Goal: Task Accomplishment & Management: Use online tool/utility

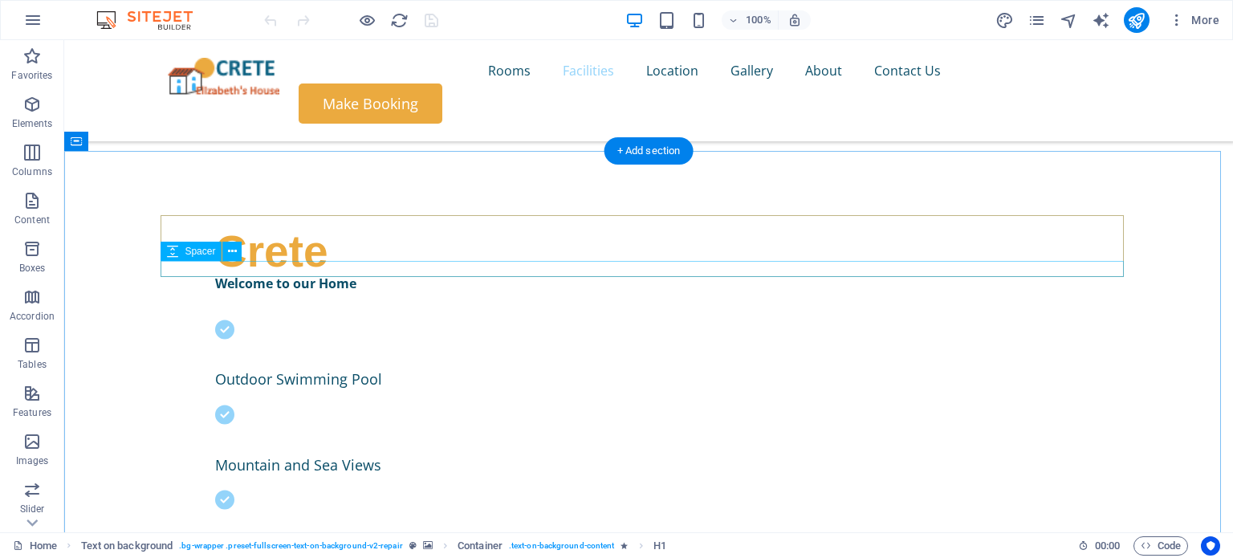
scroll to position [456, 0]
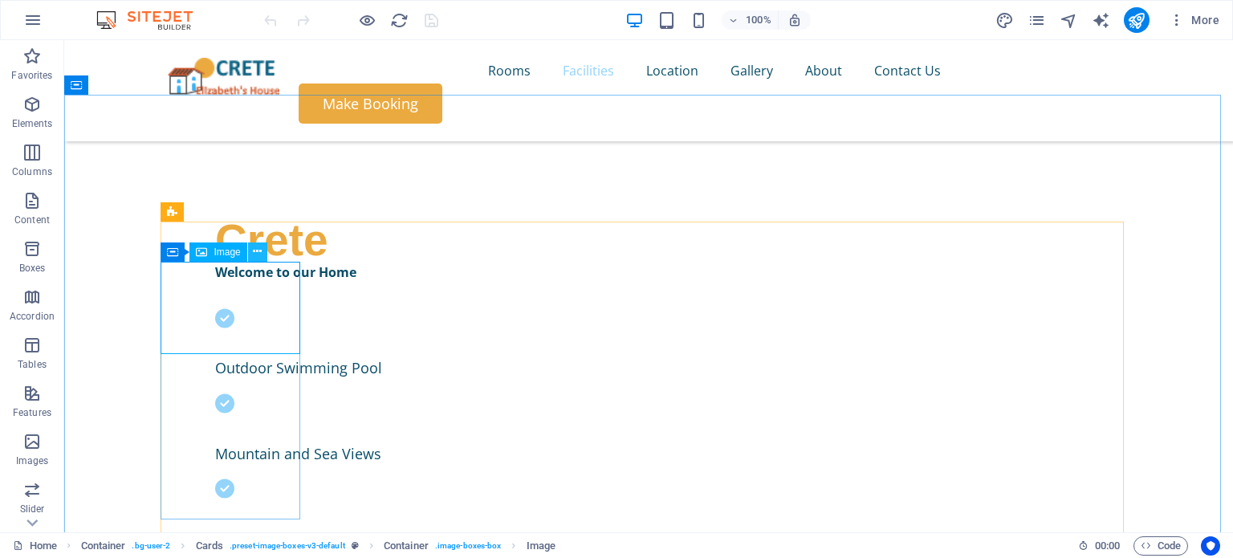
click at [261, 249] on icon at bounding box center [257, 251] width 9 height 17
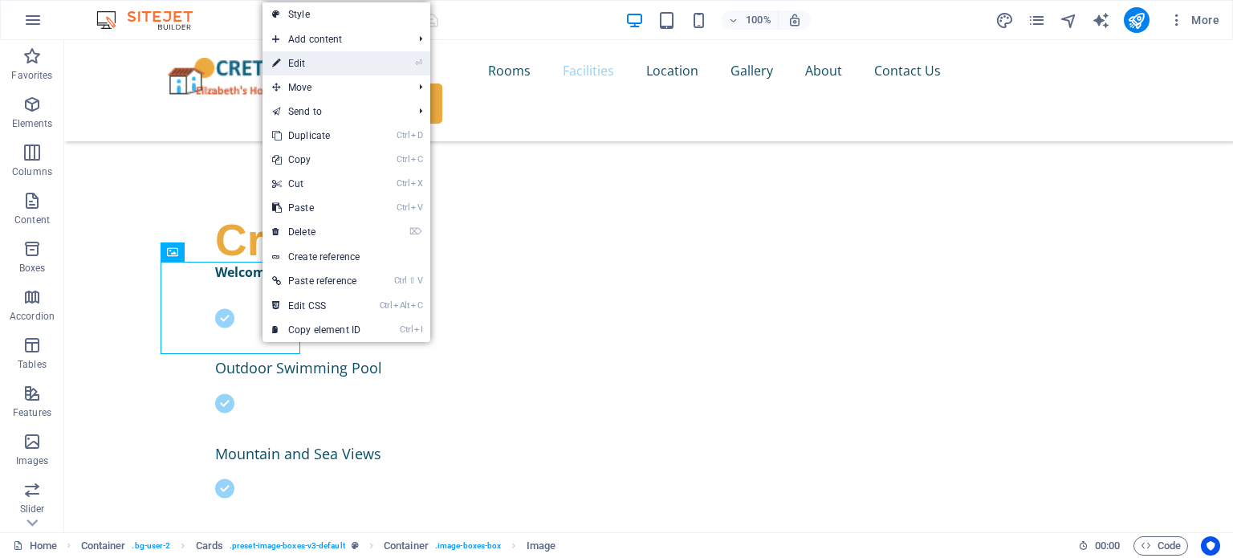
click at [328, 65] on link "⏎ Edit" at bounding box center [316, 63] width 108 height 24
select select "%"
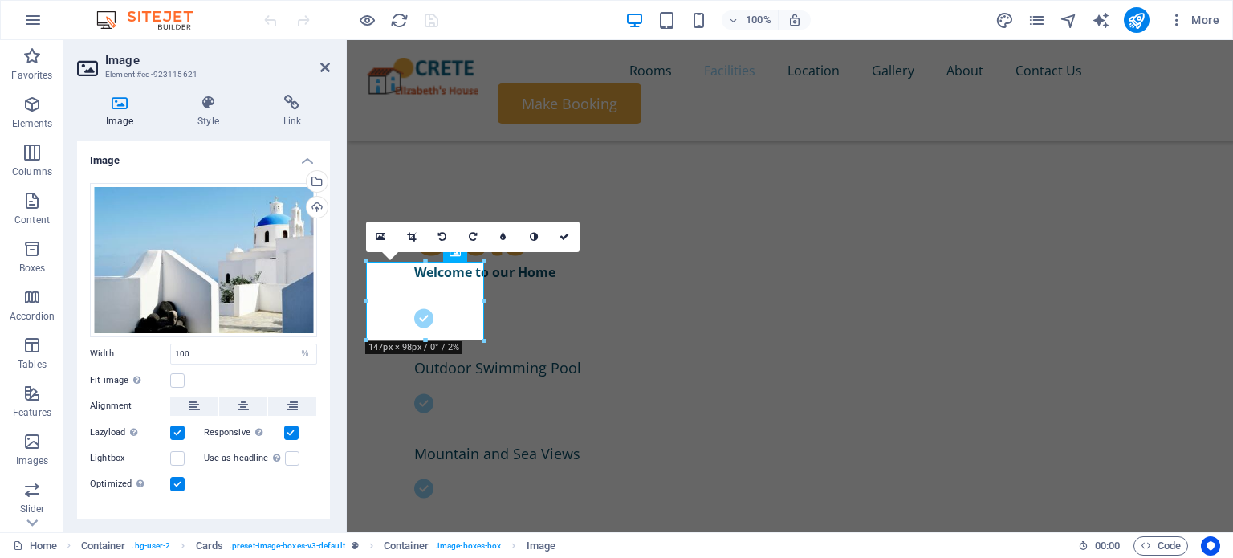
click at [119, 103] on icon at bounding box center [119, 103] width 85 height 16
click at [315, 205] on div "Upload" at bounding box center [315, 209] width 24 height 24
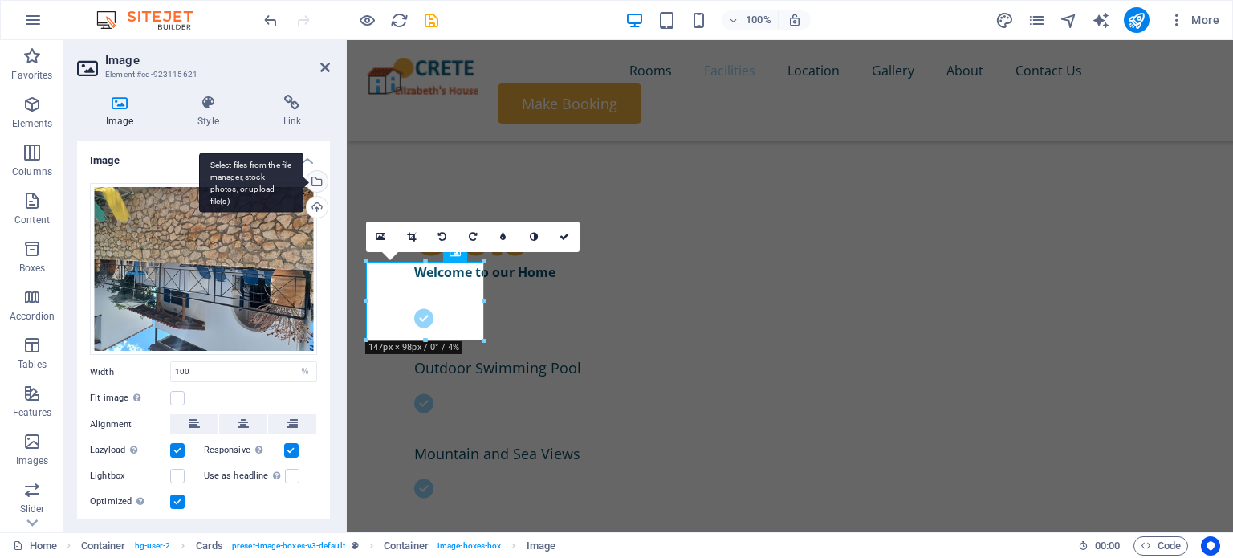
click at [319, 183] on div "Select files from the file manager, stock photos, or upload file(s)" at bounding box center [315, 183] width 24 height 24
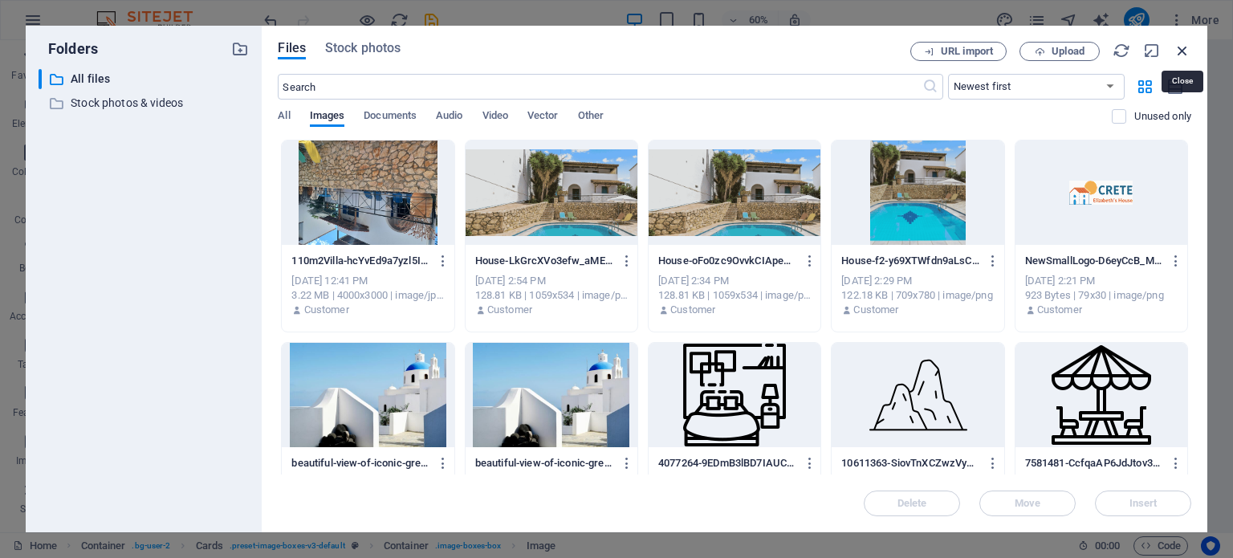
click at [1182, 47] on icon "button" at bounding box center [1183, 51] width 18 height 18
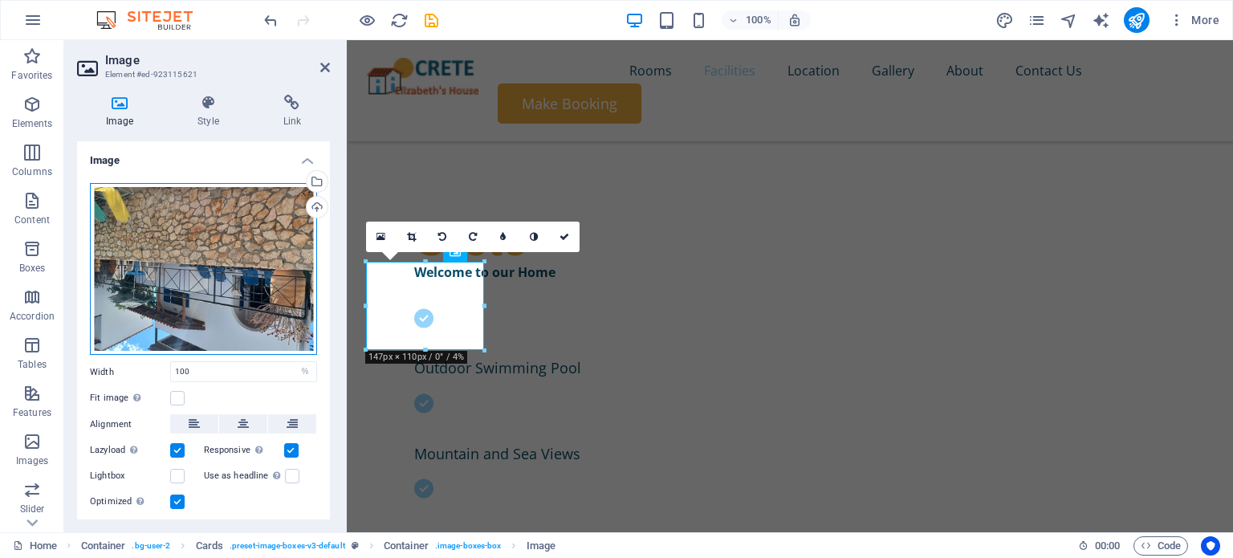
click at [183, 259] on div "Drag files here, click to choose files or select files from Files or our free s…" at bounding box center [203, 269] width 227 height 173
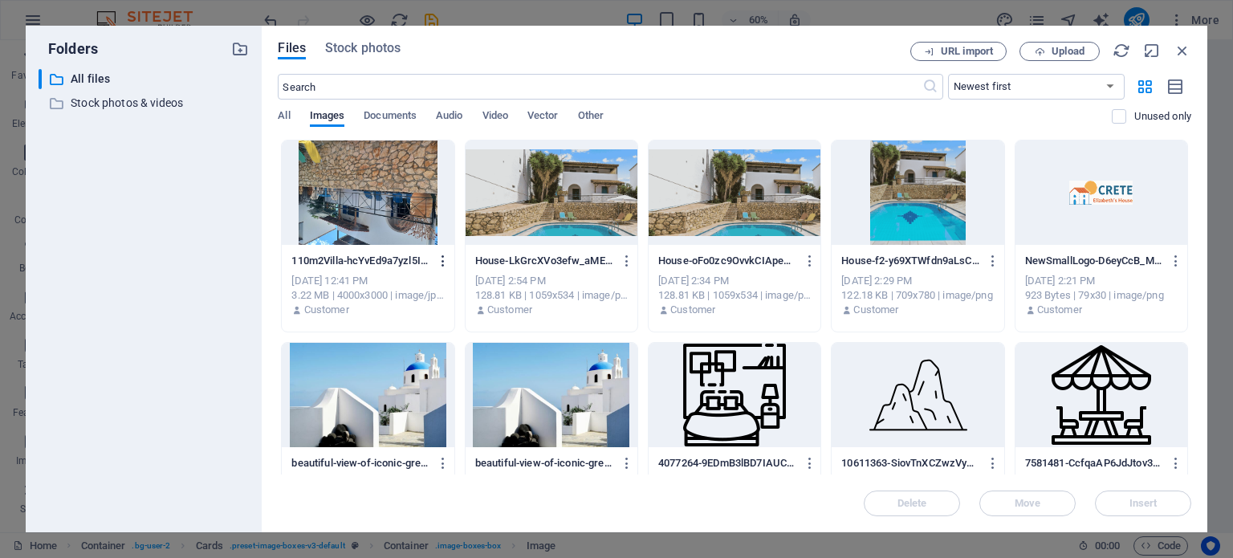
click at [442, 262] on icon "button" at bounding box center [443, 261] width 15 height 14
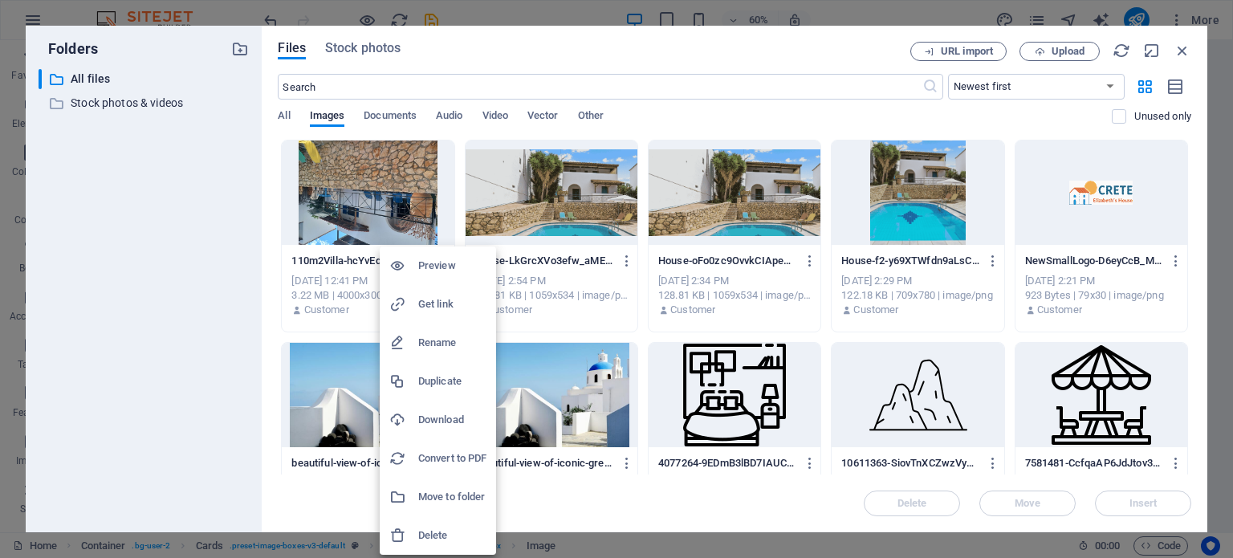
click at [432, 532] on h6 "Delete" at bounding box center [452, 535] width 68 height 19
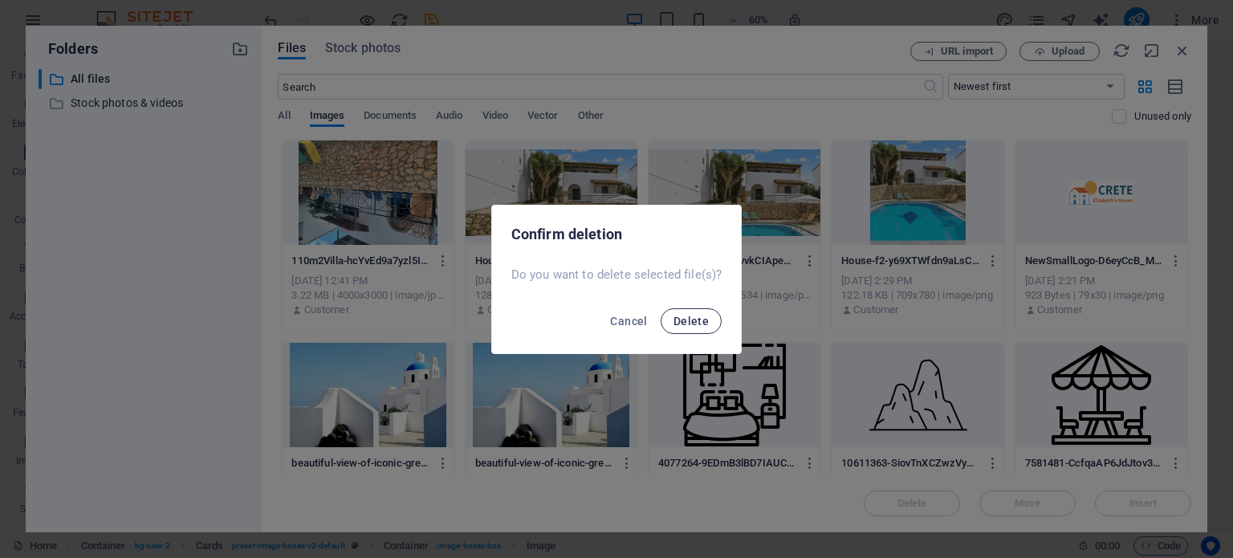
click at [693, 319] on span "Delete" at bounding box center [690, 321] width 35 height 13
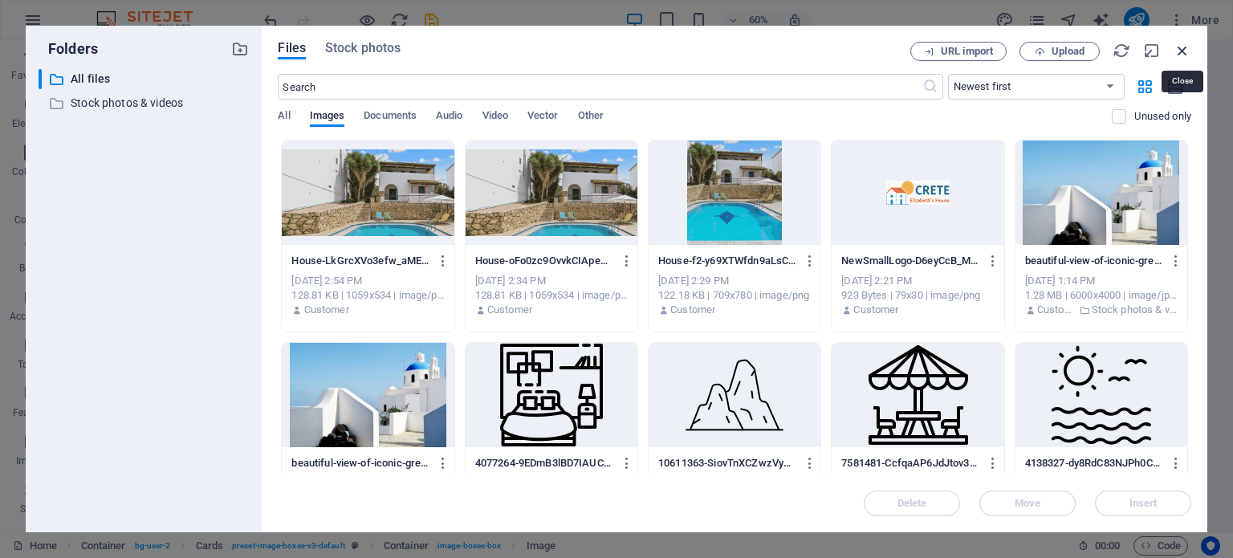
click at [1184, 47] on icon "button" at bounding box center [1183, 51] width 18 height 18
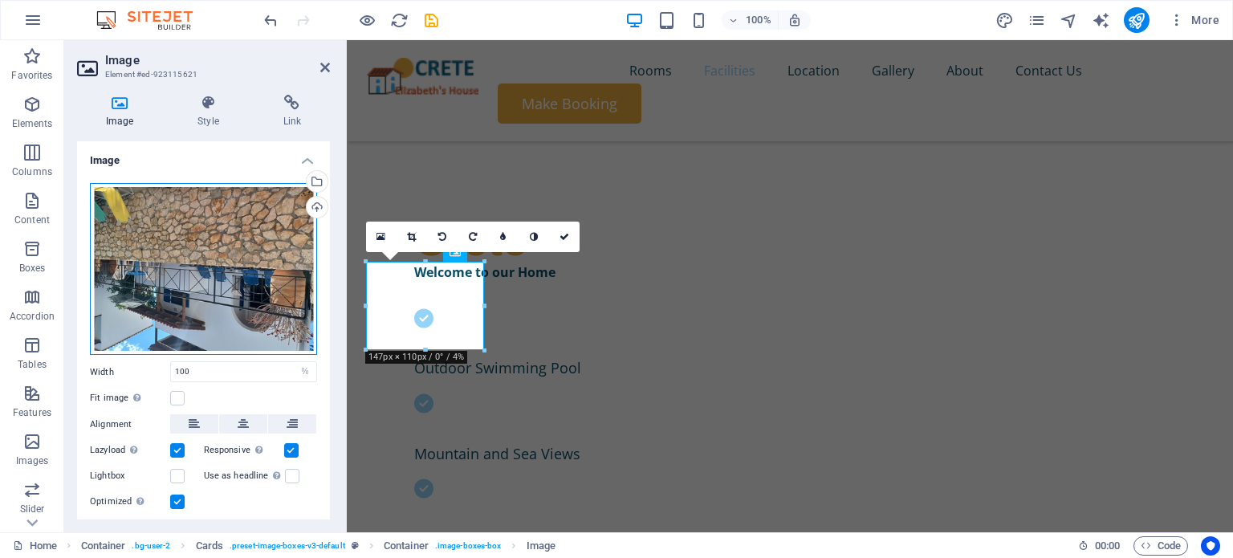
click at [205, 243] on div "Drag files here, click to choose files or select files from Files or our free s…" at bounding box center [203, 269] width 227 height 173
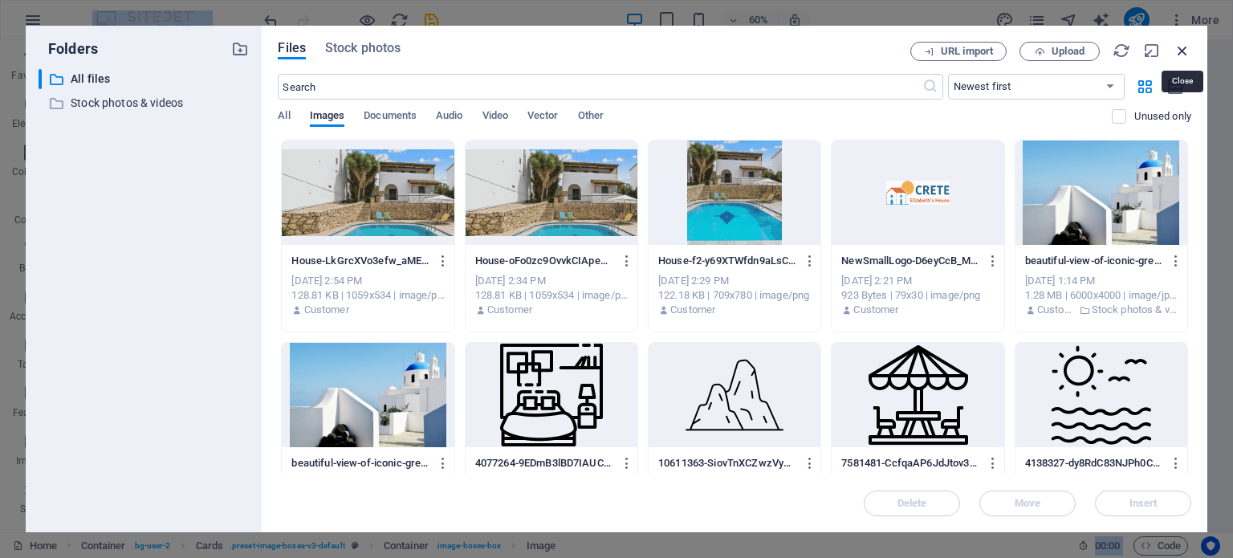
click at [1181, 49] on icon "button" at bounding box center [1183, 51] width 18 height 18
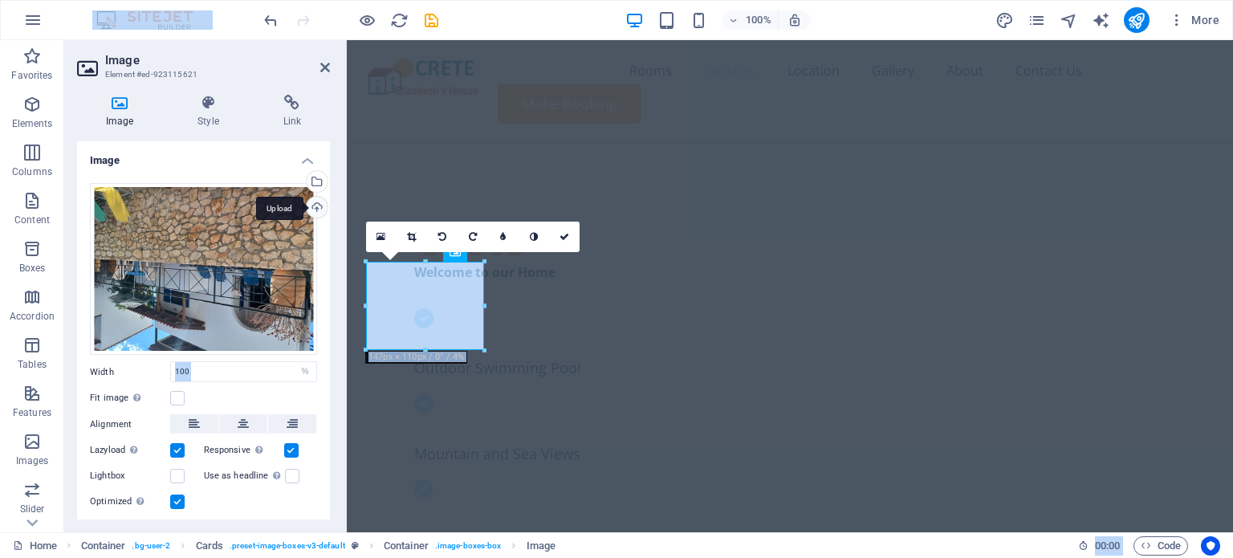
click at [313, 204] on div "Upload" at bounding box center [315, 209] width 24 height 24
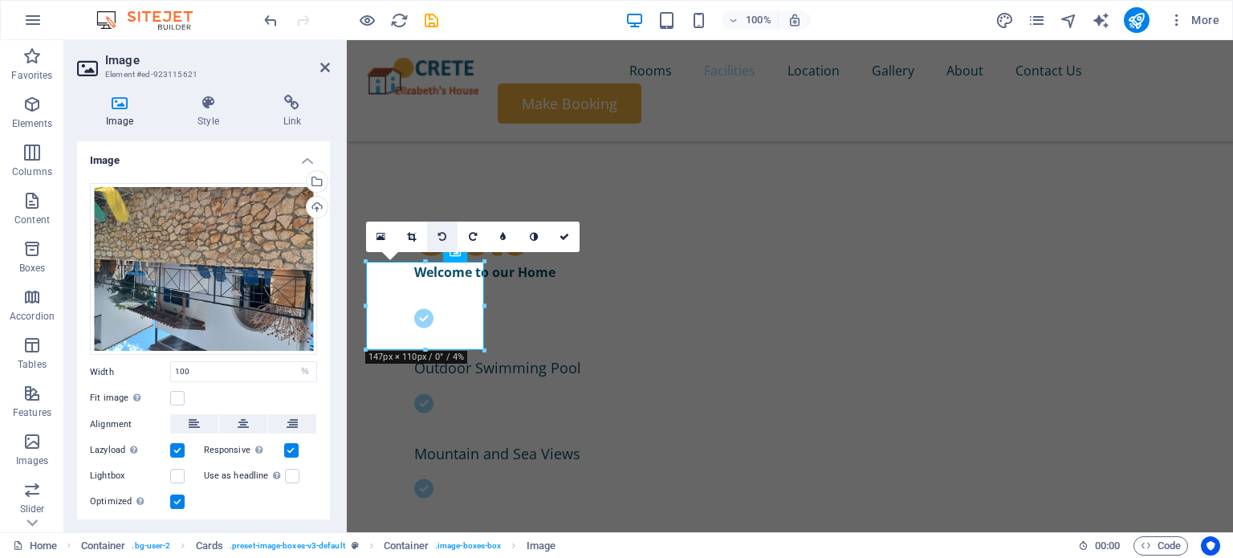
click at [444, 235] on icon at bounding box center [442, 237] width 8 height 10
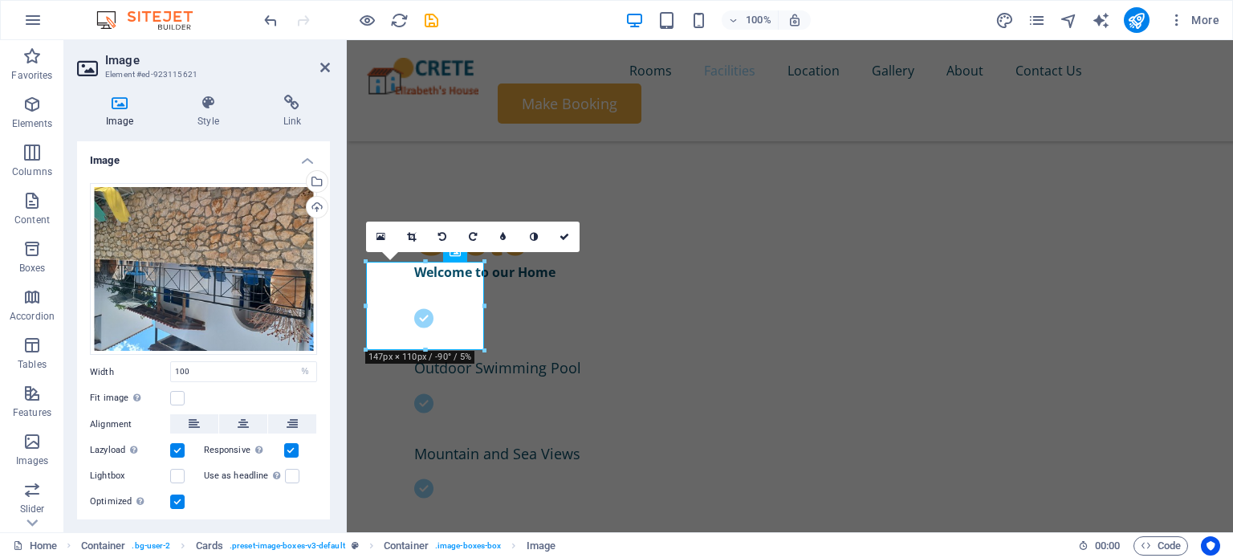
click at [444, 235] on icon at bounding box center [442, 237] width 8 height 10
click at [565, 237] on icon at bounding box center [564, 237] width 10 height 10
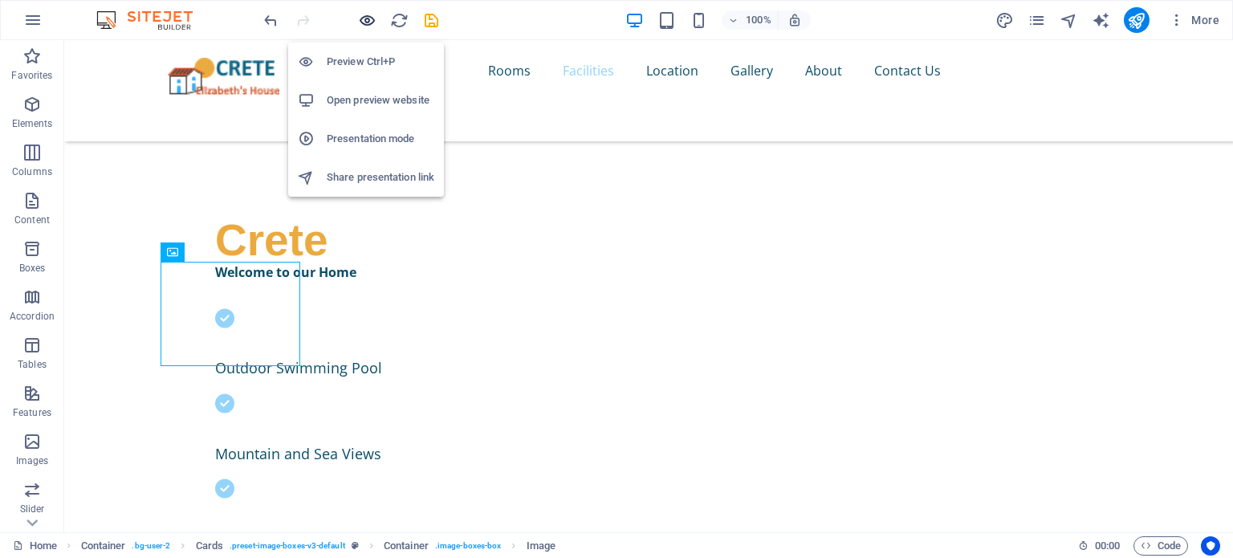
click at [369, 16] on icon "button" at bounding box center [367, 20] width 18 height 18
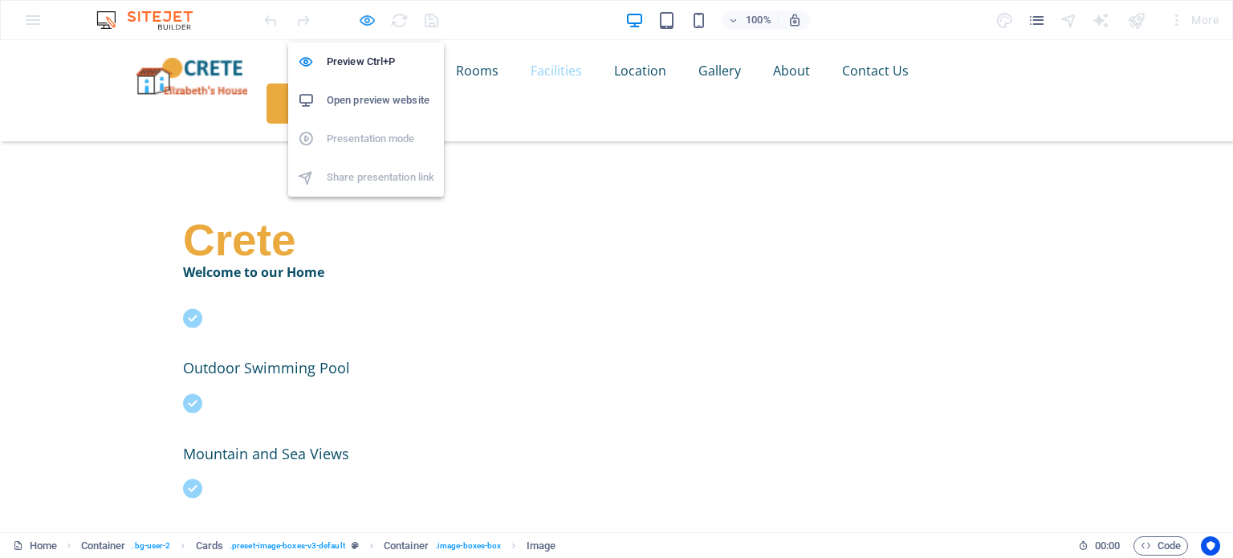
click at [364, 18] on icon "button" at bounding box center [367, 20] width 18 height 18
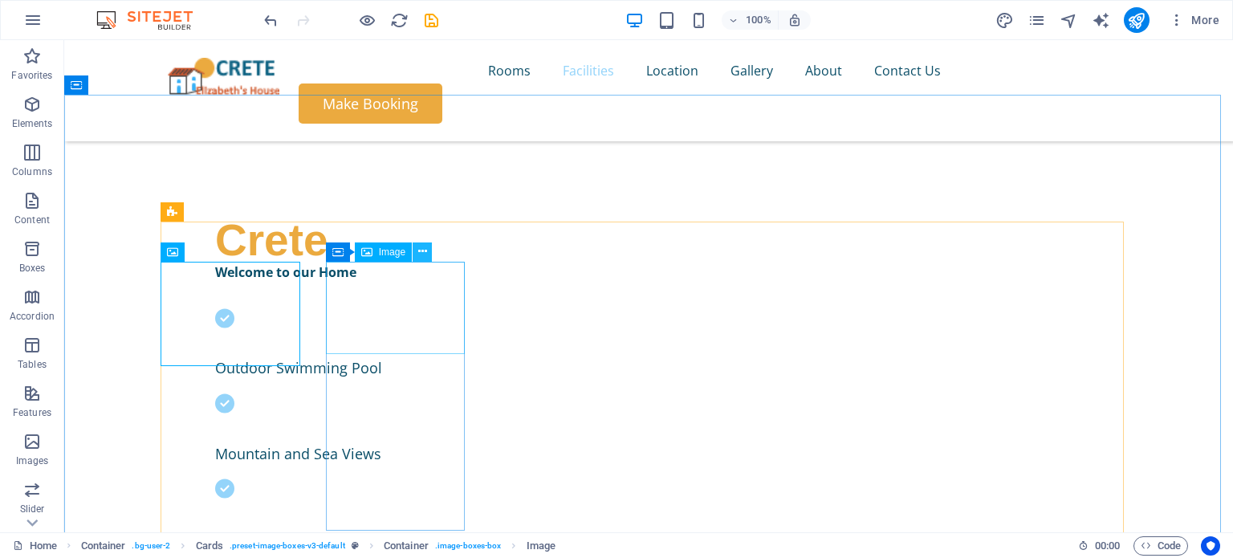
click at [427, 251] on button at bounding box center [422, 251] width 19 height 19
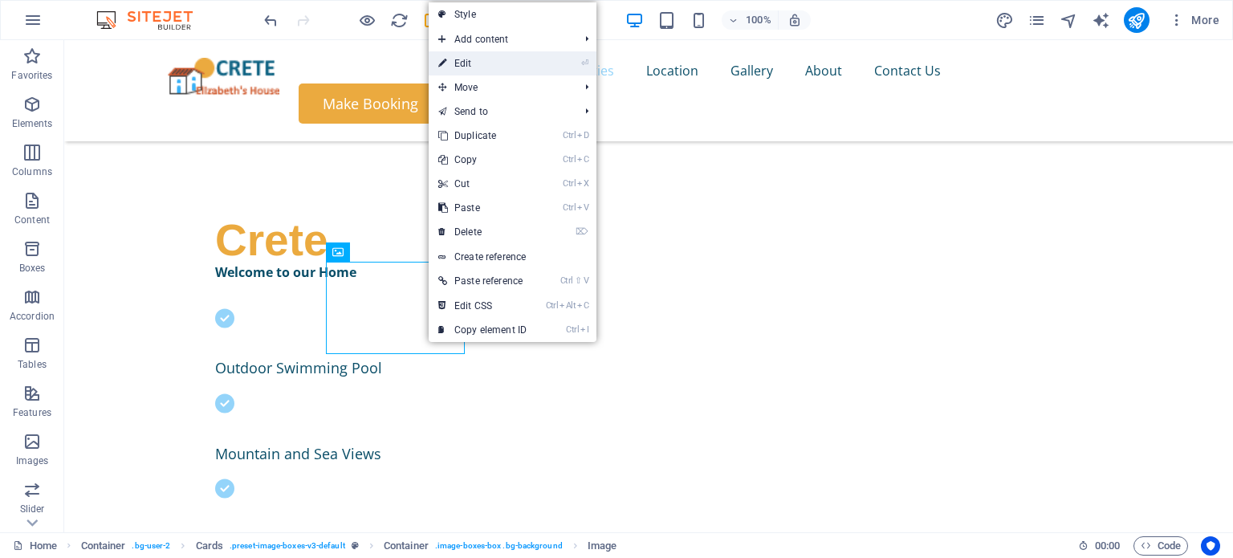
click at [475, 61] on link "⏎ Edit" at bounding box center [483, 63] width 108 height 24
select select "%"
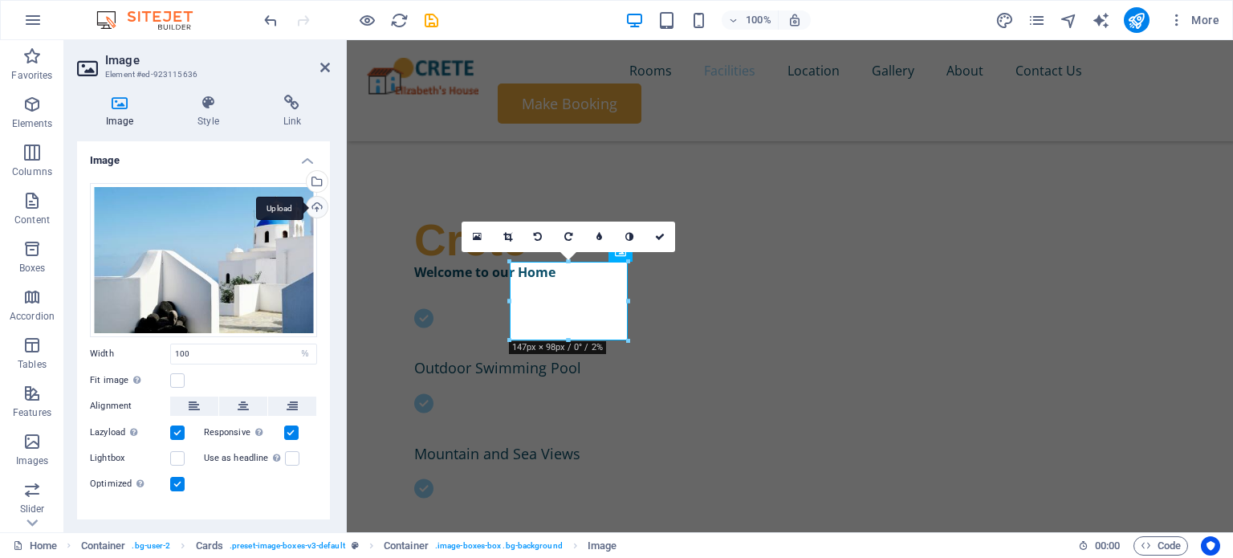
click at [313, 204] on div "Upload" at bounding box center [315, 209] width 24 height 24
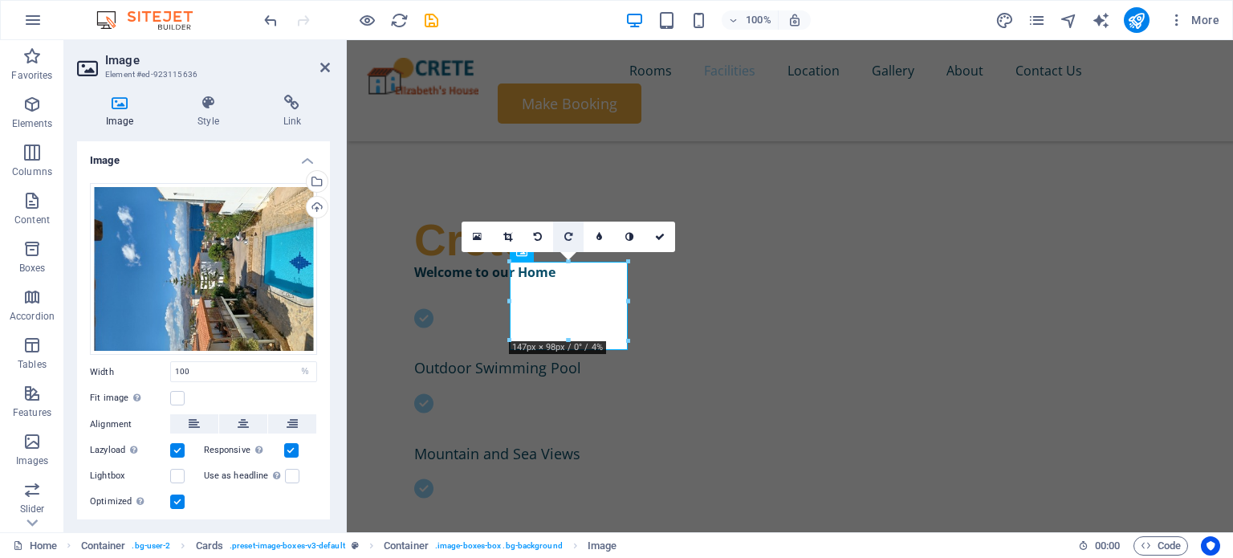
click at [569, 238] on icon at bounding box center [568, 237] width 8 height 10
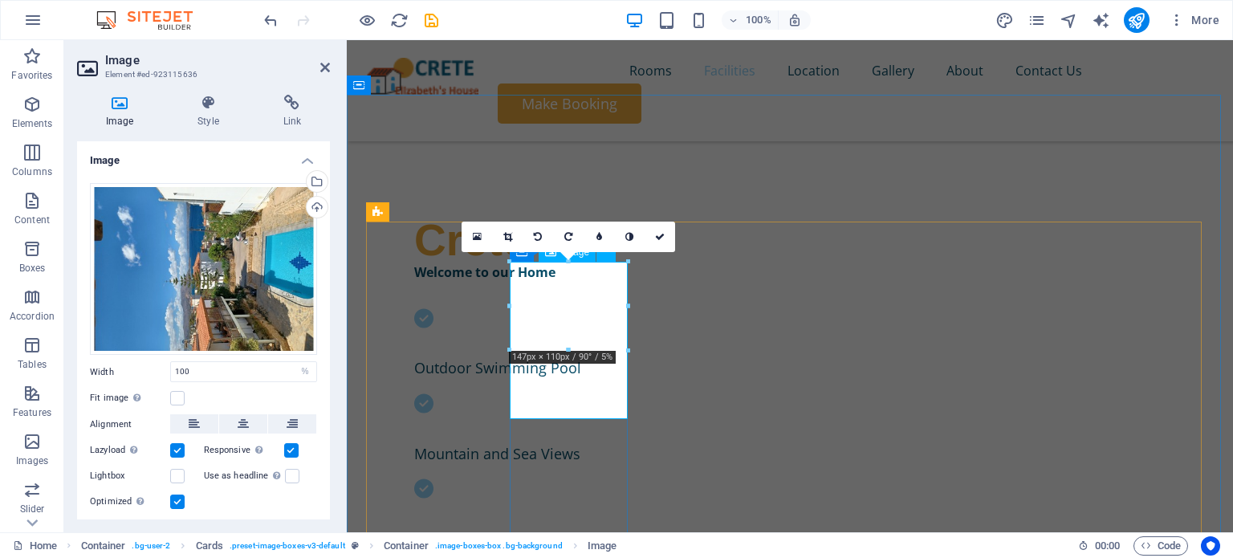
click at [501, 235] on link at bounding box center [507, 237] width 31 height 31
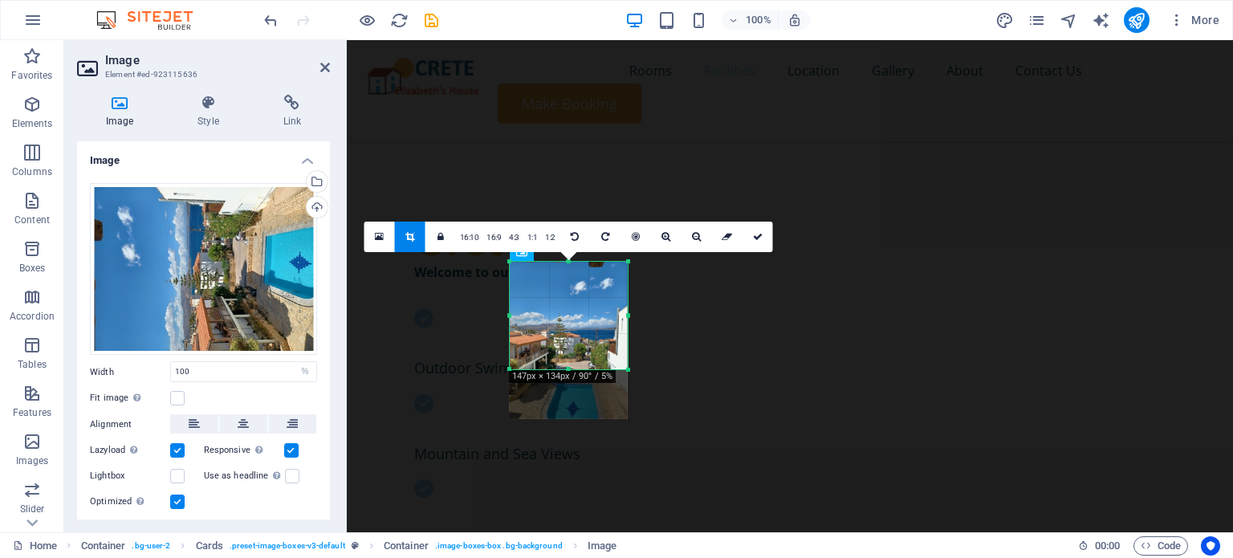
drag, startPoint x: 567, startPoint y: 418, endPoint x: 568, endPoint y: 368, distance: 49.8
click at [568, 368] on div at bounding box center [569, 370] width 118 height 6
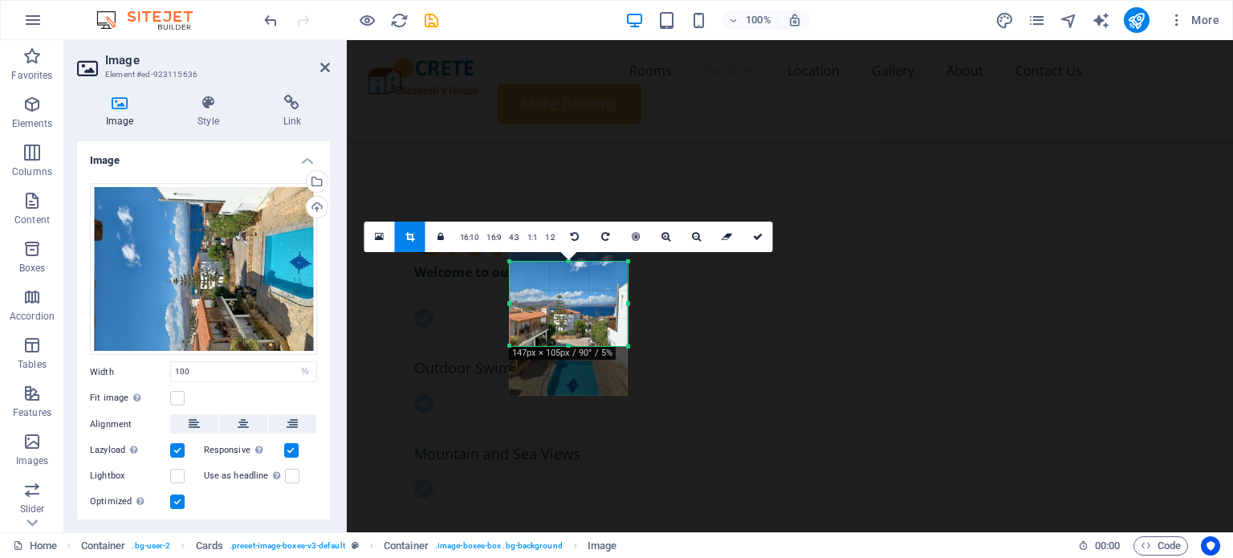
drag, startPoint x: 569, startPoint y: 260, endPoint x: 581, endPoint y: 283, distance: 26.2
click at [581, 283] on div "180 170 160 150 140 130 120 110 100 90 80 70 60 50 40 30 20 10 0 -10 -20 -30 -4…" at bounding box center [569, 304] width 118 height 84
click at [757, 236] on icon at bounding box center [758, 237] width 10 height 10
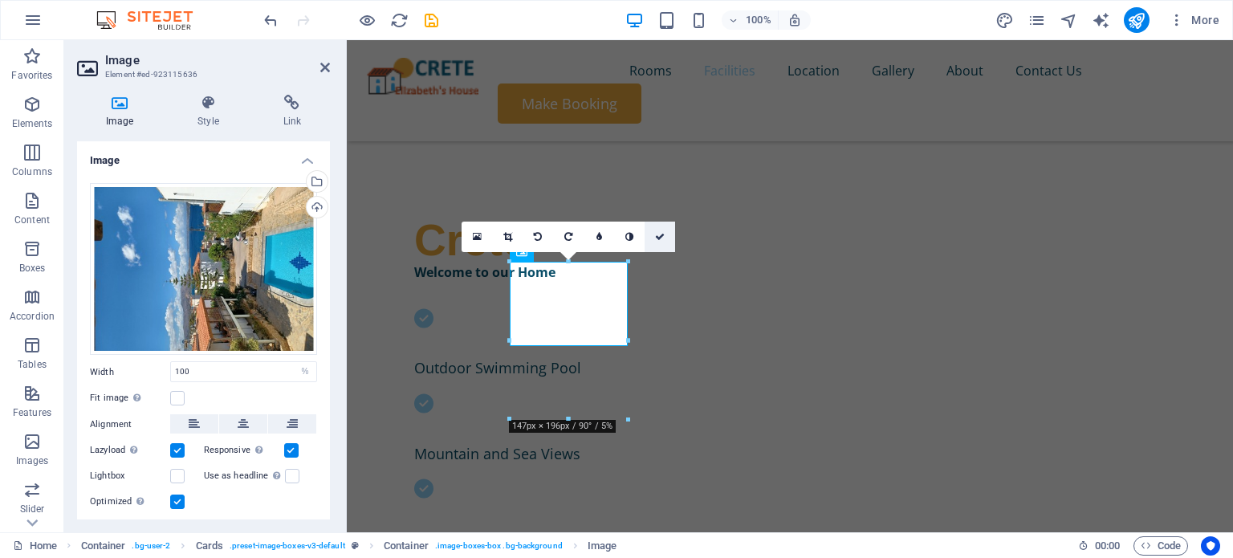
click at [657, 232] on icon at bounding box center [660, 237] width 10 height 10
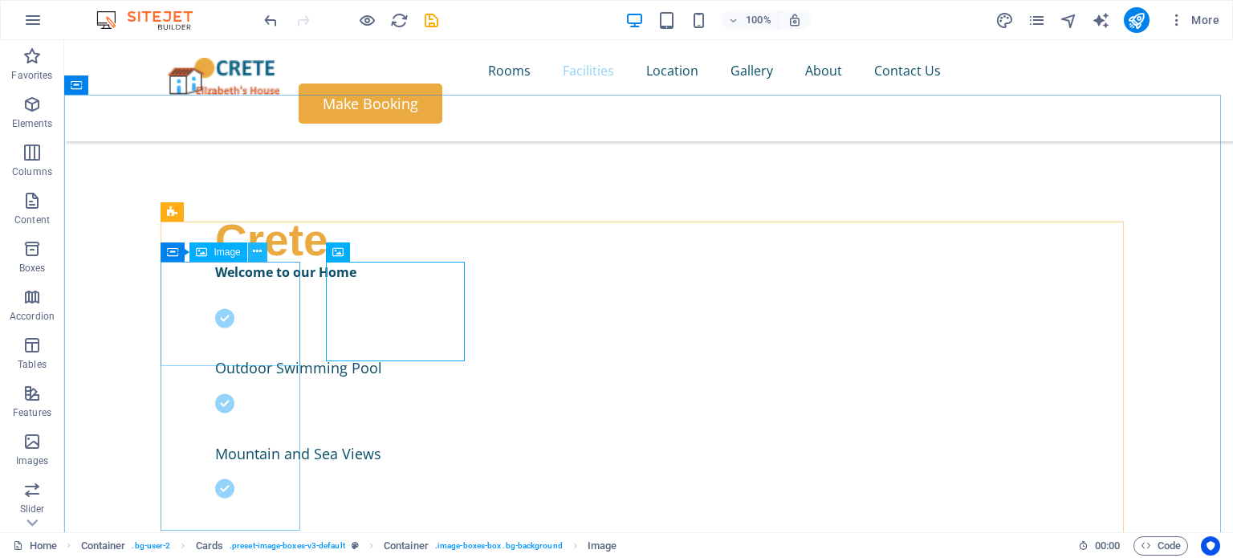
click at [262, 250] on button at bounding box center [257, 251] width 19 height 19
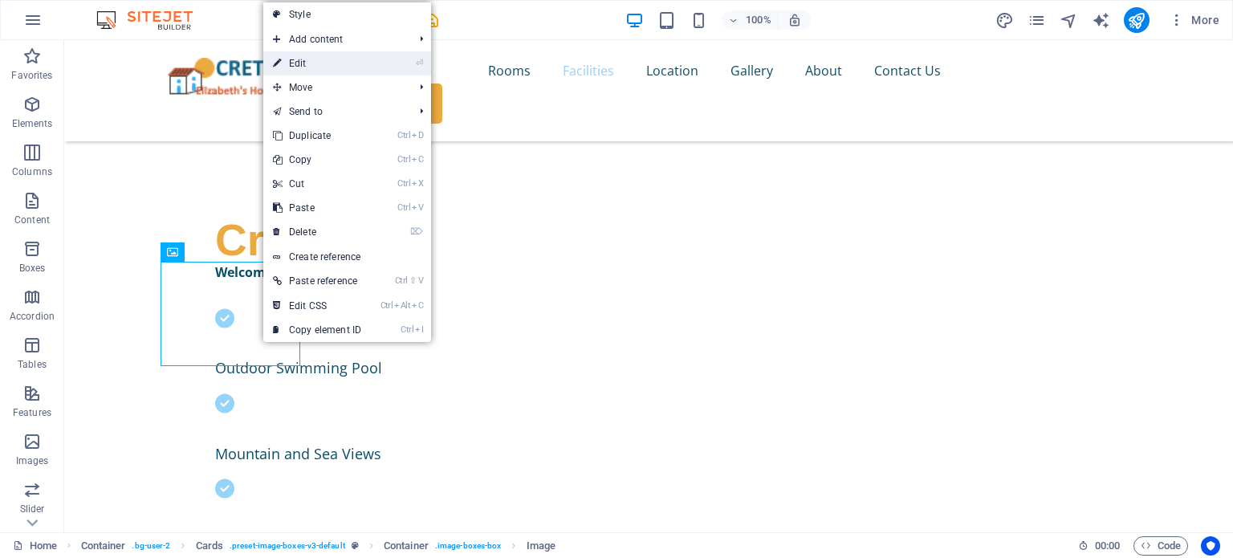
click at [310, 58] on link "⏎ Edit" at bounding box center [317, 63] width 108 height 24
select select "%"
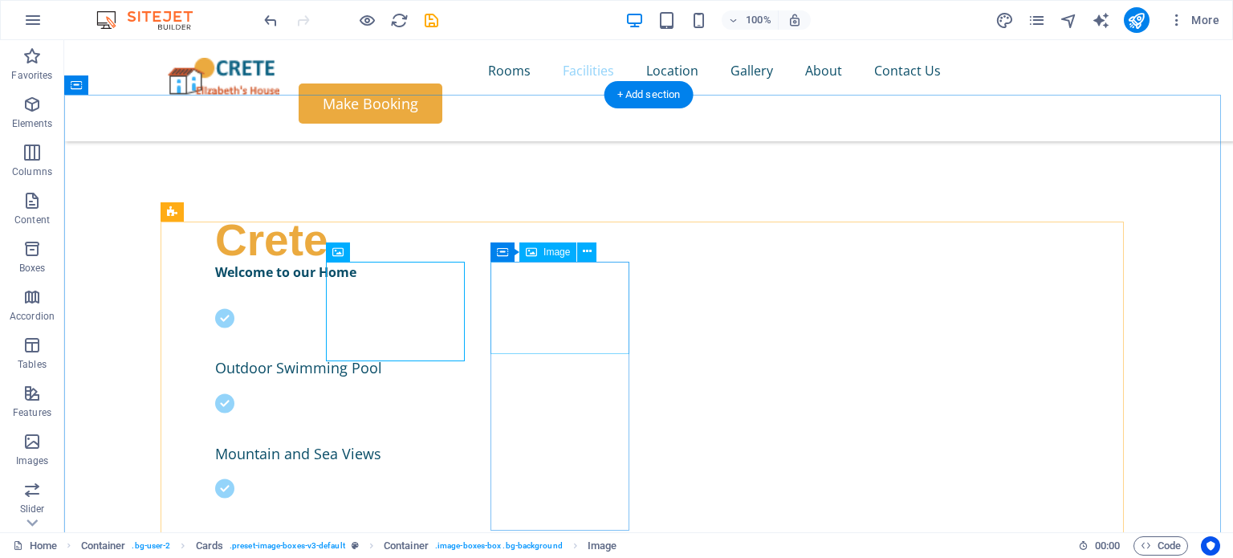
select select "%"
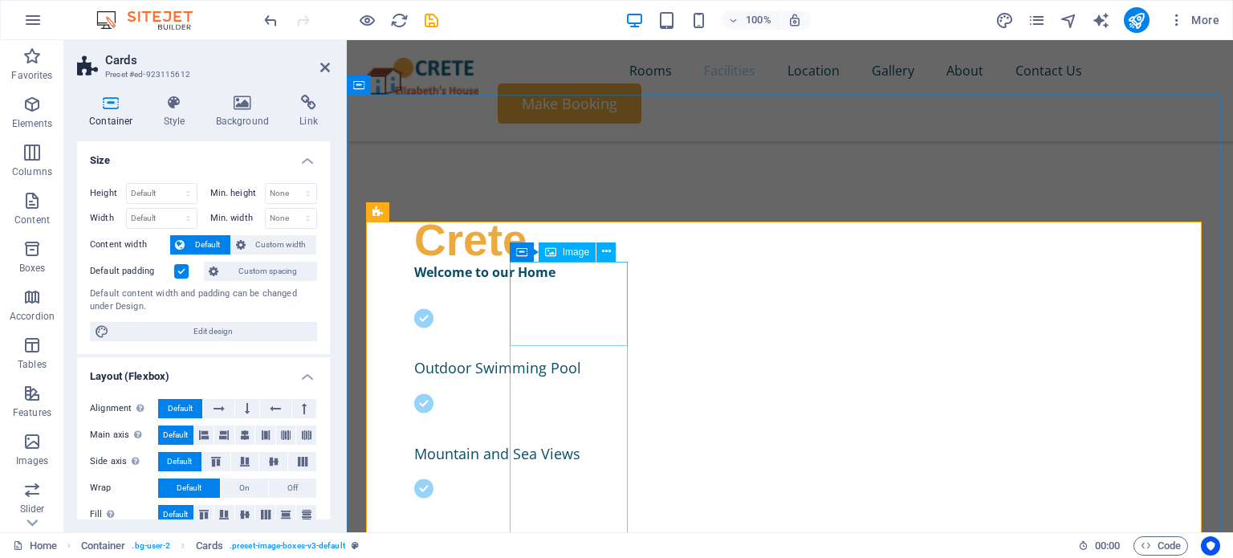
click at [604, 250] on icon at bounding box center [606, 251] width 9 height 17
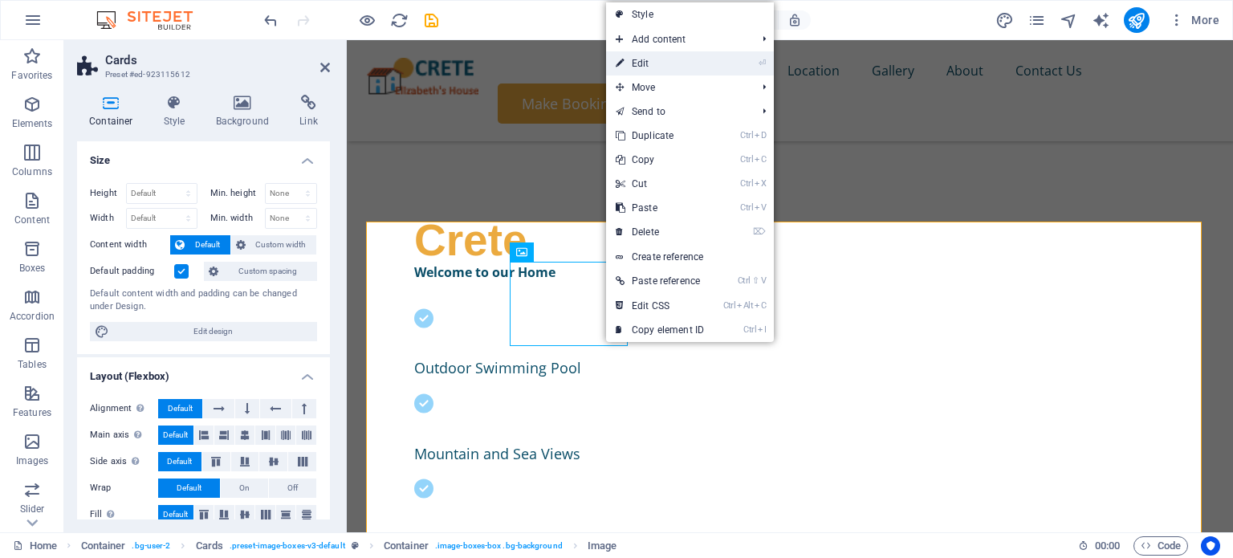
click at [650, 63] on link "⏎ Edit" at bounding box center [660, 63] width 108 height 24
select select "%"
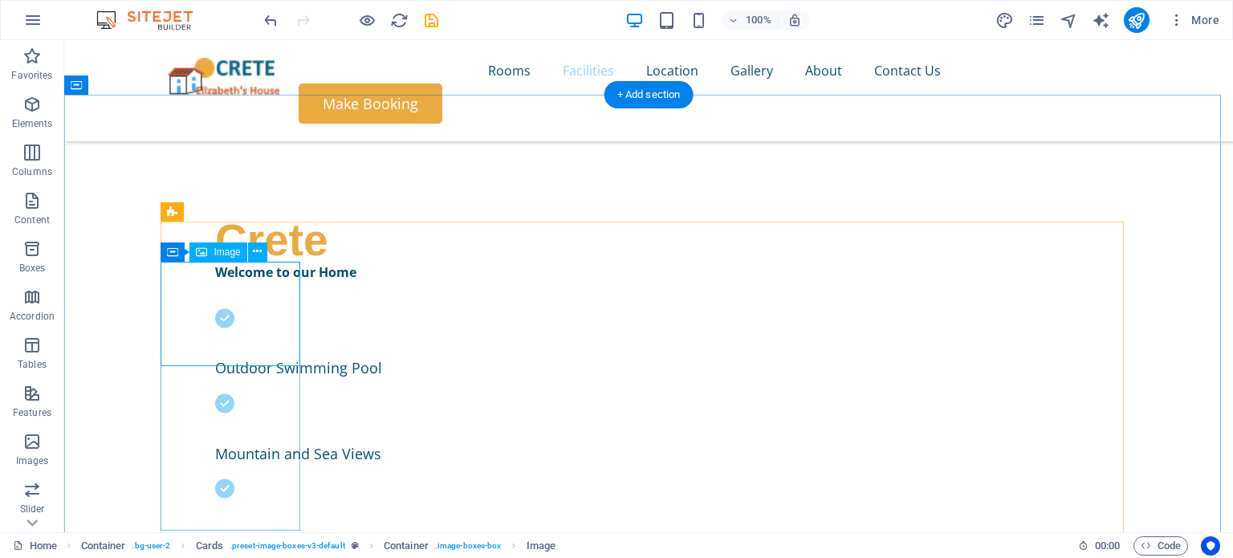
click at [261, 252] on icon at bounding box center [257, 251] width 9 height 17
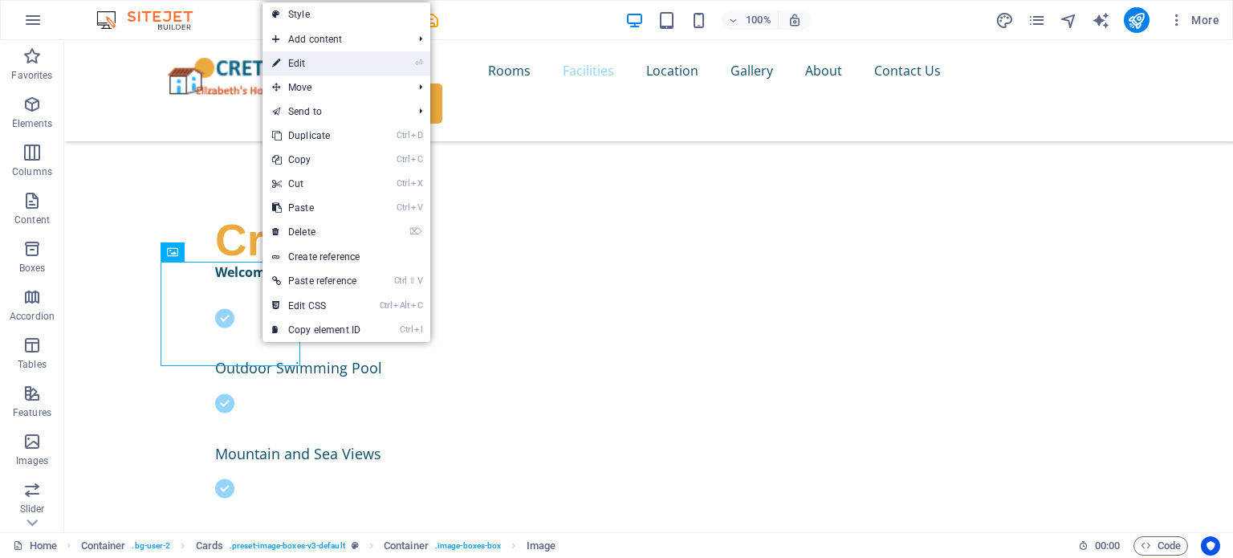
click at [334, 58] on link "⏎ Edit" at bounding box center [316, 63] width 108 height 24
select select "%"
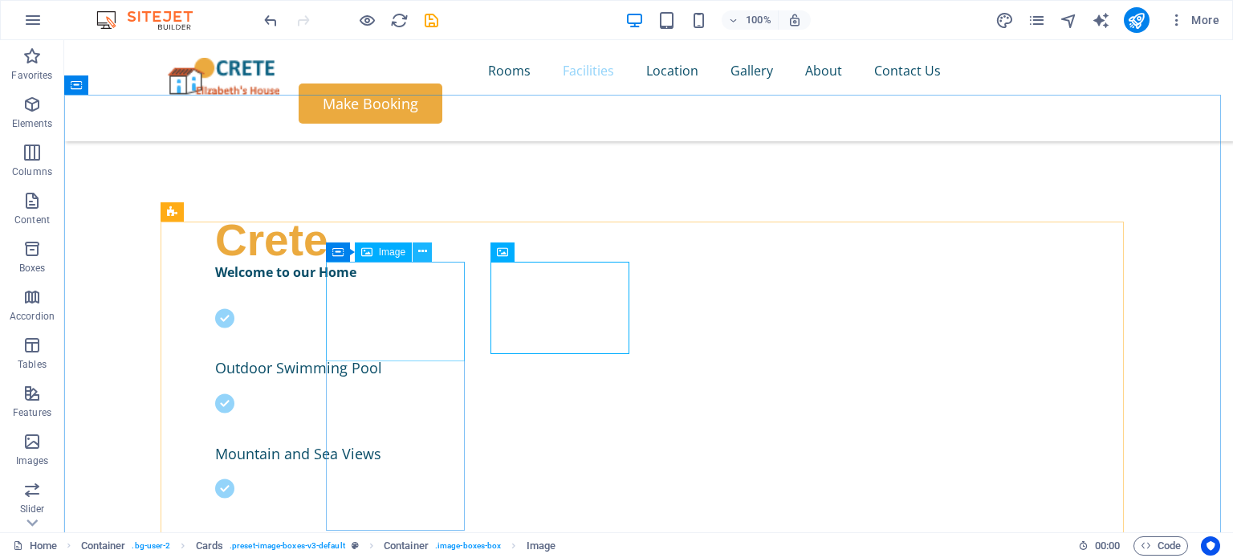
click at [421, 250] on icon at bounding box center [422, 251] width 9 height 17
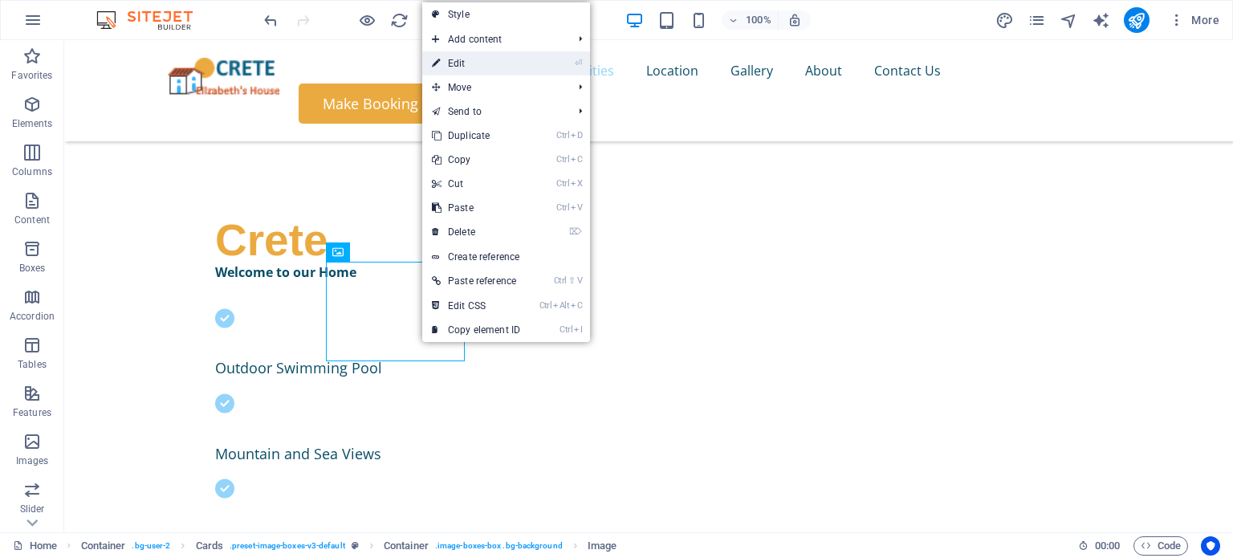
click at [468, 71] on link "⏎ Edit" at bounding box center [476, 63] width 108 height 24
select select "%"
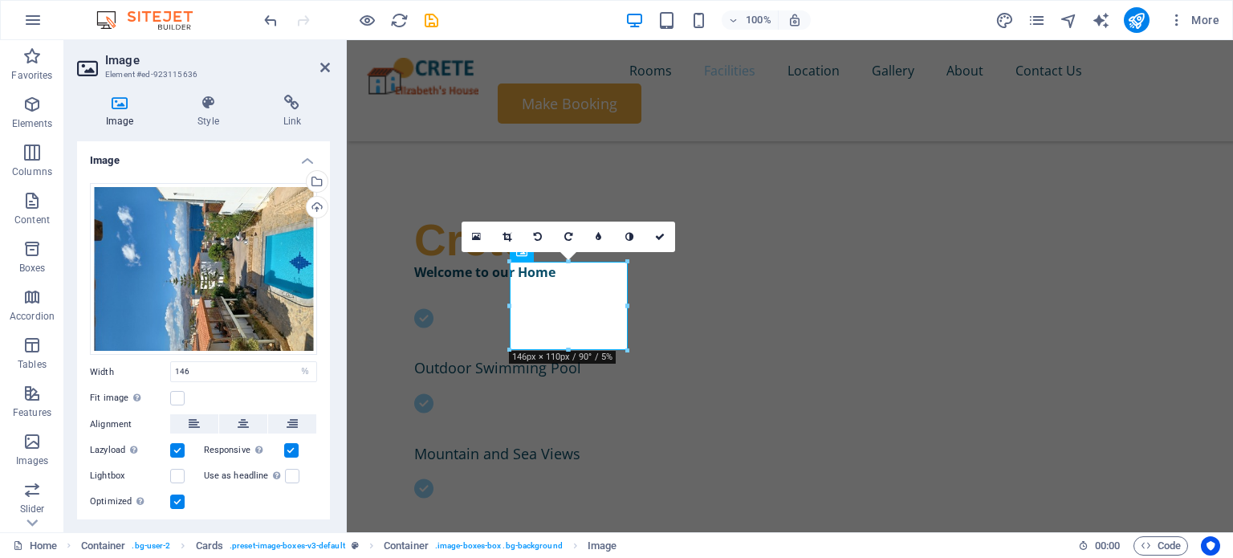
type input "146"
select select "px"
drag, startPoint x: 917, startPoint y: 384, endPoint x: 575, endPoint y: 357, distance: 343.8
click at [502, 233] on icon at bounding box center [499, 237] width 9 height 10
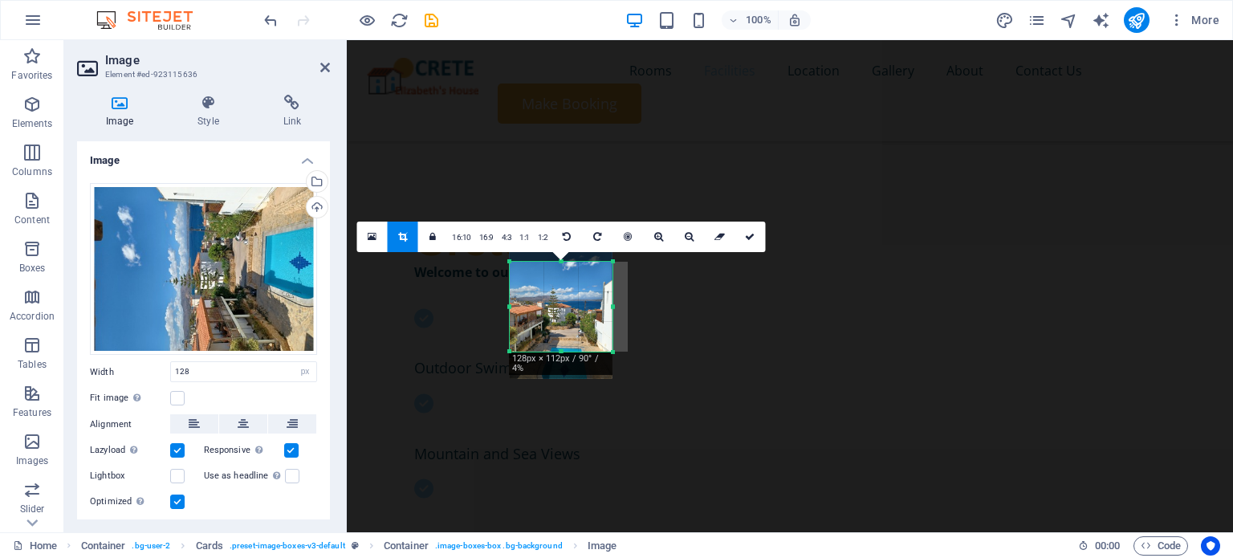
drag, startPoint x: 562, startPoint y: 335, endPoint x: 564, endPoint y: 351, distance: 16.2
click at [564, 351] on div at bounding box center [561, 352] width 103 height 6
click at [750, 238] on icon at bounding box center [750, 237] width 10 height 10
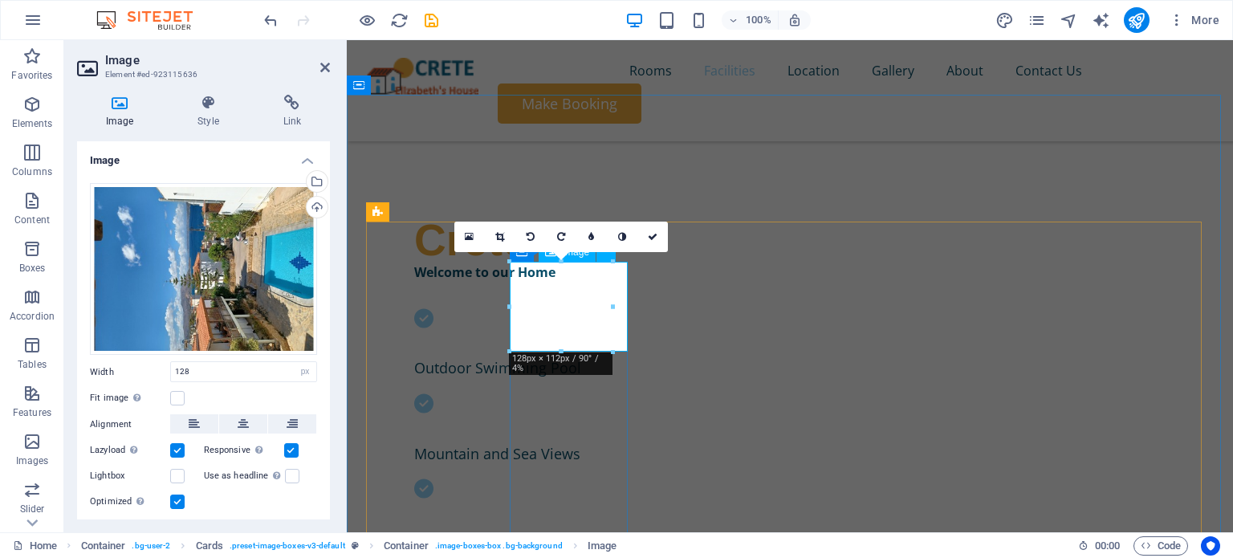
drag, startPoint x: 907, startPoint y: 389, endPoint x: 568, endPoint y: 344, distance: 342.4
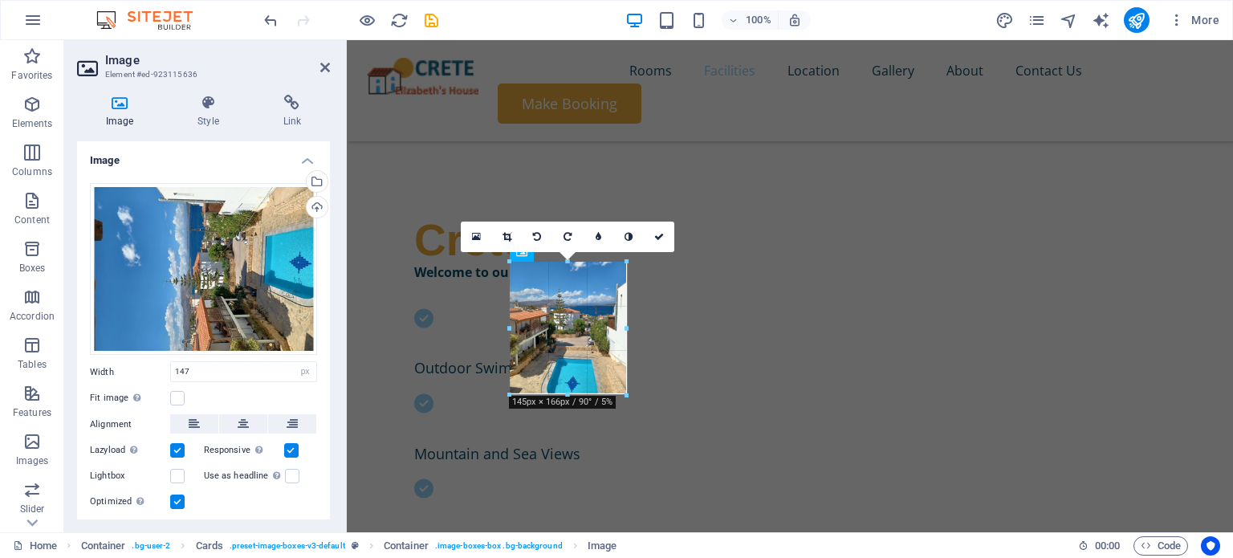
drag, startPoint x: 568, startPoint y: 364, endPoint x: 572, endPoint y: 399, distance: 34.7
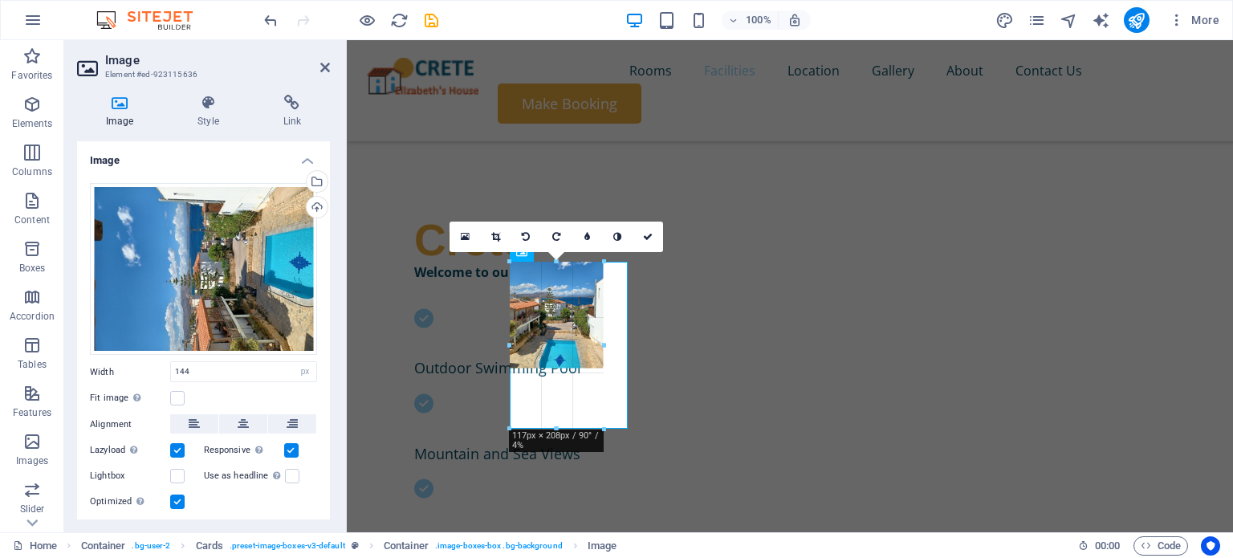
drag, startPoint x: 563, startPoint y: 361, endPoint x: 604, endPoint y: 426, distance: 76.4
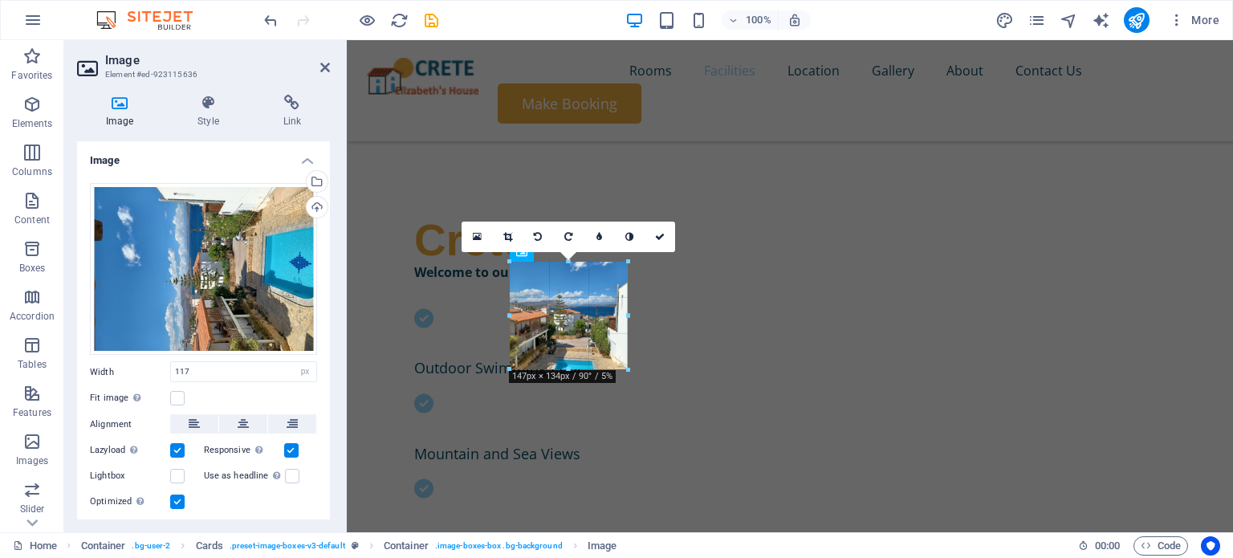
drag, startPoint x: 604, startPoint y: 346, endPoint x: 625, endPoint y: 371, distance: 33.0
type input "147"
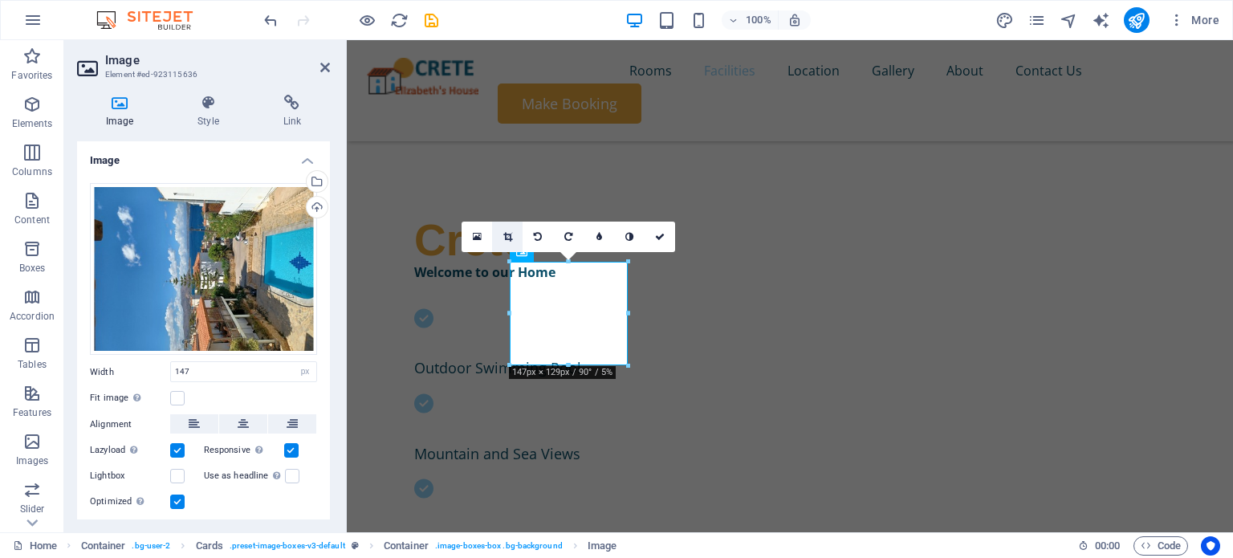
click at [506, 230] on link at bounding box center [507, 237] width 31 height 31
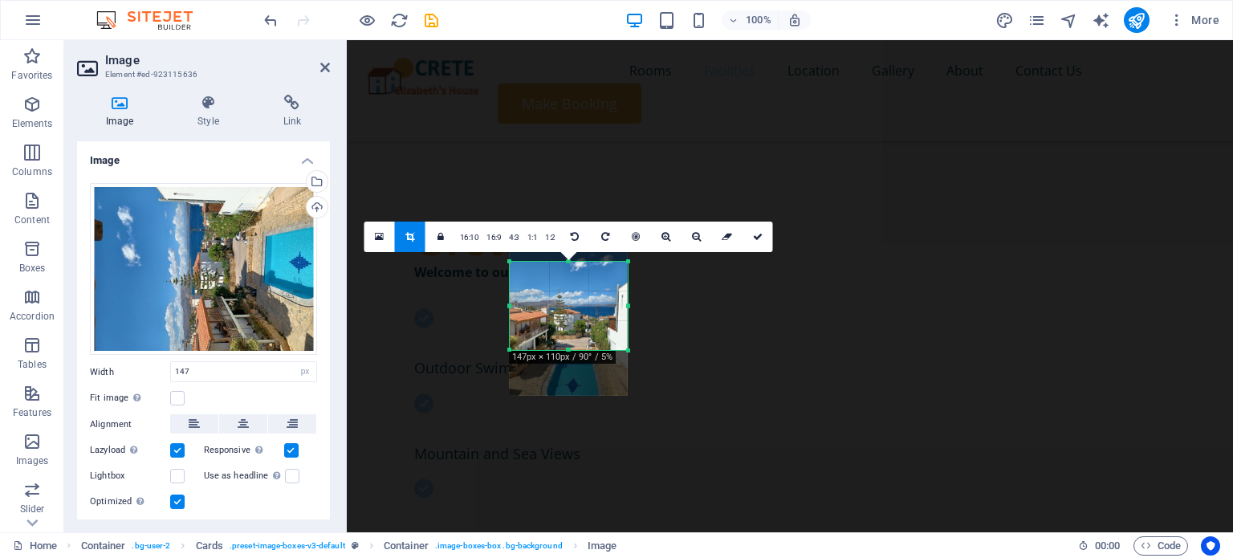
drag, startPoint x: 568, startPoint y: 366, endPoint x: 573, endPoint y: 351, distance: 16.0
click at [573, 351] on div at bounding box center [569, 351] width 118 height 6
click at [757, 233] on icon at bounding box center [758, 237] width 10 height 10
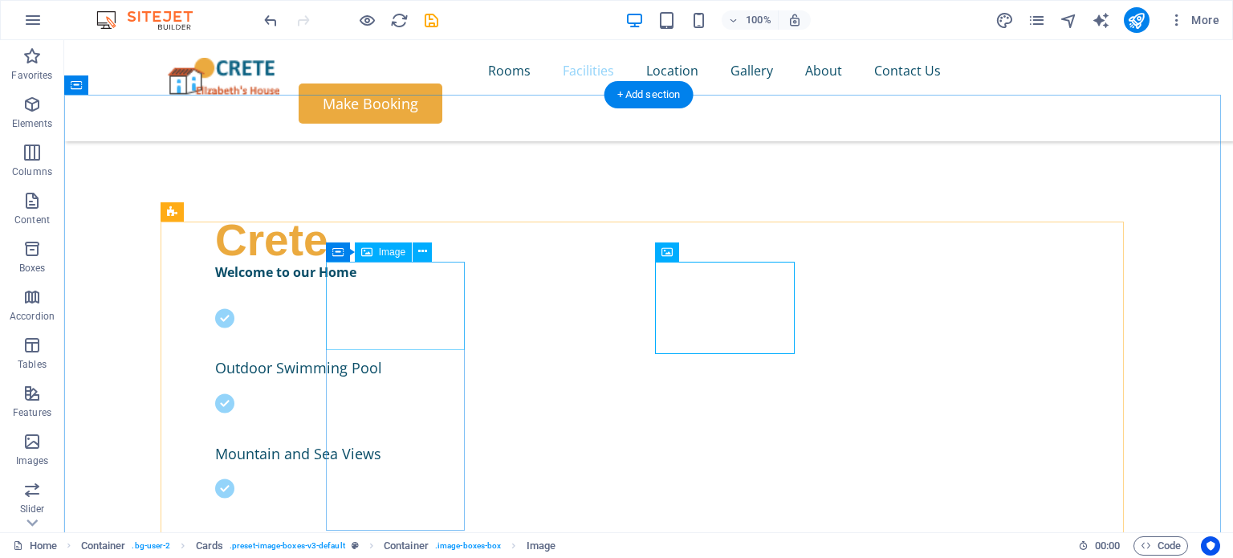
select select "px"
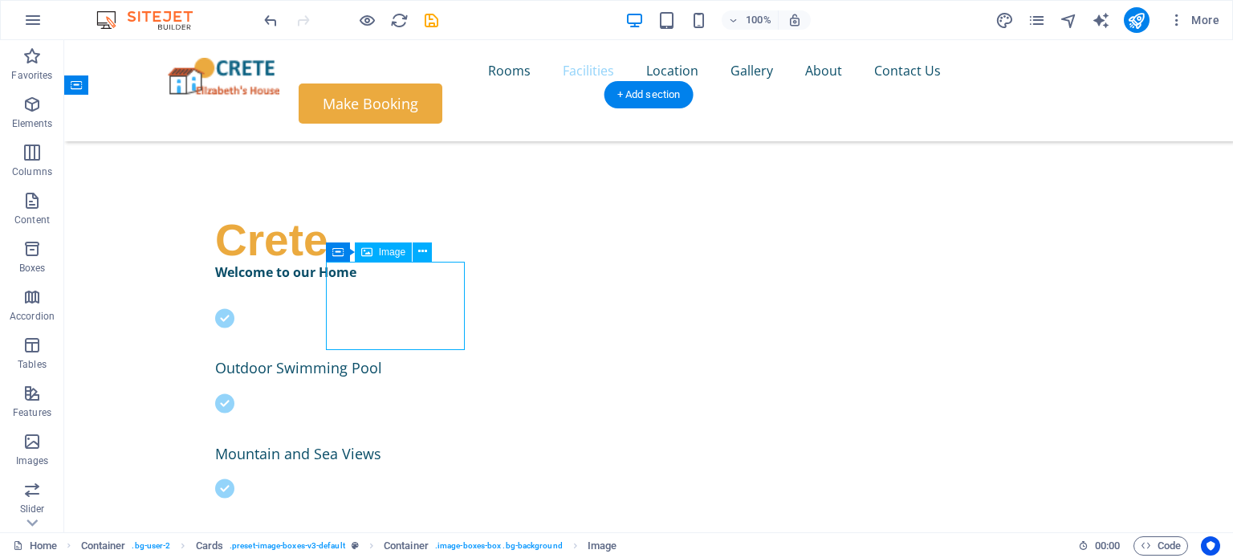
select select "px"
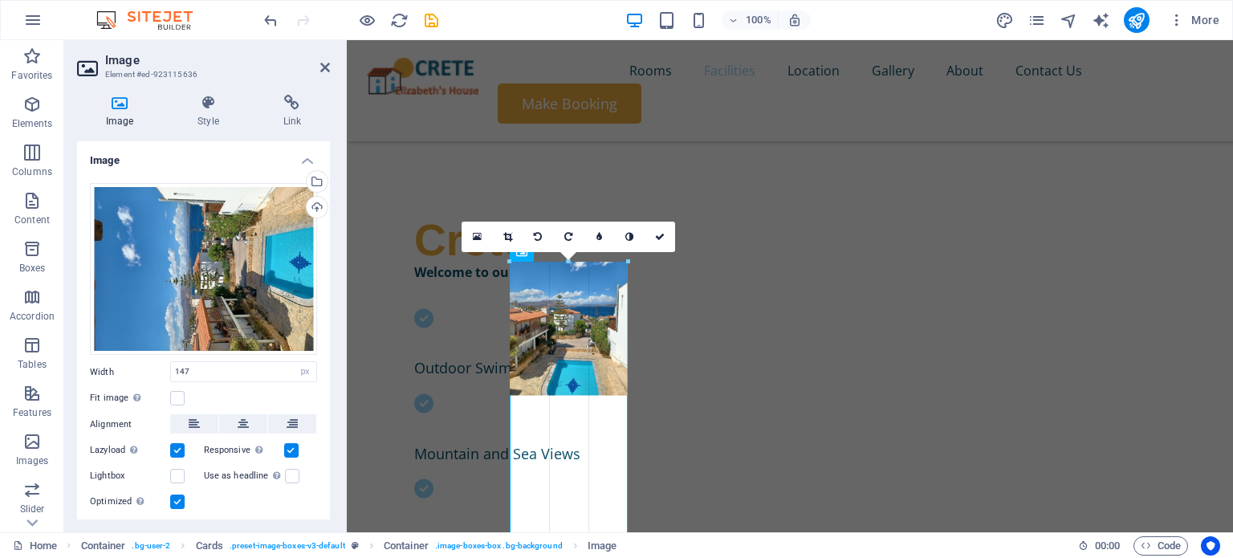
drag, startPoint x: 625, startPoint y: 349, endPoint x: 290, endPoint y: 309, distance: 337.1
type input "146"
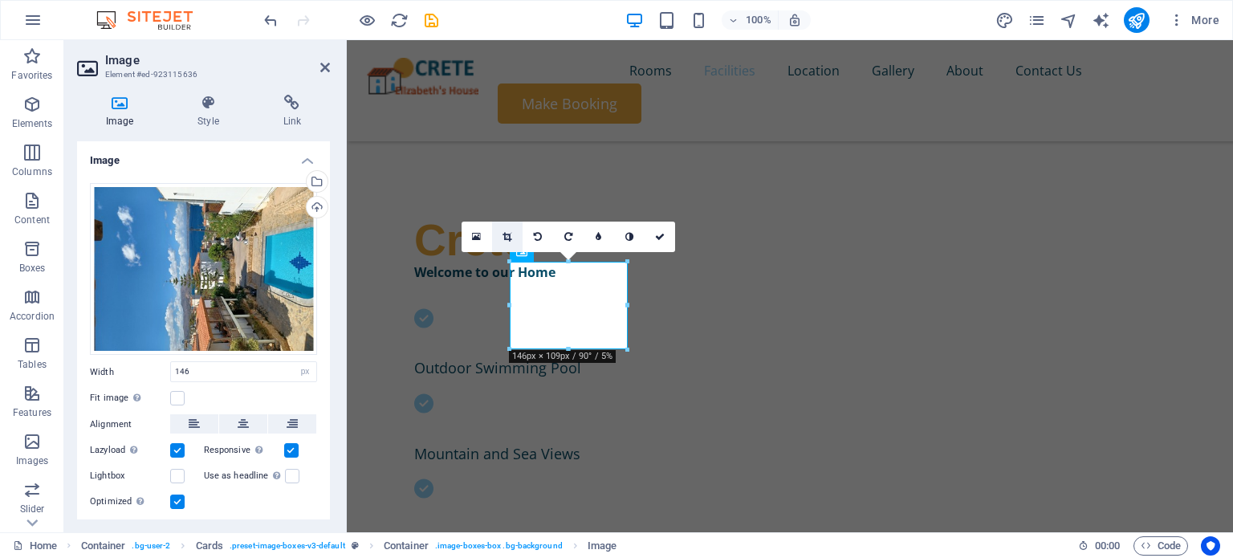
click at [505, 232] on icon at bounding box center [506, 237] width 9 height 10
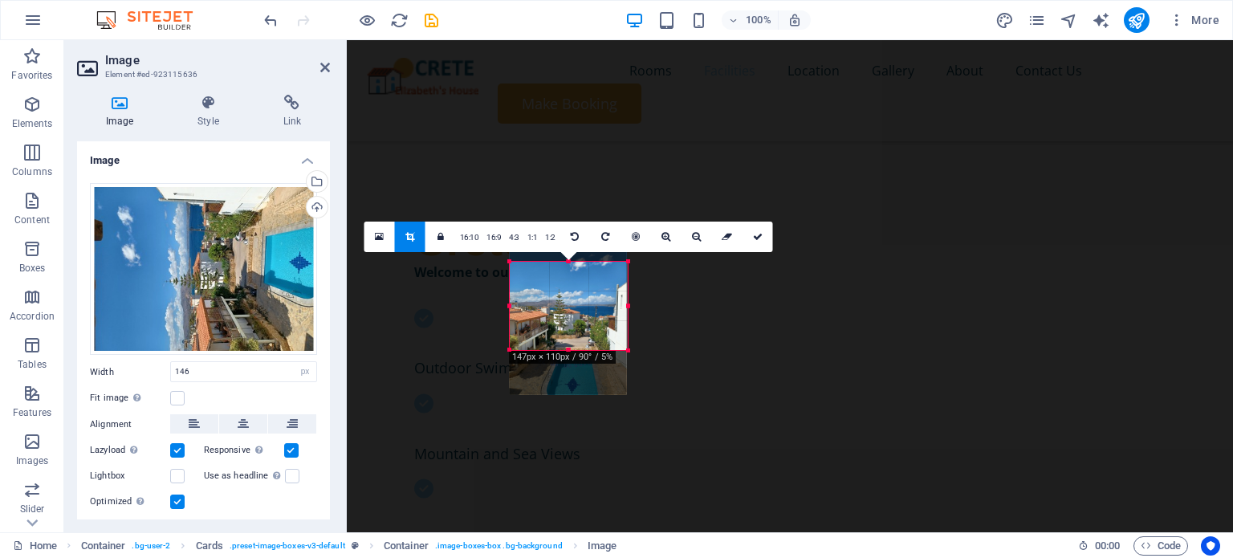
drag, startPoint x: 625, startPoint y: 347, endPoint x: 319, endPoint y: 307, distance: 308.3
click at [666, 348] on div "H1 Text on background Container Container 2 columns Container Container 2 colum…" at bounding box center [790, 58] width 886 height 948
click at [760, 234] on icon at bounding box center [757, 237] width 10 height 10
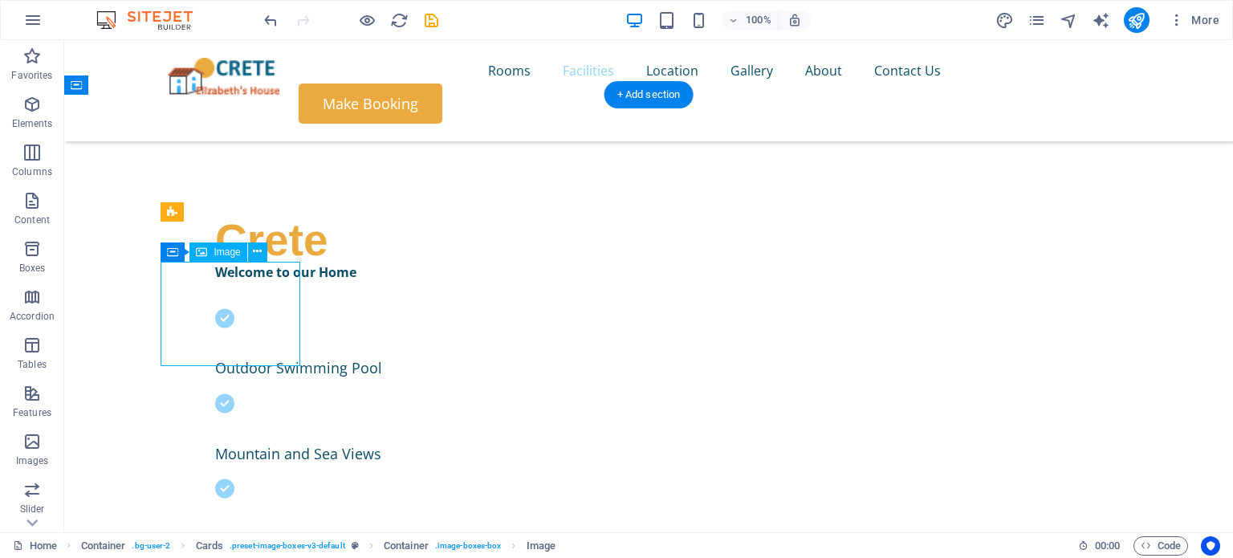
drag, startPoint x: 240, startPoint y: 314, endPoint x: 251, endPoint y: 300, distance: 17.7
click at [256, 250] on icon at bounding box center [257, 251] width 9 height 17
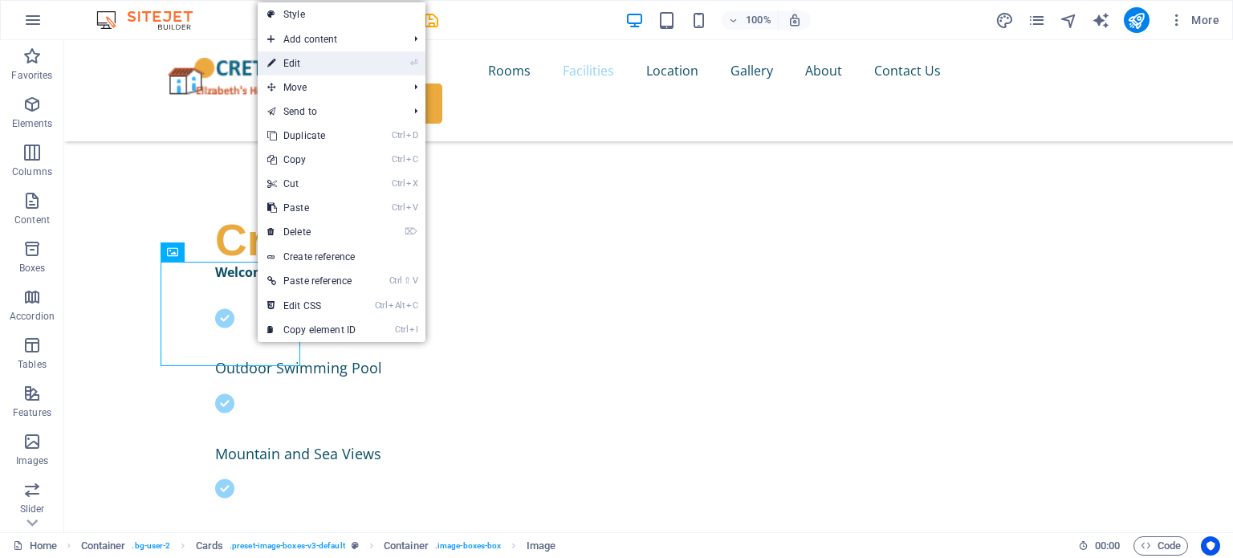
click at [309, 67] on link "⏎ Edit" at bounding box center [312, 63] width 108 height 24
select select "%"
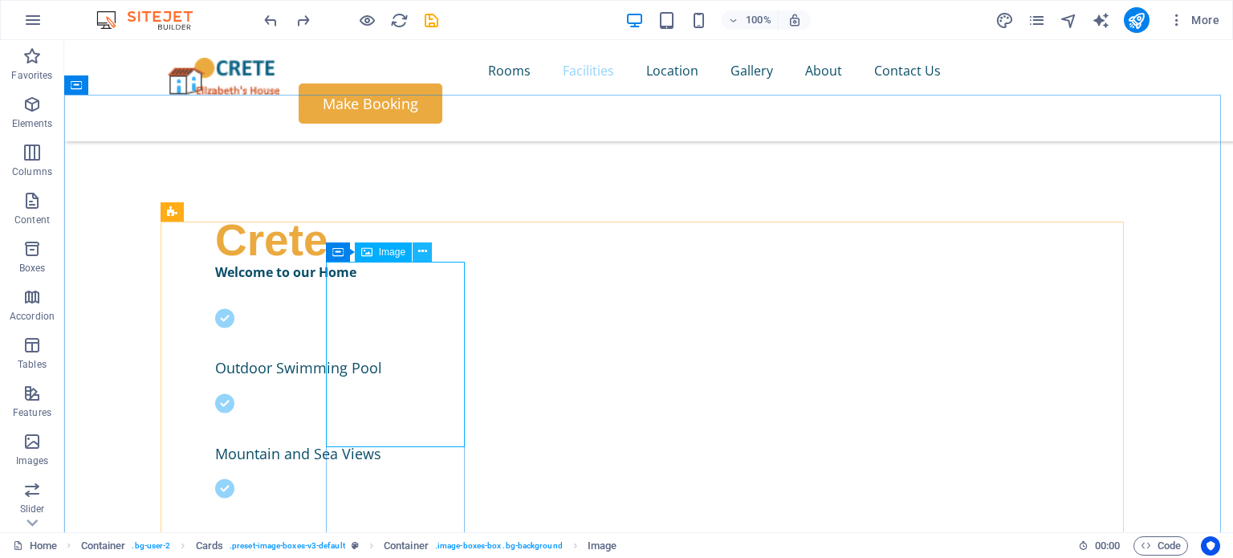
click at [420, 254] on icon at bounding box center [422, 251] width 9 height 17
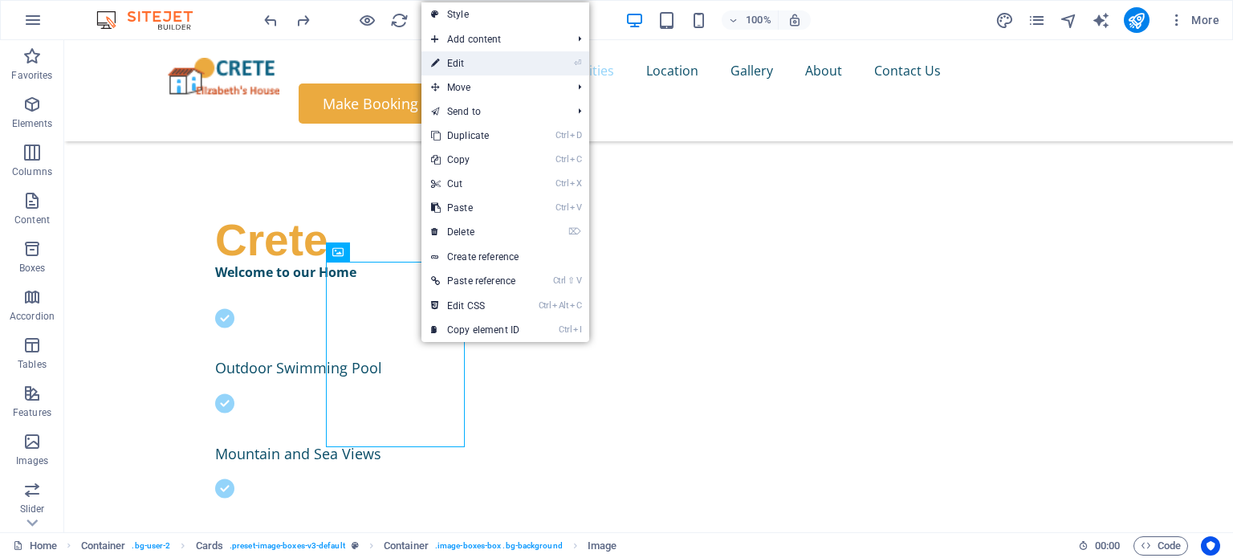
click at [521, 70] on link "⏎ Edit" at bounding box center [475, 63] width 108 height 24
select select "%"
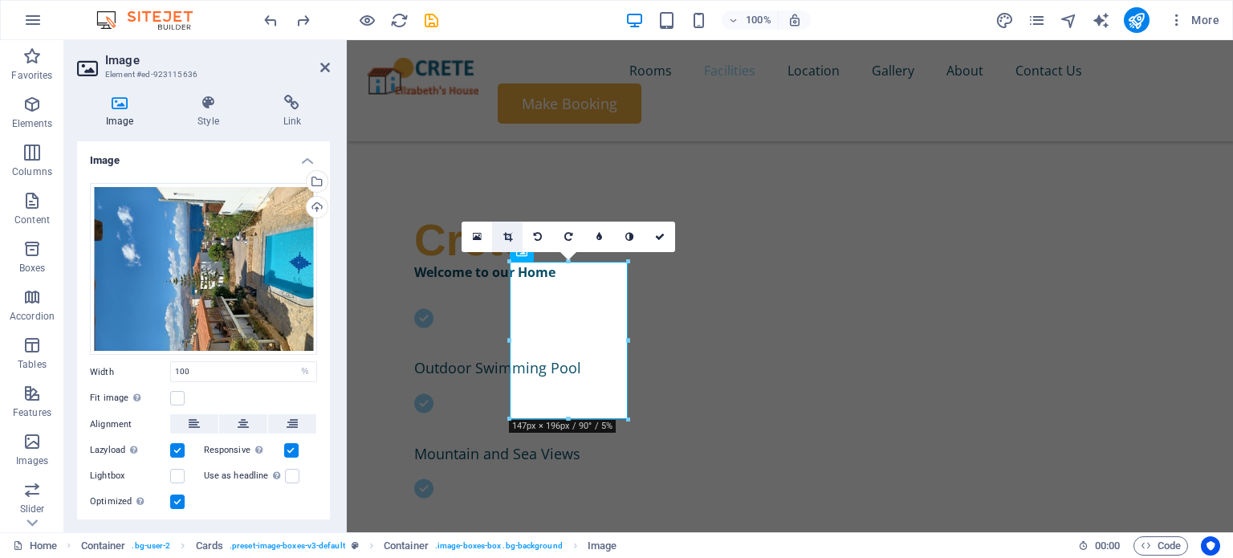
click at [506, 232] on icon at bounding box center [507, 237] width 9 height 10
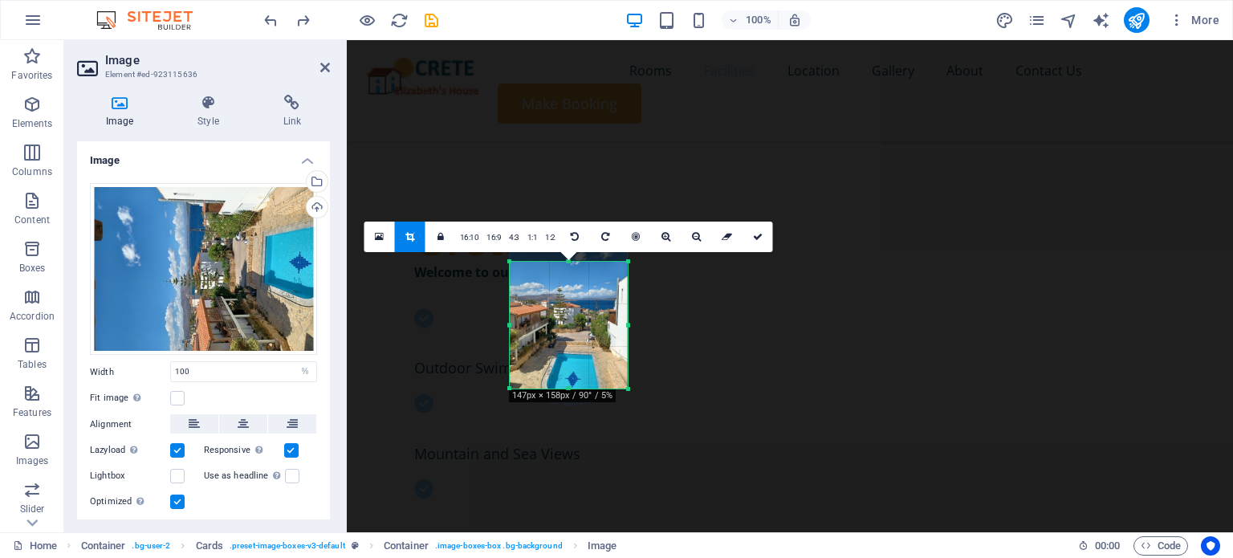
drag, startPoint x: 571, startPoint y: 259, endPoint x: 580, endPoint y: 289, distance: 31.0
click at [580, 289] on div "180 170 160 150 140 130 120 110 100 90 80 70 60 50 40 30 20 10 0 -10 -20 -30 -4…" at bounding box center [569, 325] width 118 height 127
drag, startPoint x: 570, startPoint y: 389, endPoint x: 568, endPoint y: 348, distance: 41.0
click at [568, 348] on div at bounding box center [569, 349] width 118 height 6
click at [572, 349] on div at bounding box center [569, 351] width 118 height 6
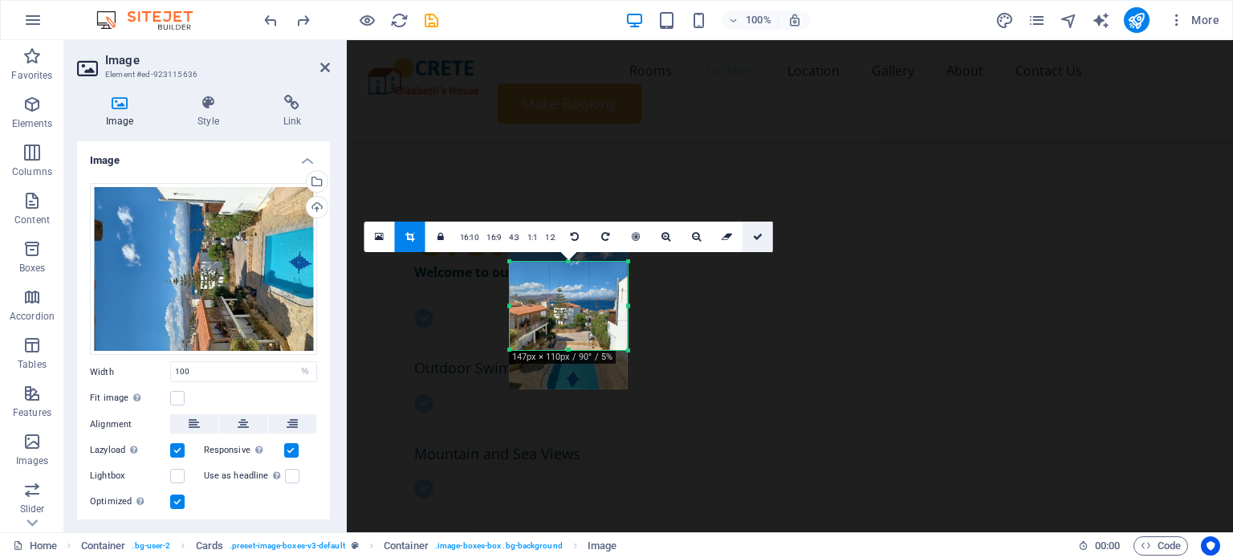
click at [753, 233] on icon at bounding box center [758, 237] width 10 height 10
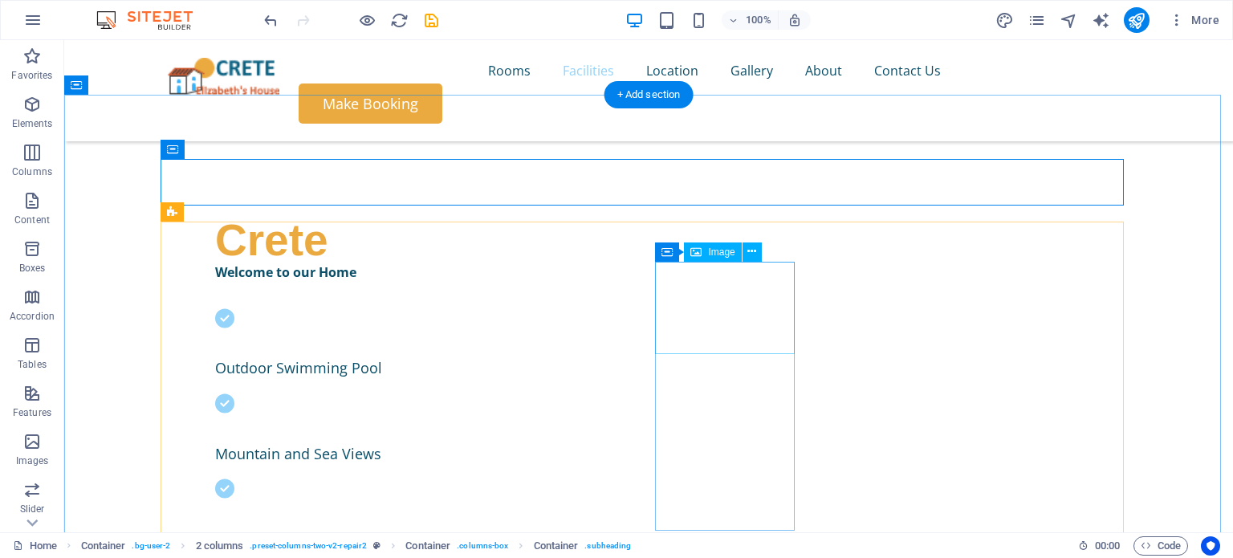
select select "%"
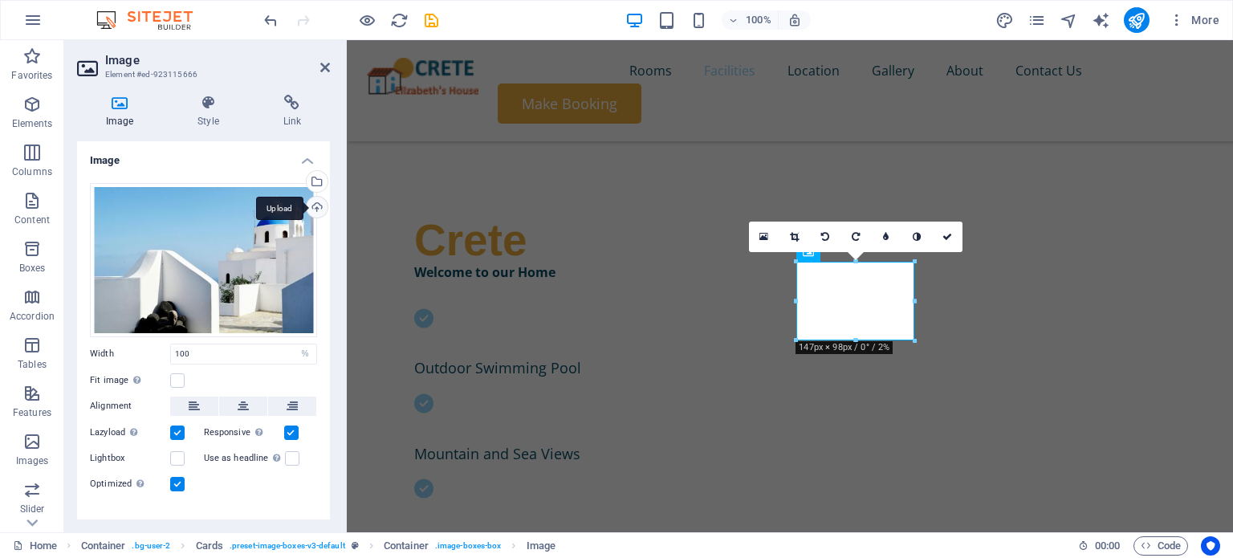
click at [308, 197] on div "Upload" at bounding box center [315, 209] width 24 height 24
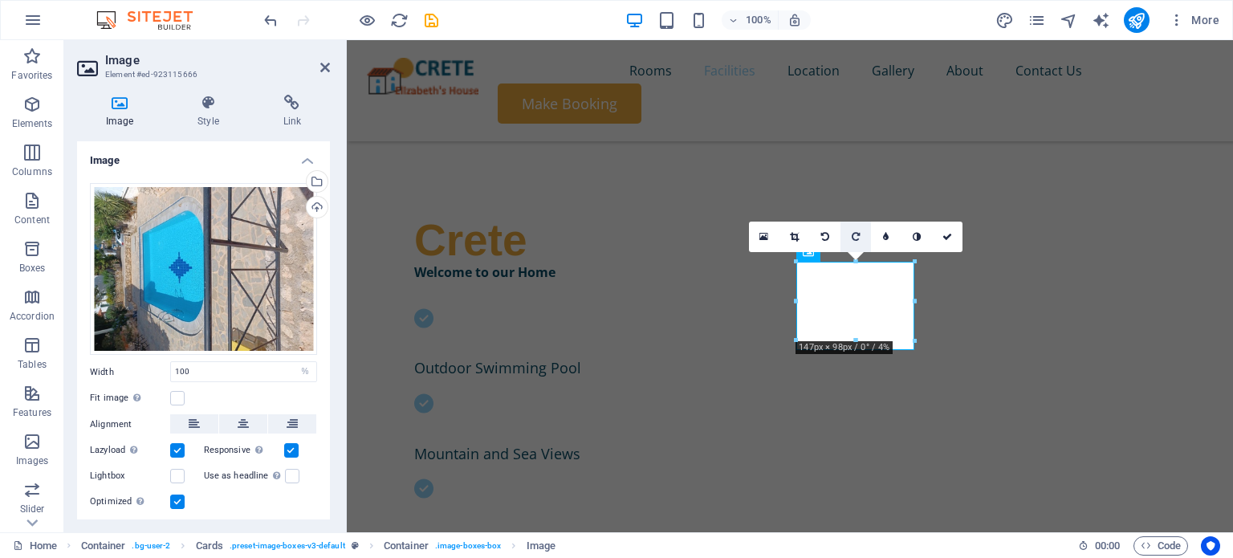
click at [857, 237] on icon at bounding box center [856, 237] width 8 height 10
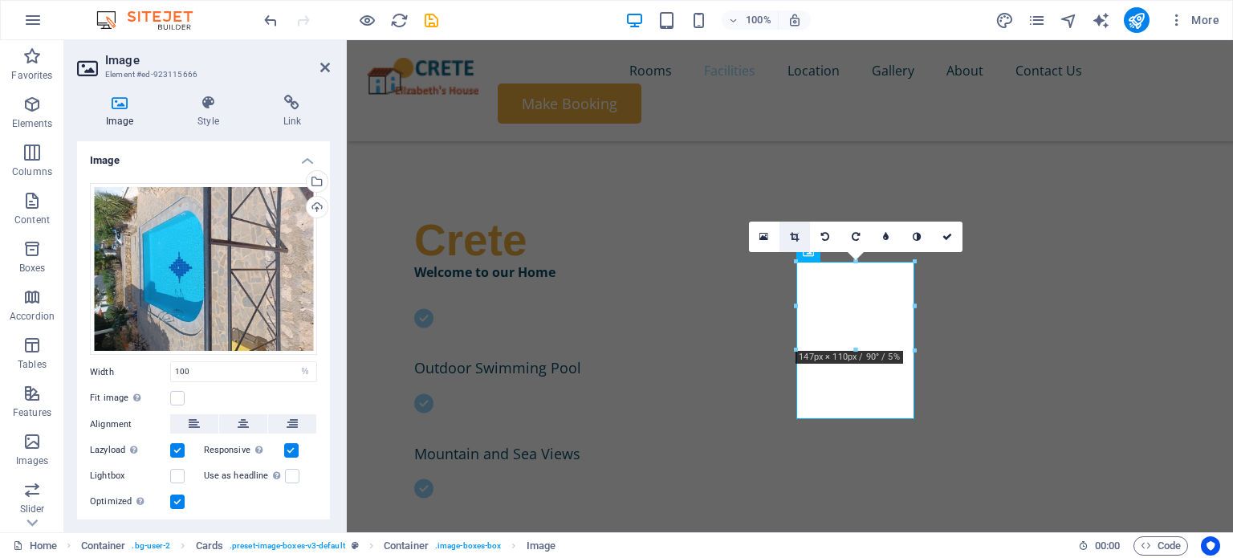
click at [794, 236] on icon at bounding box center [794, 237] width 9 height 10
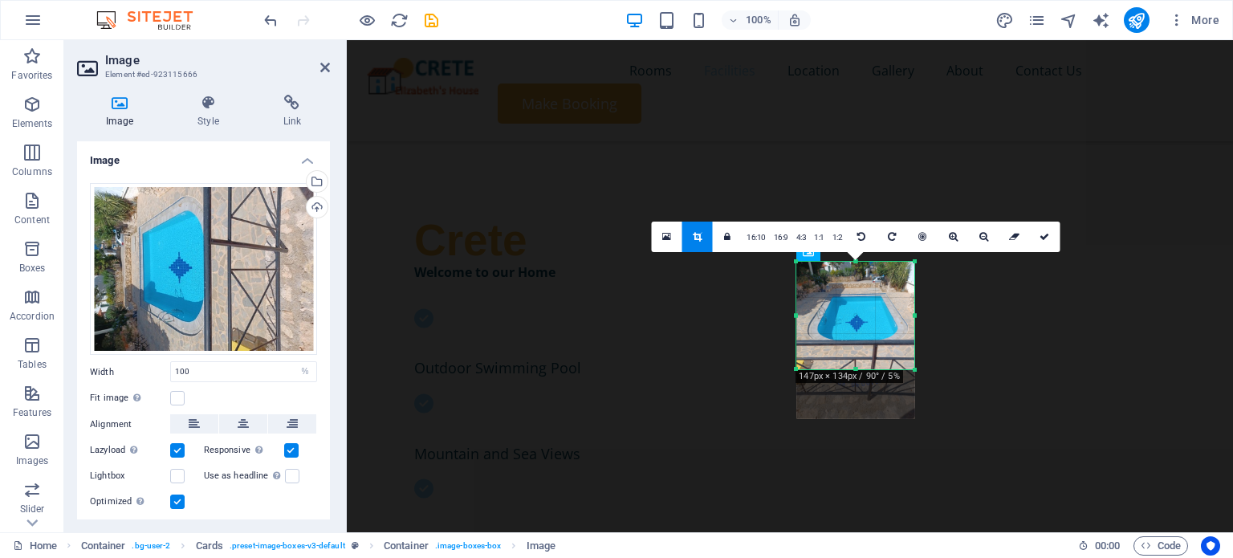
drag, startPoint x: 858, startPoint y: 418, endPoint x: 856, endPoint y: 368, distance: 49.8
click at [856, 368] on div at bounding box center [855, 370] width 118 height 6
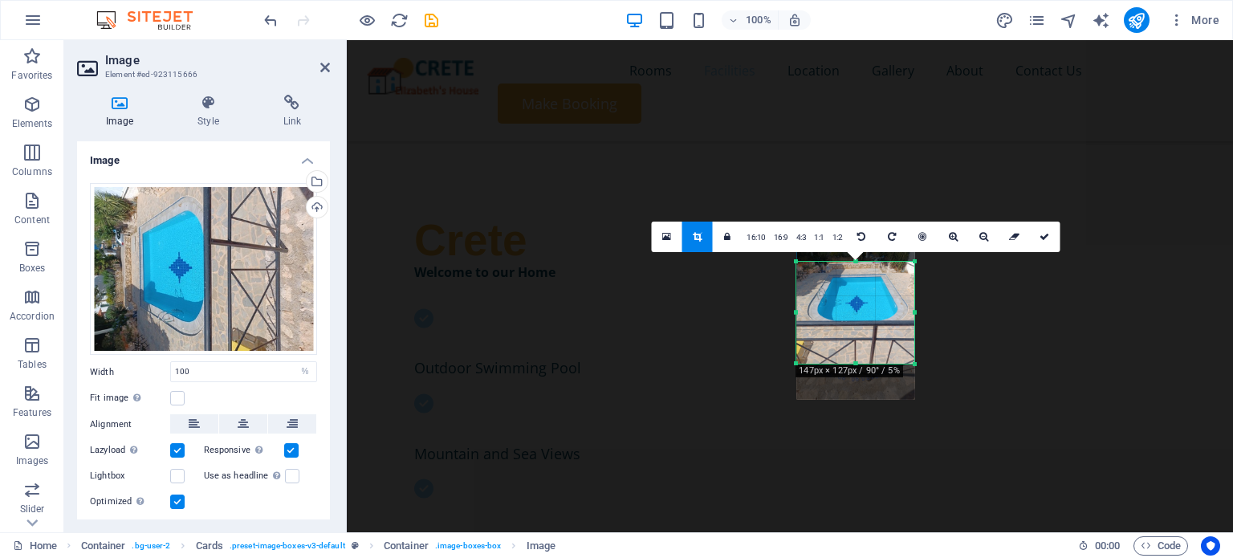
drag, startPoint x: 858, startPoint y: 260, endPoint x: 869, endPoint y: 266, distance: 12.6
click at [869, 266] on div "180 170 160 150 140 130 120 110 100 90 80 70 60 50 40 30 20 10 0 -10 -20 -30 -4…" at bounding box center [855, 313] width 118 height 102
drag, startPoint x: 856, startPoint y: 362, endPoint x: 863, endPoint y: 348, distance: 15.1
click at [863, 348] on div at bounding box center [855, 351] width 118 height 6
click at [1039, 238] on icon at bounding box center [1044, 237] width 10 height 10
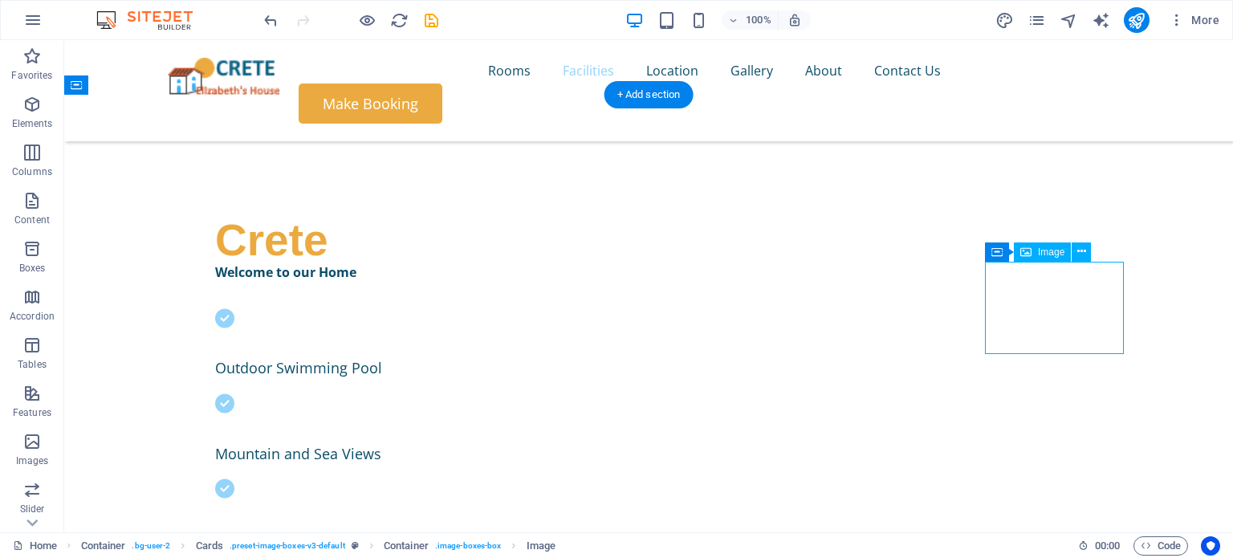
select select "%"
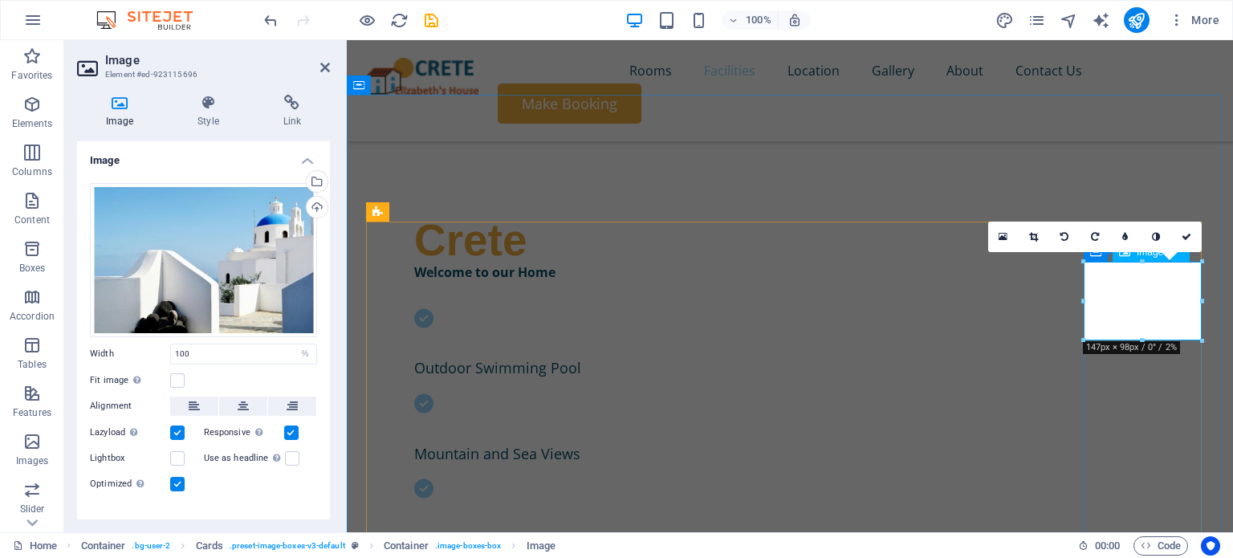
click at [315, 207] on div "Upload" at bounding box center [315, 209] width 24 height 24
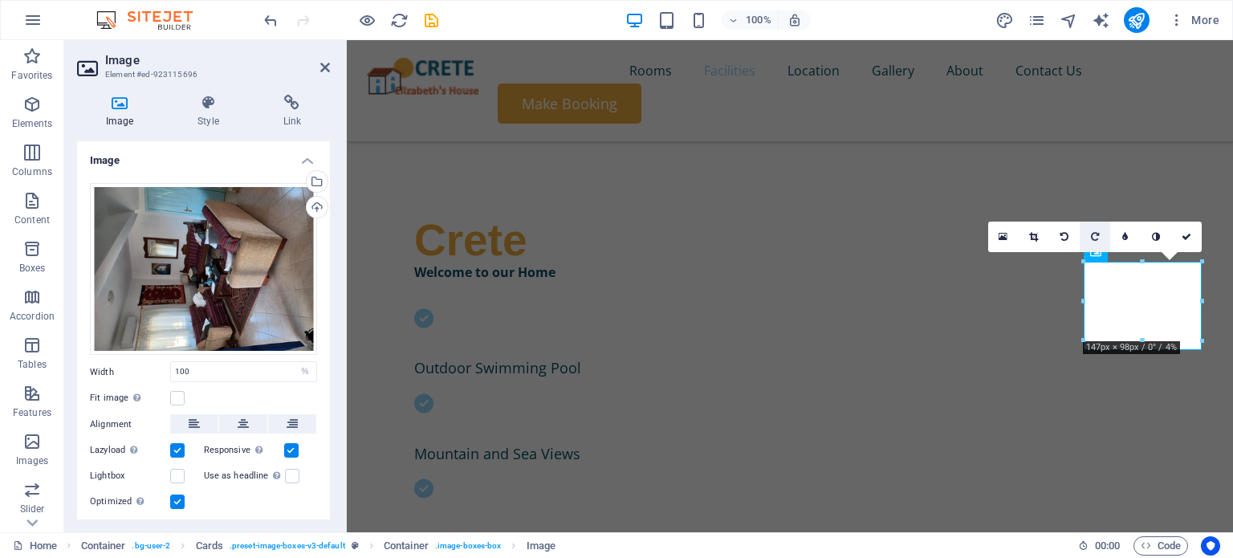
click at [1097, 232] on icon at bounding box center [1095, 237] width 8 height 10
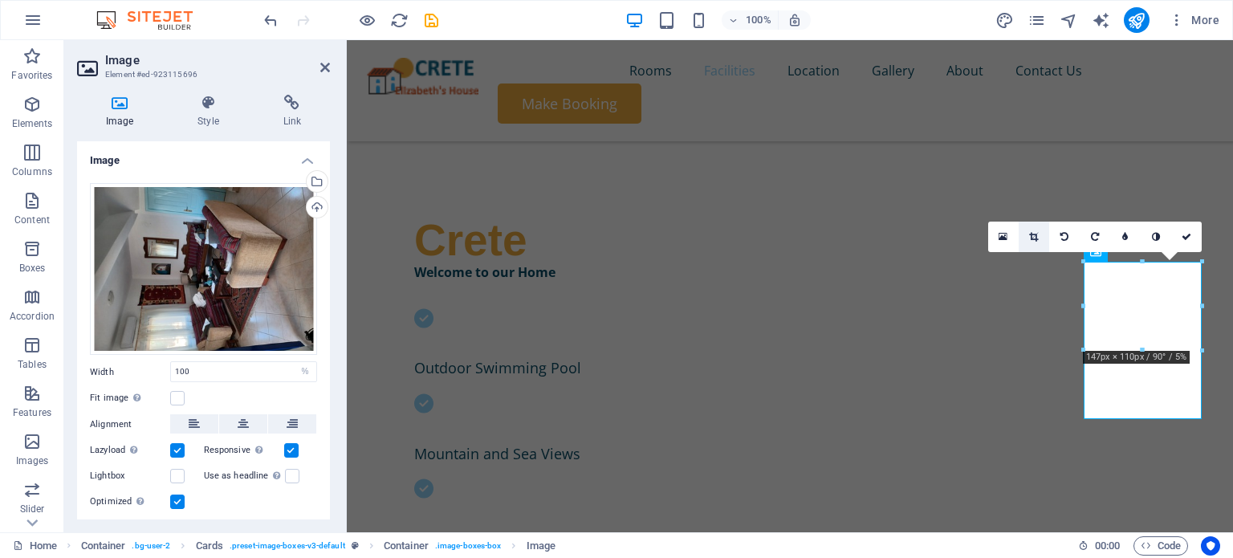
click at [1034, 235] on icon at bounding box center [1033, 237] width 9 height 10
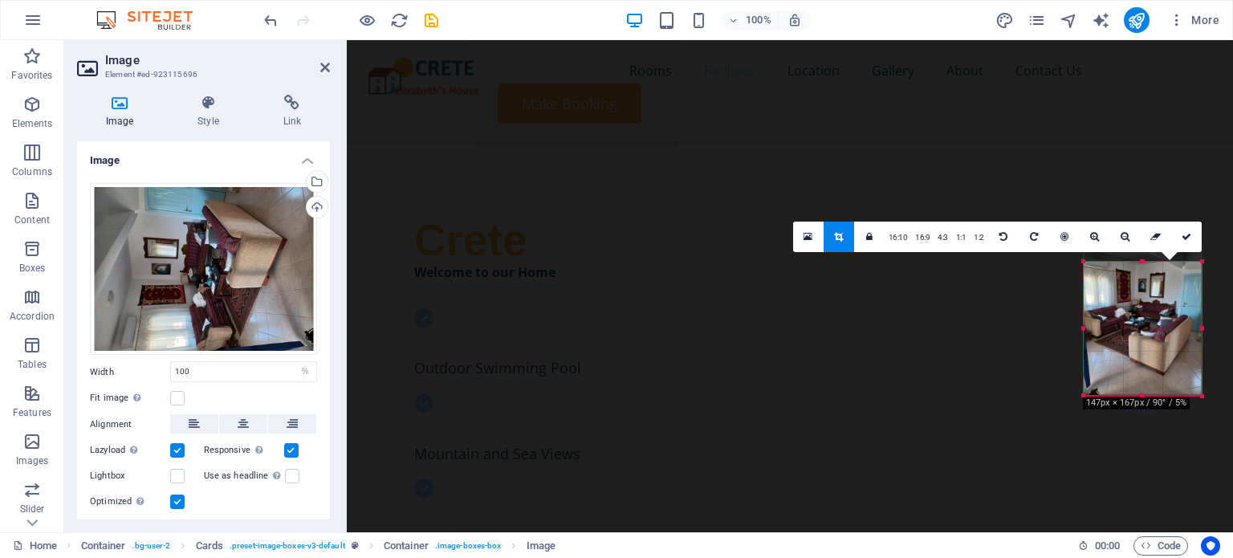
drag, startPoint x: 1141, startPoint y: 262, endPoint x: 1156, endPoint y: 287, distance: 28.5
click at [1156, 287] on div "180 170 160 150 140 130 120 110 100 90 80 70 60 50 40 30 20 10 0 -10 -20 -30 -4…" at bounding box center [1143, 329] width 118 height 134
drag, startPoint x: 1146, startPoint y: 394, endPoint x: 1146, endPoint y: 356, distance: 37.7
click at [1146, 356] on div at bounding box center [1143, 358] width 118 height 6
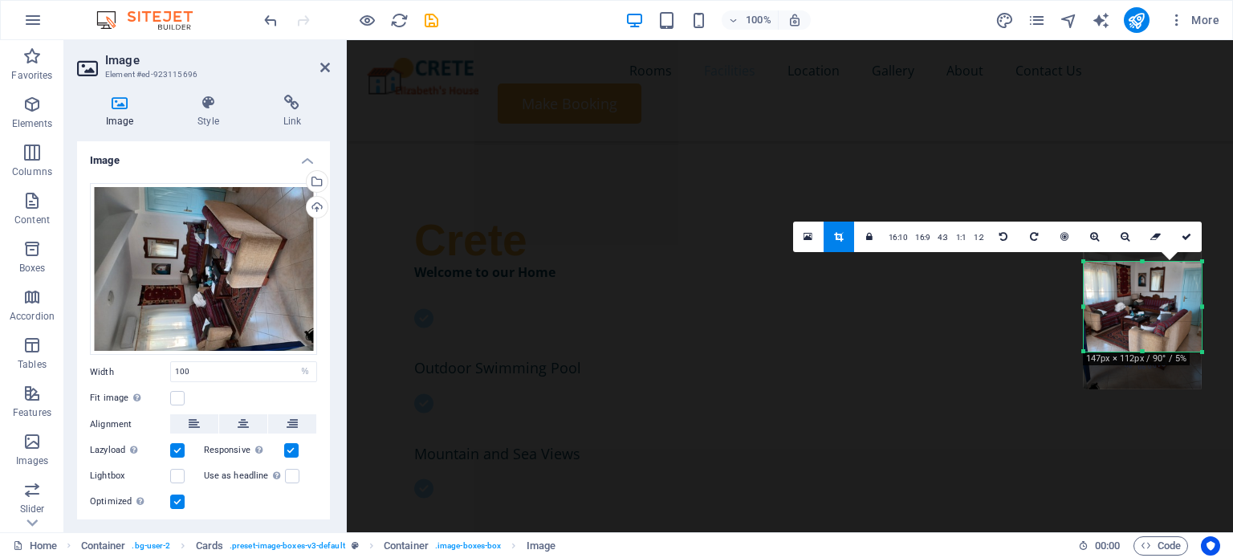
click at [1143, 266] on div "180 170 160 150 140 130 120 110 100 90 80 70 60 50 40 30 20 10 0 -10 -20 -30 -4…" at bounding box center [1143, 307] width 118 height 90
click at [1146, 348] on div at bounding box center [1143, 351] width 118 height 6
click at [1189, 238] on icon at bounding box center [1187, 237] width 10 height 10
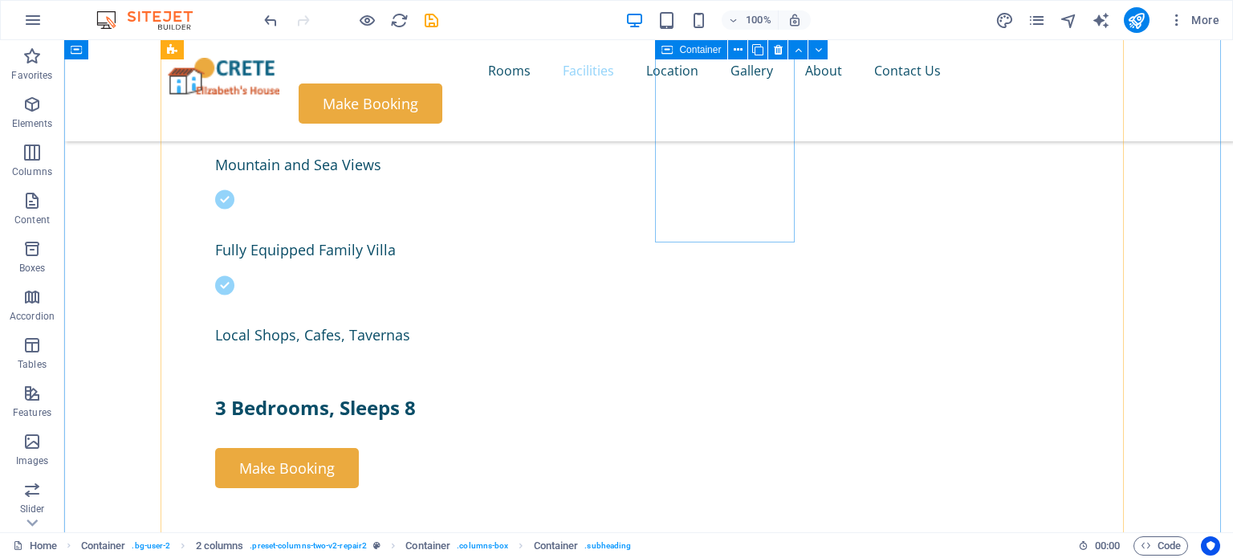
scroll to position [745, 0]
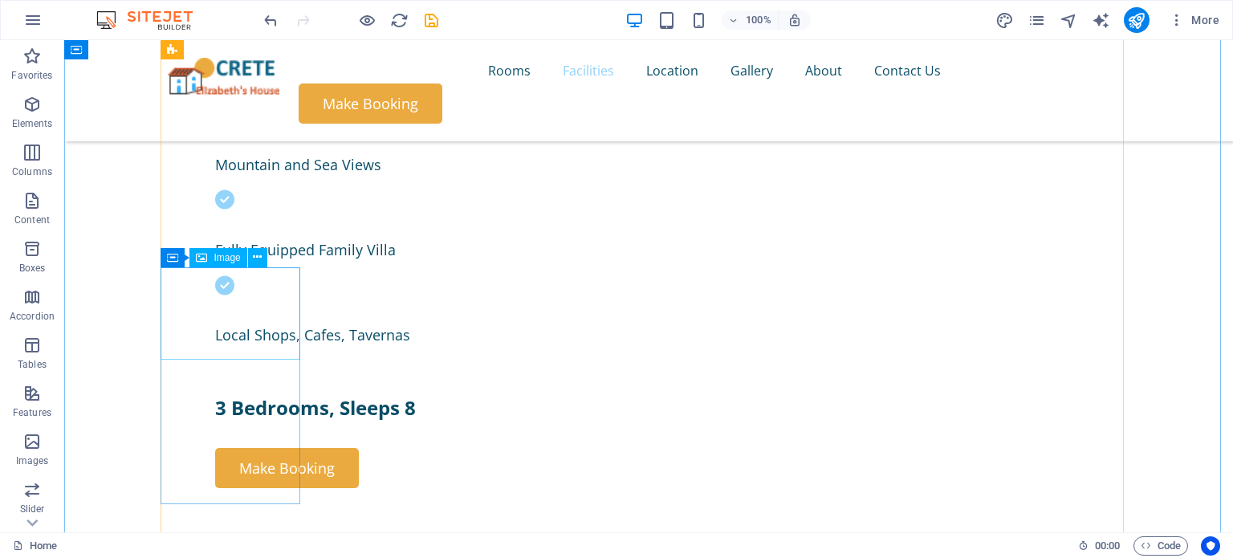
select select "%"
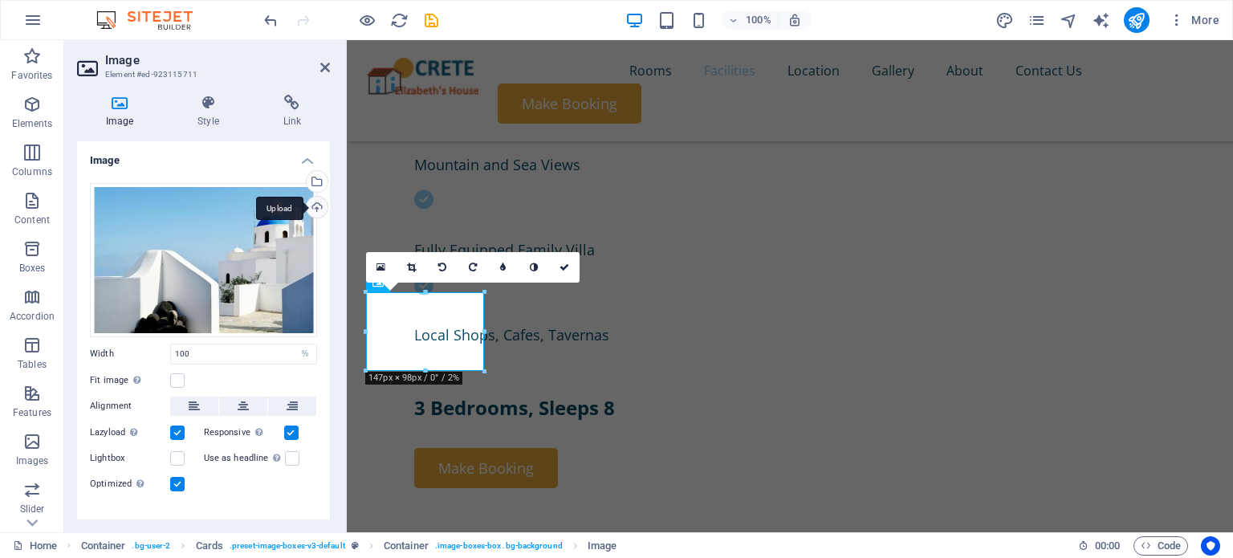
click at [311, 205] on div "Upload" at bounding box center [315, 209] width 24 height 24
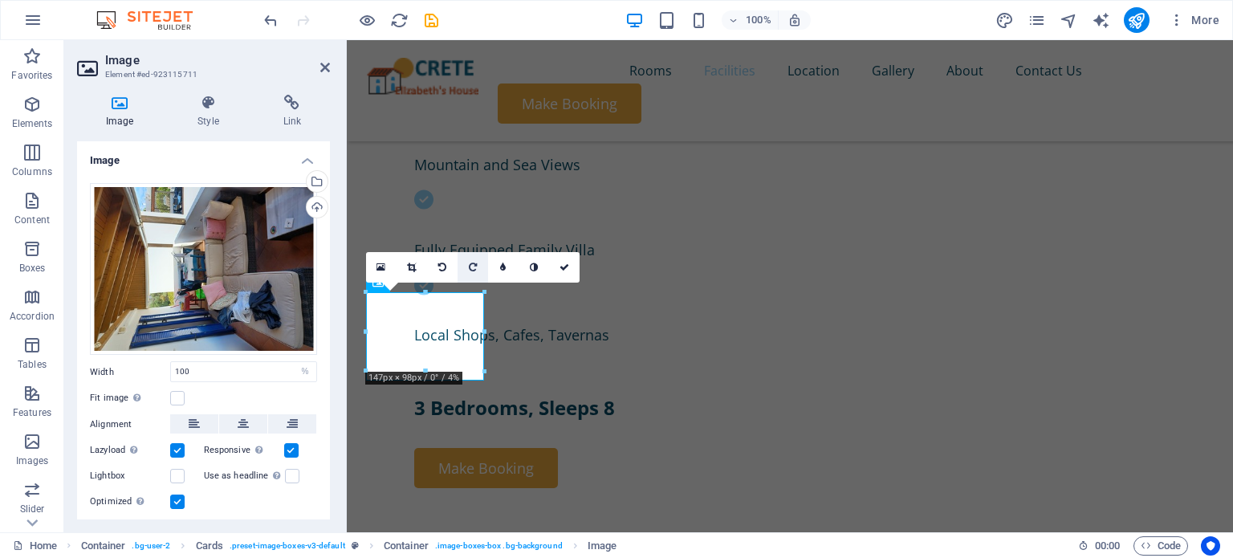
click at [471, 263] on icon at bounding box center [473, 267] width 8 height 10
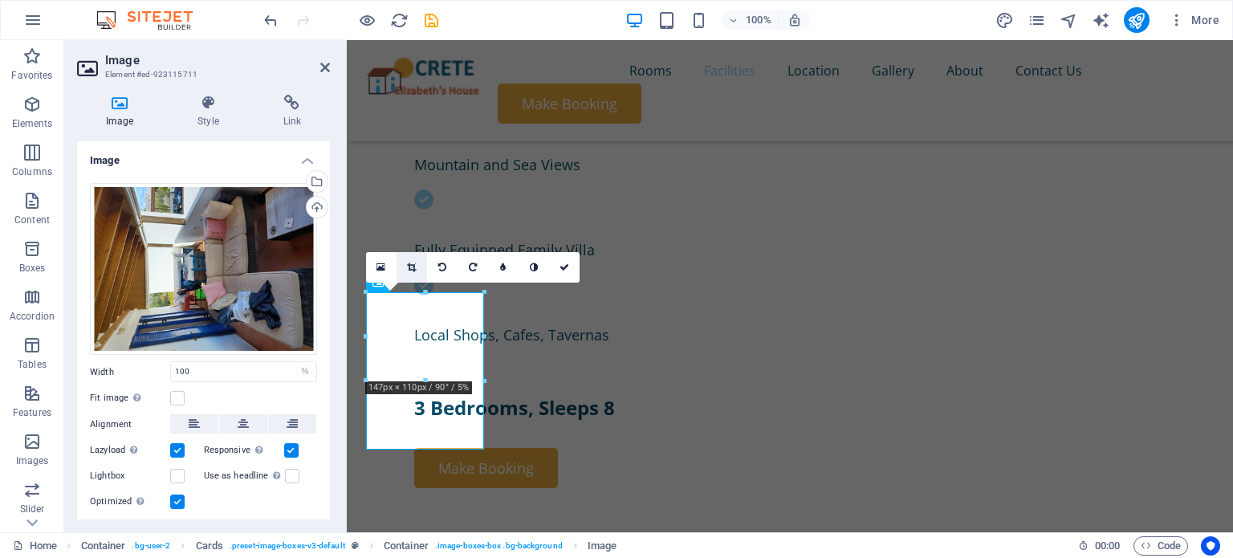
click at [413, 266] on icon at bounding box center [411, 267] width 9 height 10
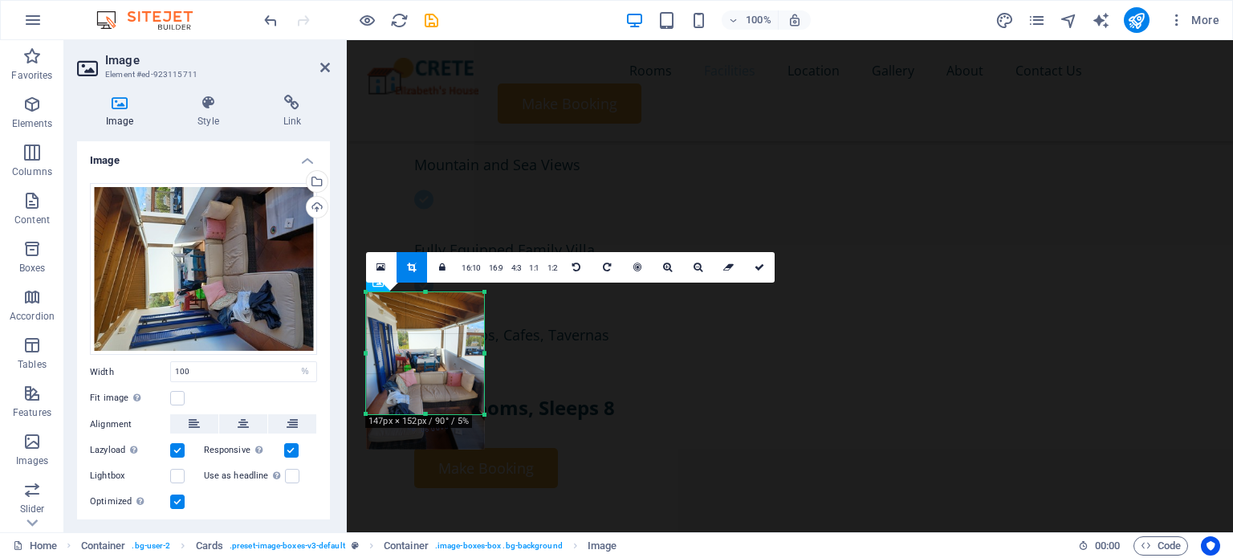
drag, startPoint x: 425, startPoint y: 449, endPoint x: 421, endPoint y: 413, distance: 35.5
click at [421, 413] on div at bounding box center [425, 415] width 118 height 6
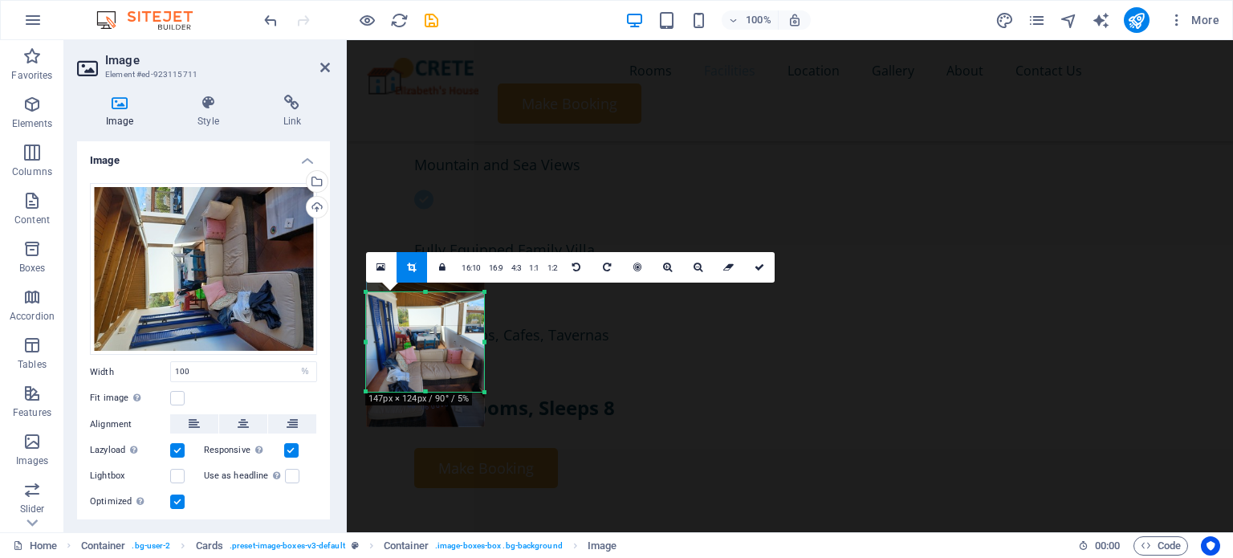
drag, startPoint x: 425, startPoint y: 291, endPoint x: 426, endPoint y: 314, distance: 22.5
click at [426, 314] on div "180 170 160 150 140 130 120 110 100 90 80 70 60 50 40 30 20 10 0 -10 -20 -30 -4…" at bounding box center [425, 342] width 118 height 100
drag, startPoint x: 425, startPoint y: 390, endPoint x: 430, endPoint y: 379, distance: 12.2
click at [430, 379] on div at bounding box center [425, 381] width 118 height 6
click at [756, 263] on icon at bounding box center [760, 267] width 10 height 10
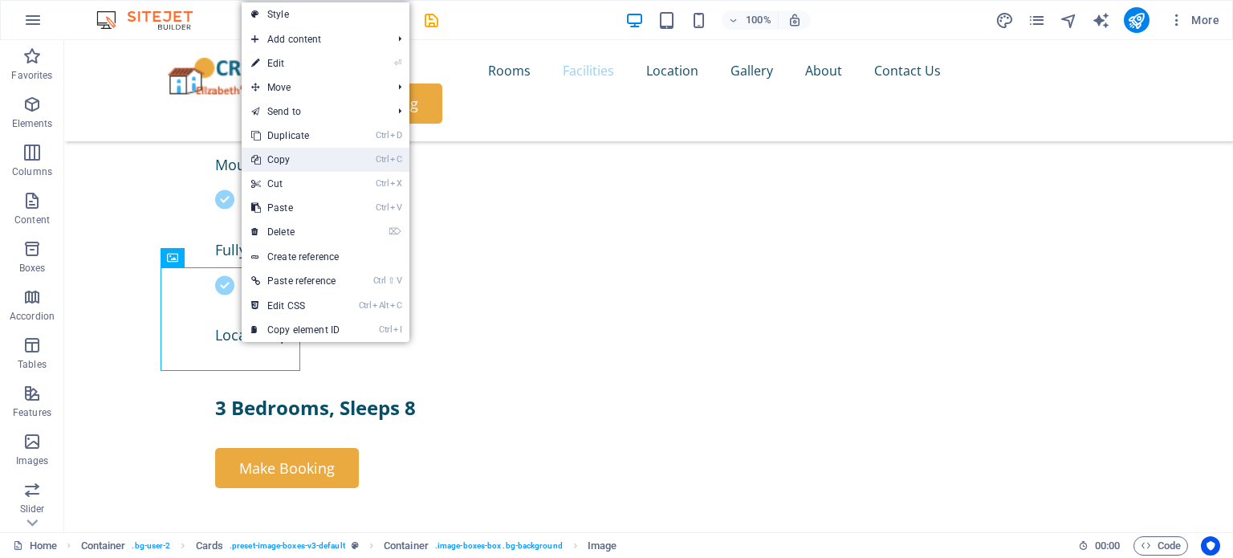
click at [283, 161] on link "Ctrl C Copy" at bounding box center [296, 160] width 108 height 24
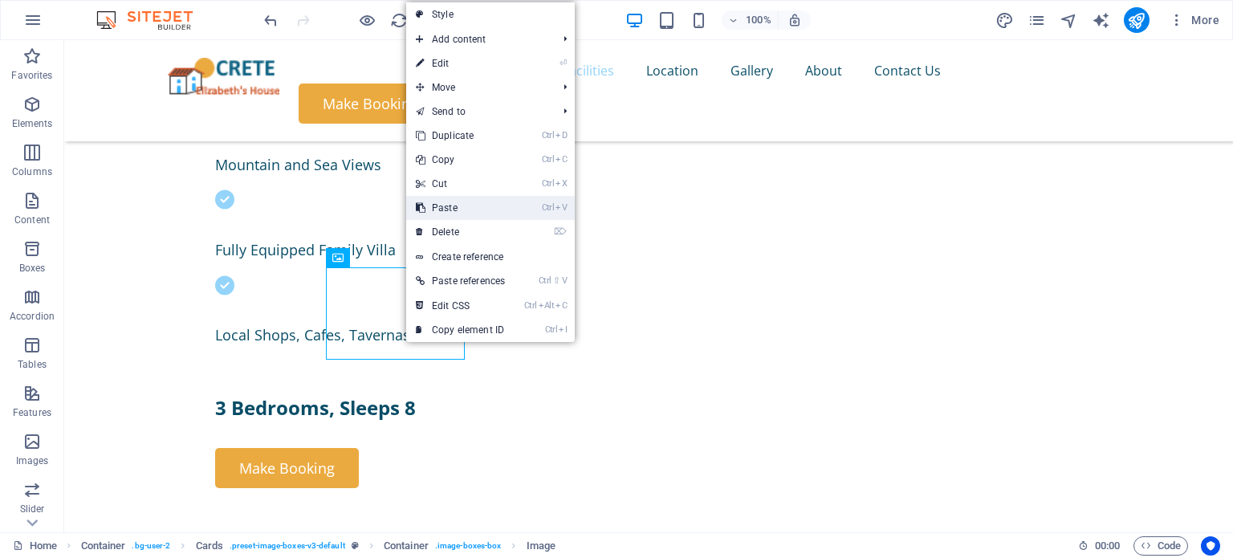
click at [456, 212] on link "Ctrl V Paste" at bounding box center [460, 208] width 108 height 24
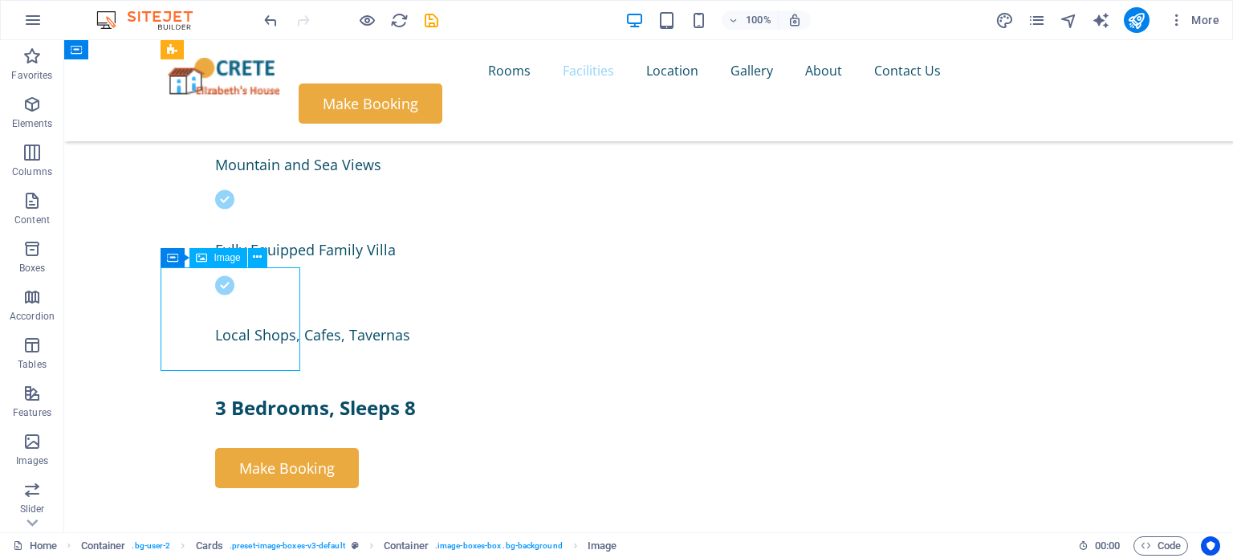
select select "%"
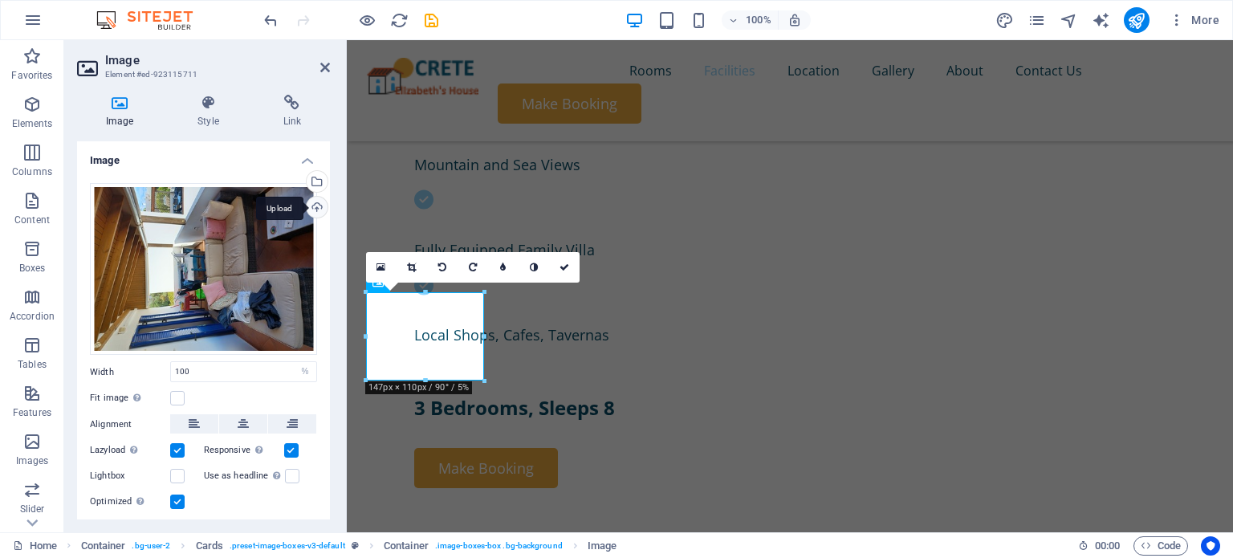
click at [313, 201] on div "Upload" at bounding box center [315, 209] width 24 height 24
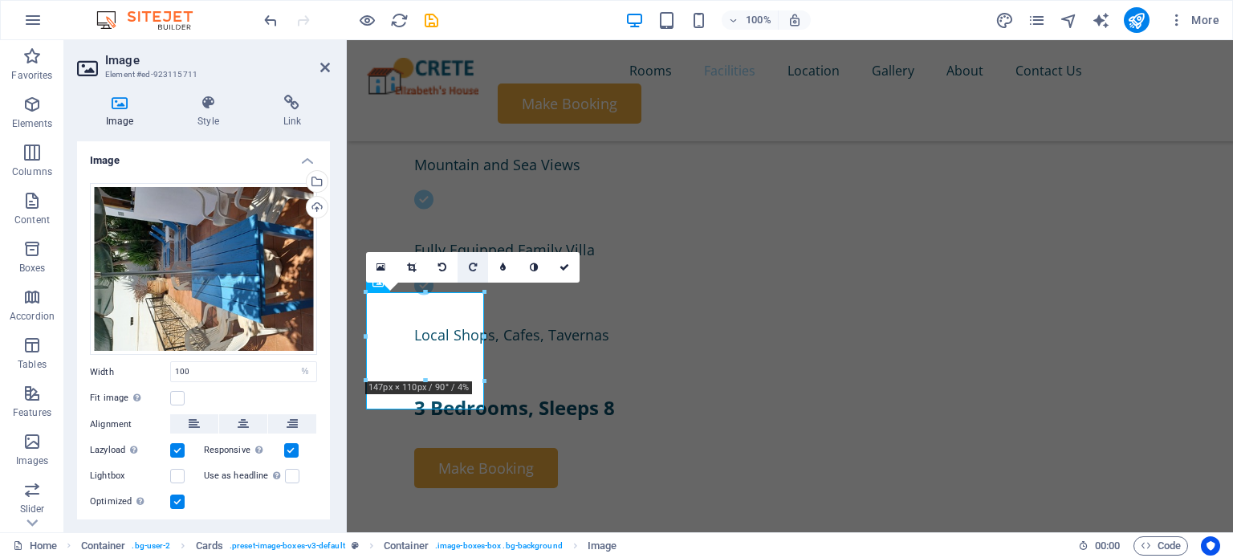
click at [464, 266] on link at bounding box center [473, 267] width 31 height 31
click at [410, 267] on icon at bounding box center [411, 267] width 9 height 10
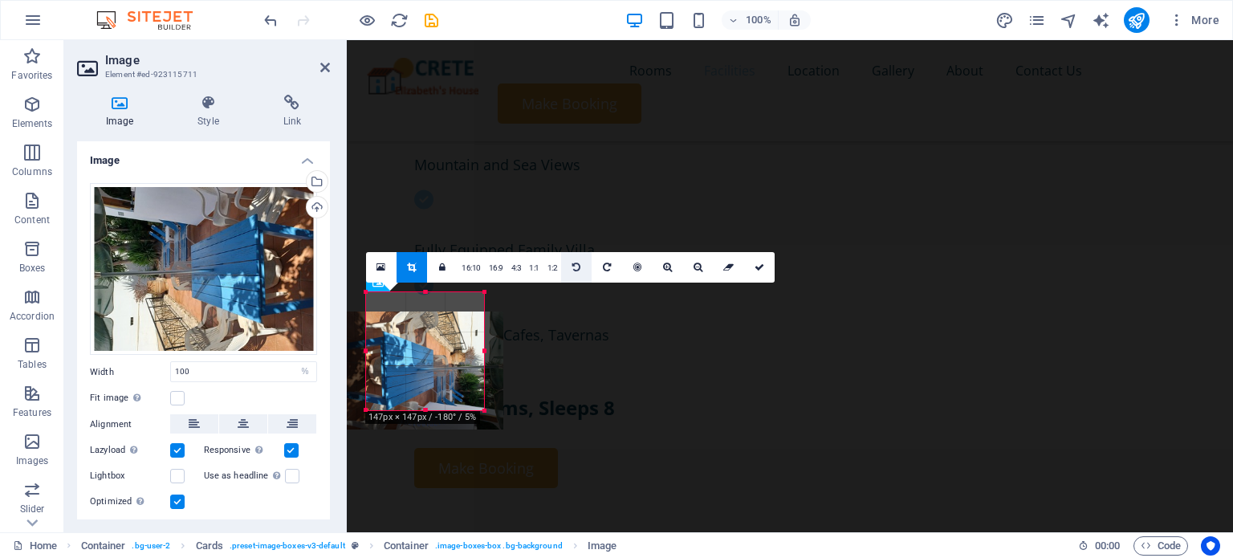
click at [577, 266] on icon at bounding box center [576, 267] width 8 height 10
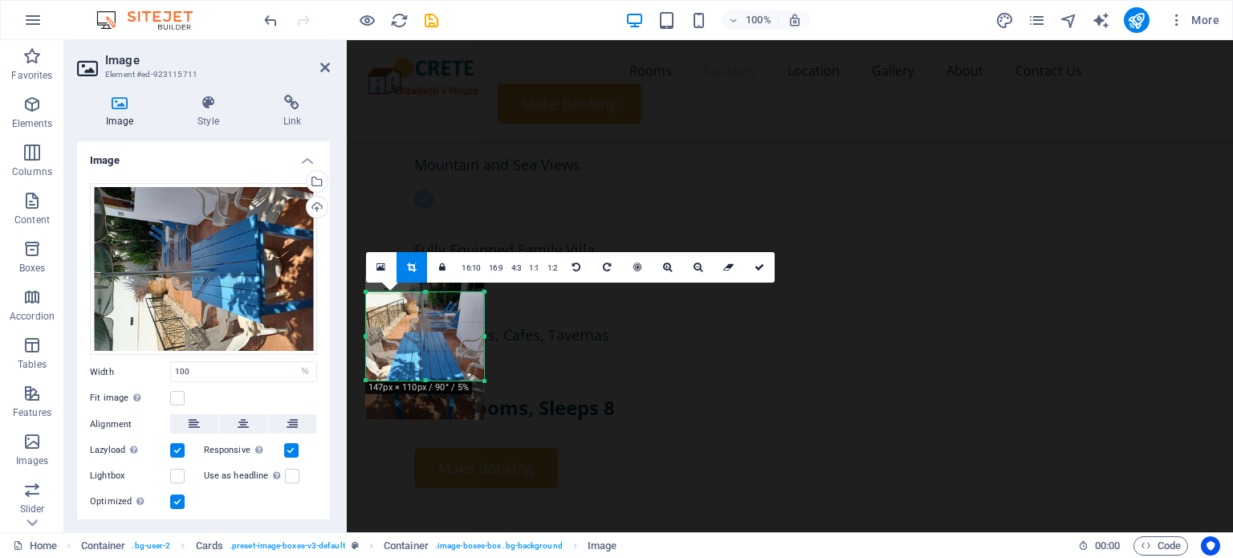
drag, startPoint x: 426, startPoint y: 292, endPoint x: 428, endPoint y: 322, distance: 29.7
click at [428, 322] on div "180 170 160 150 140 130 120 110 100 90 80 70 60 50 40 30 20 10 0 -10 -20 -30 -4…" at bounding box center [425, 336] width 118 height 88
click at [761, 266] on icon at bounding box center [760, 267] width 10 height 10
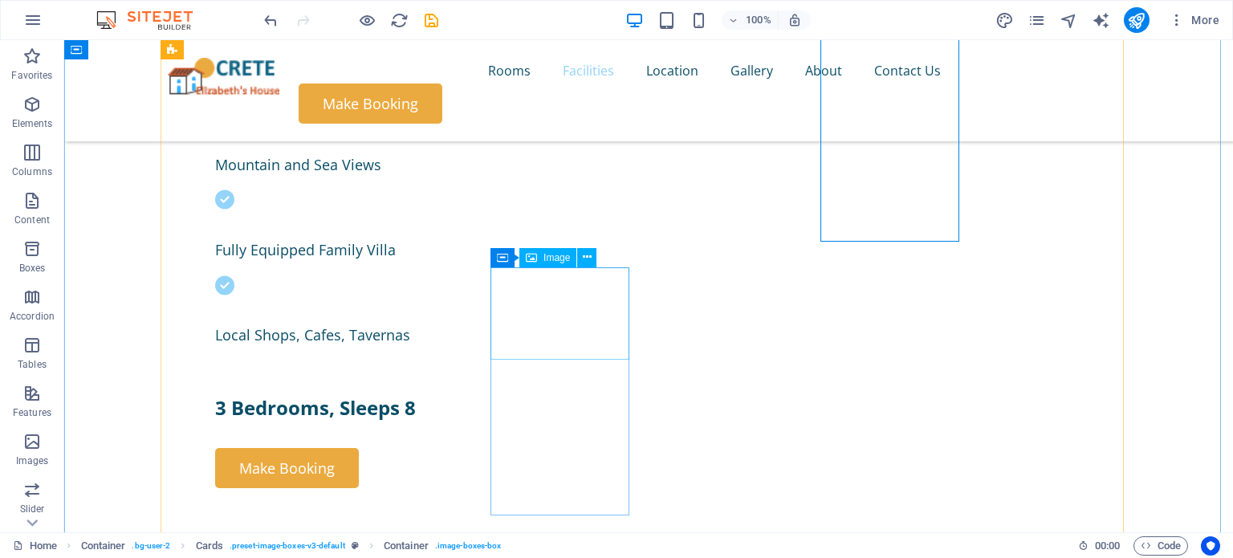
select select "%"
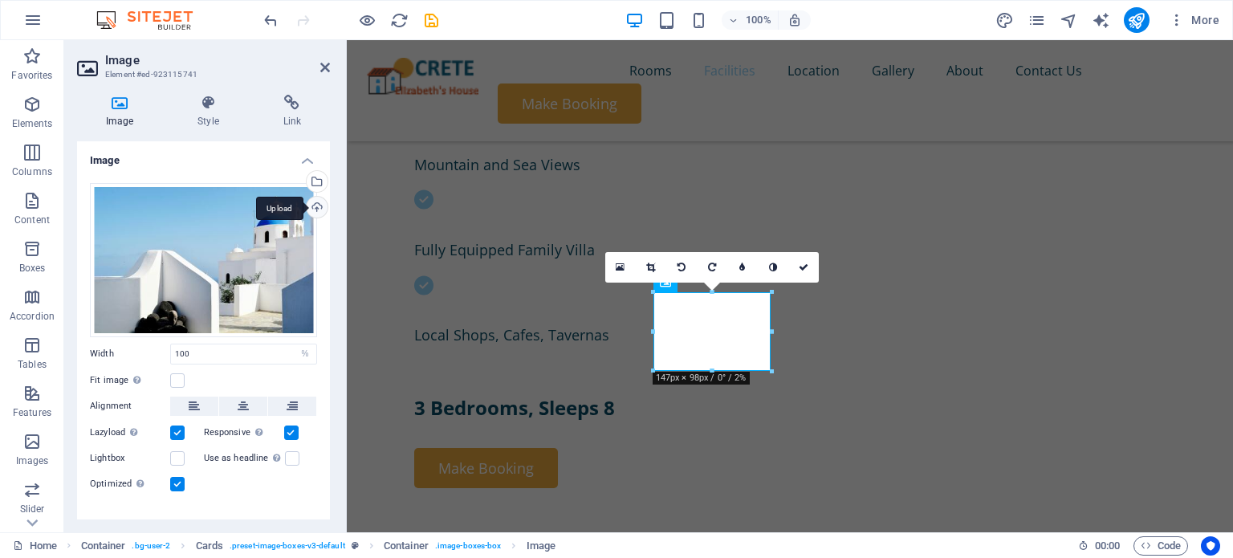
click at [315, 205] on div "Upload" at bounding box center [315, 209] width 24 height 24
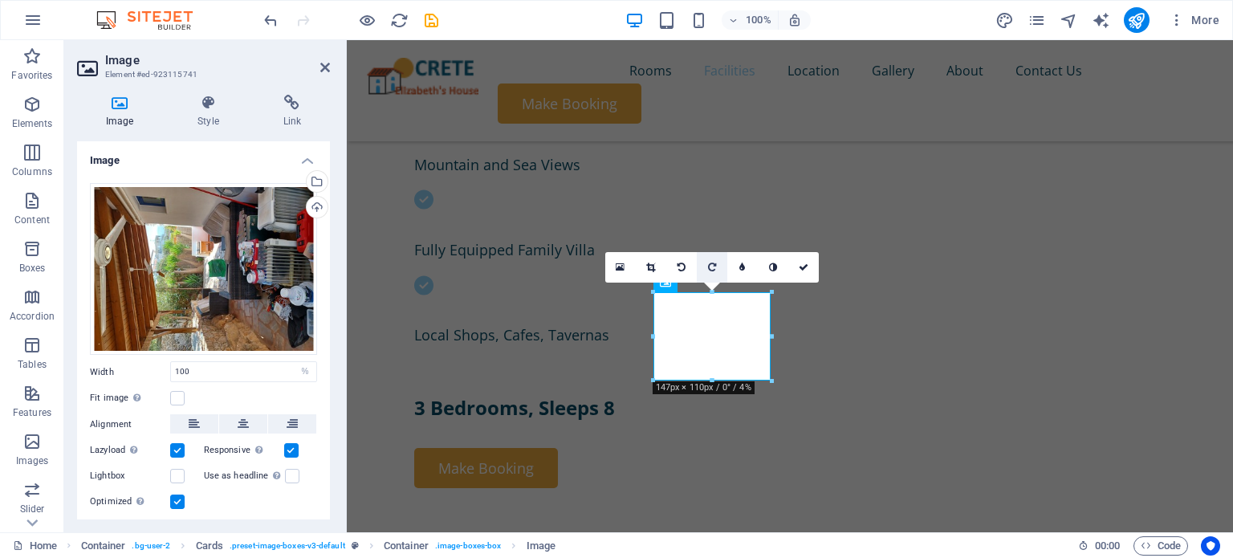
click at [713, 260] on link at bounding box center [712, 267] width 31 height 31
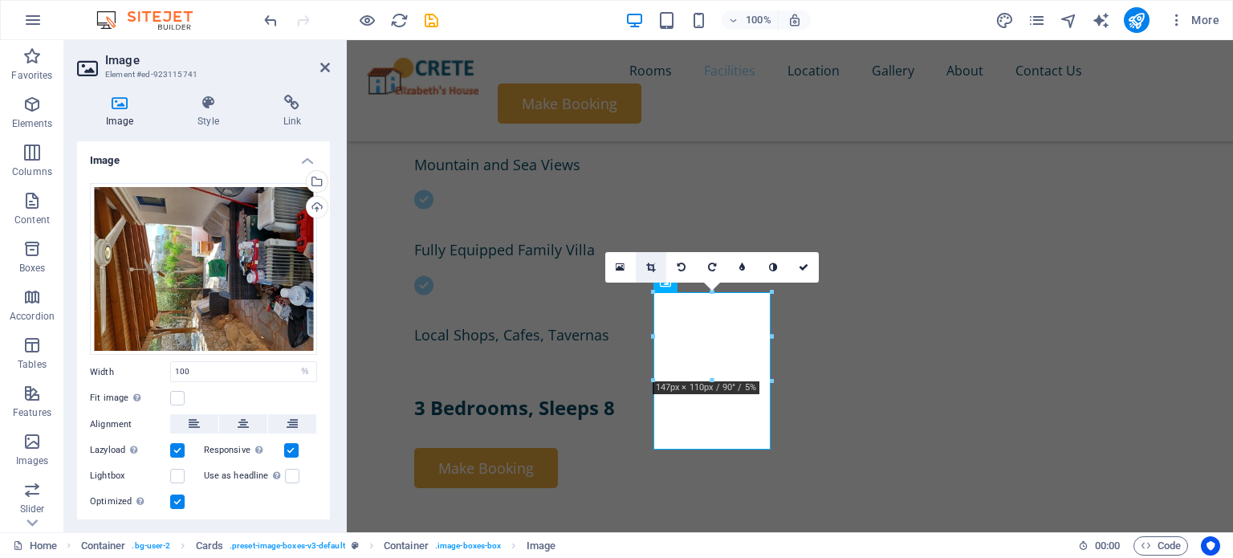
click at [652, 269] on icon at bounding box center [650, 267] width 9 height 10
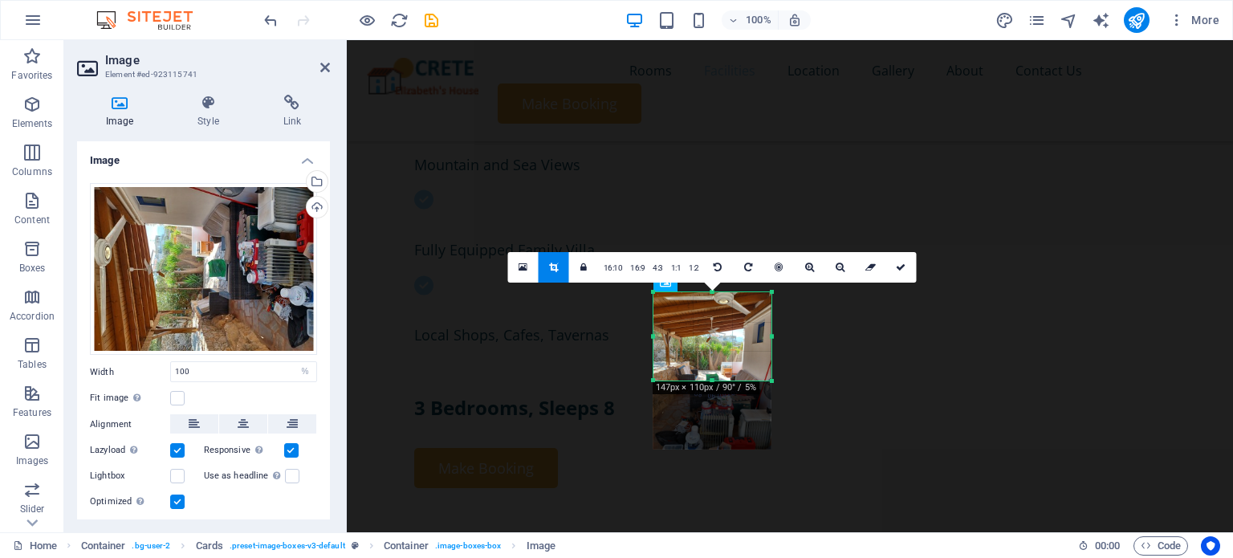
drag, startPoint x: 713, startPoint y: 447, endPoint x: 729, endPoint y: 378, distance: 70.9
click at [729, 378] on div at bounding box center [712, 381] width 118 height 6
click at [904, 264] on icon at bounding box center [901, 267] width 10 height 10
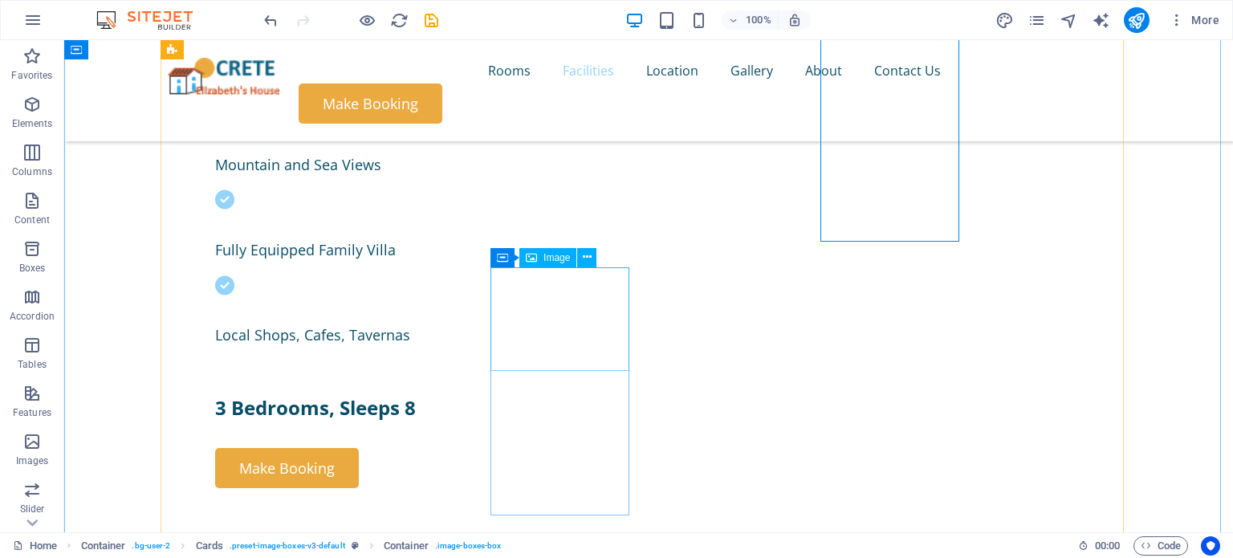
select select "%"
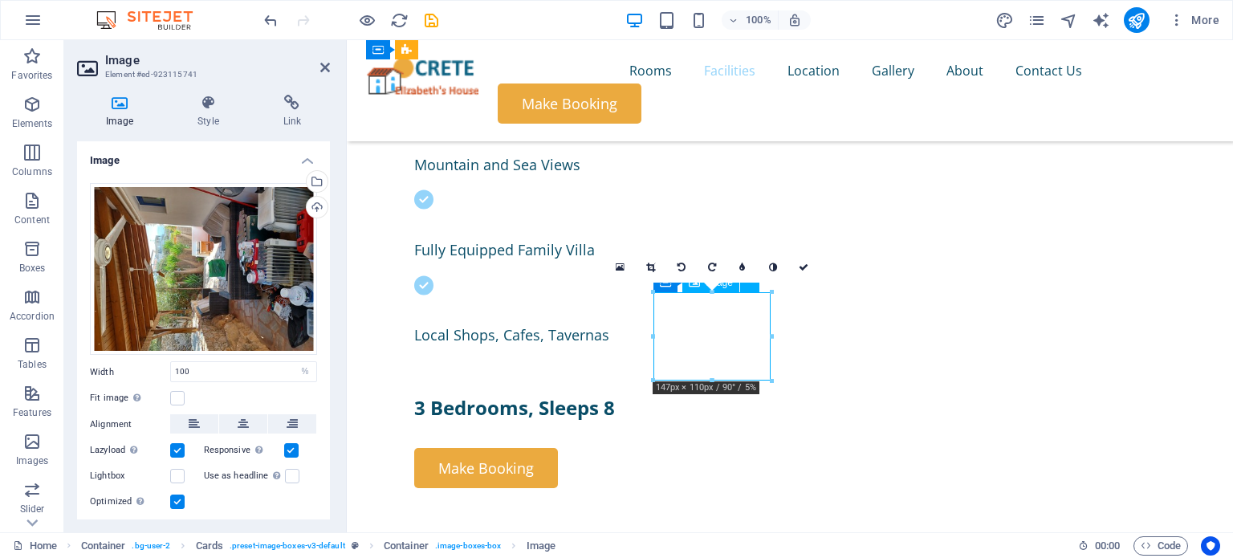
drag, startPoint x: 713, startPoint y: 339, endPoint x: 714, endPoint y: 317, distance: 21.7
click at [649, 269] on icon at bounding box center [650, 267] width 9 height 10
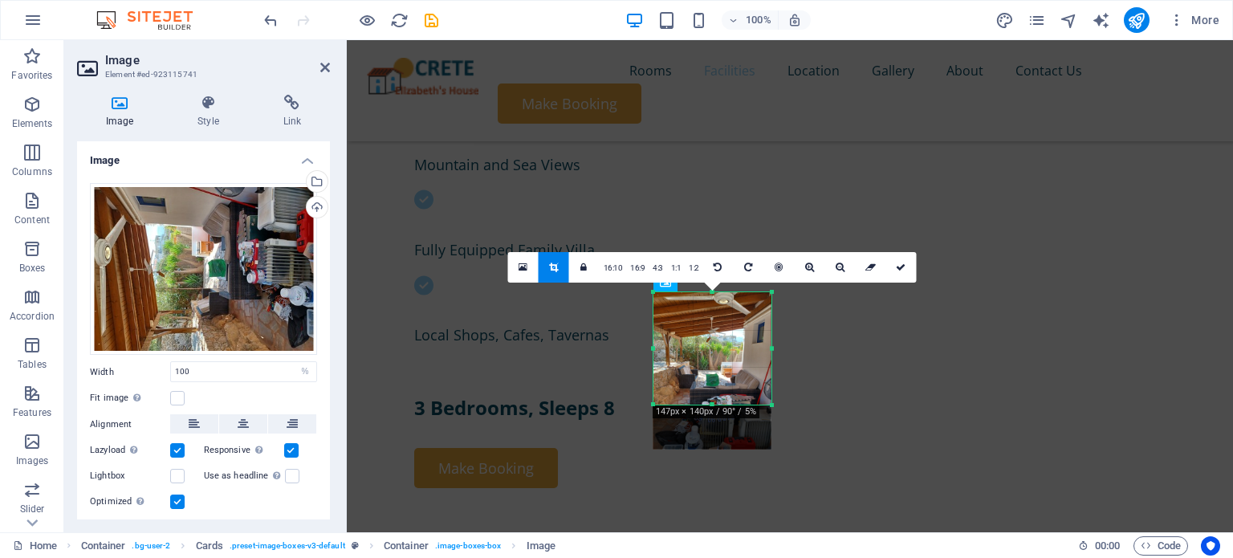
drag, startPoint x: 713, startPoint y: 383, endPoint x: 713, endPoint y: 407, distance: 24.1
click at [713, 407] on div at bounding box center [712, 405] width 118 height 6
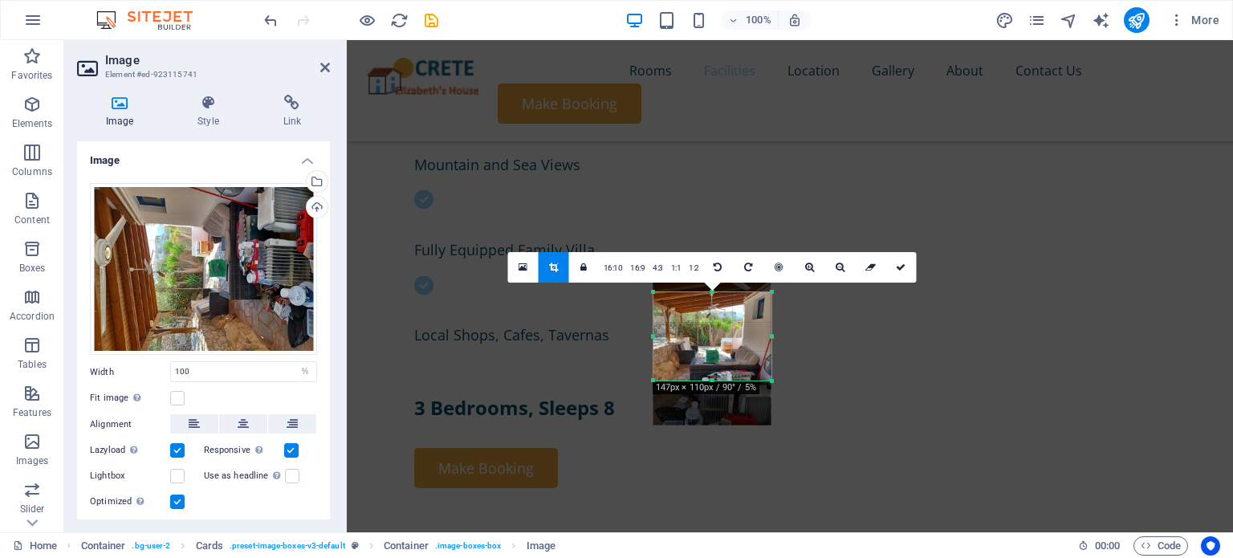
drag, startPoint x: 711, startPoint y: 292, endPoint x: 717, endPoint y: 316, distance: 24.7
click at [717, 316] on div "180 170 160 150 140 130 120 110 100 90 80 70 60 50 40 30 20 10 0 -10 -20 -30 -4…" at bounding box center [712, 336] width 118 height 88
click at [899, 262] on icon at bounding box center [901, 267] width 10 height 10
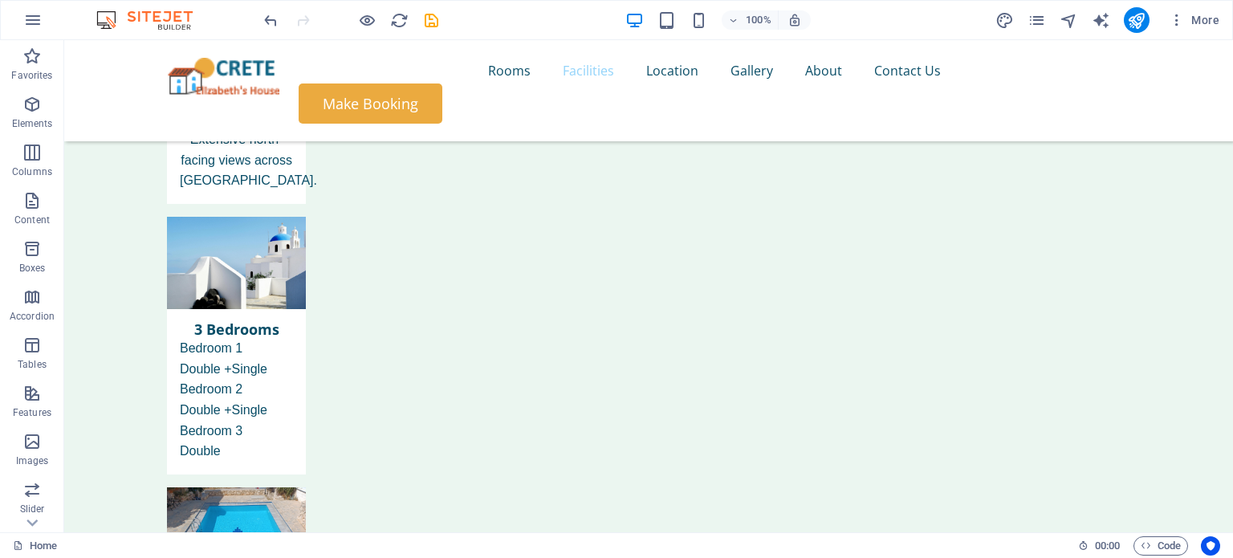
scroll to position [1776, 0]
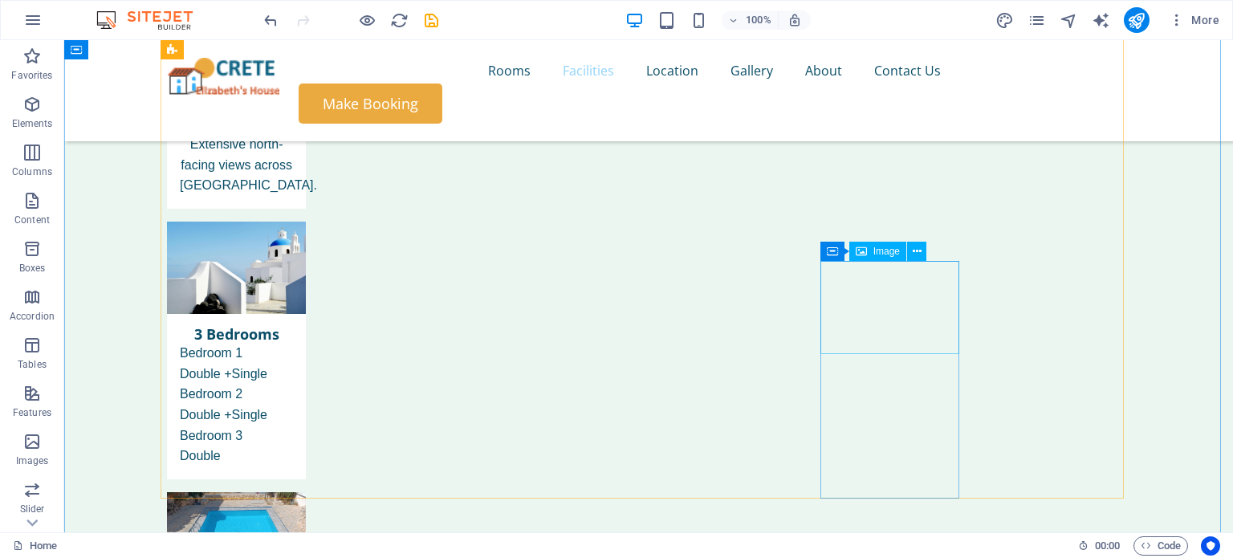
select select "%"
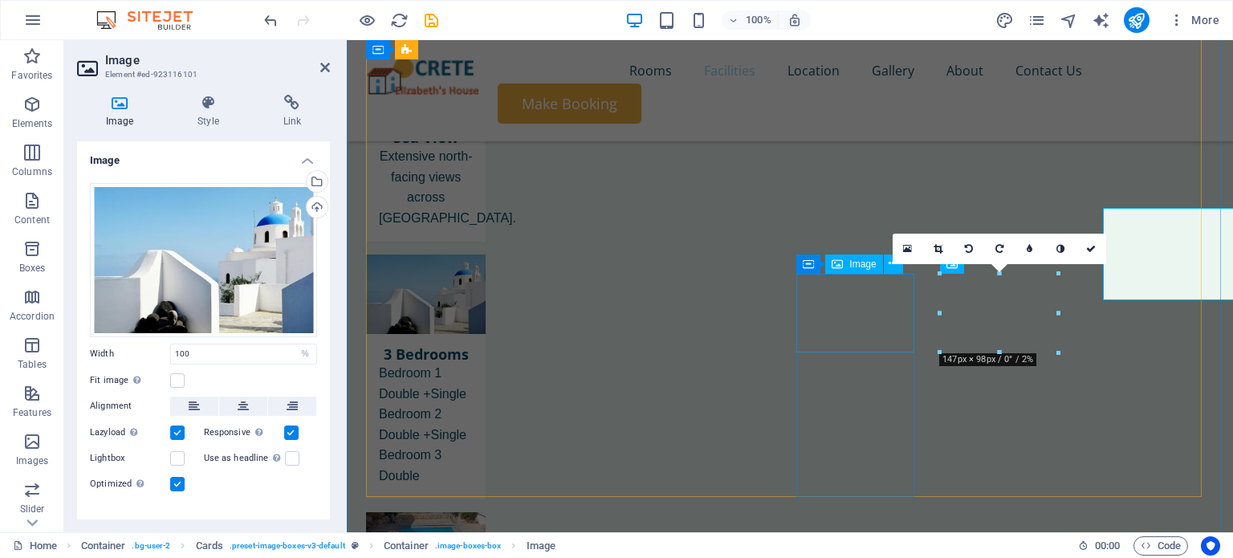
scroll to position [1829, 0]
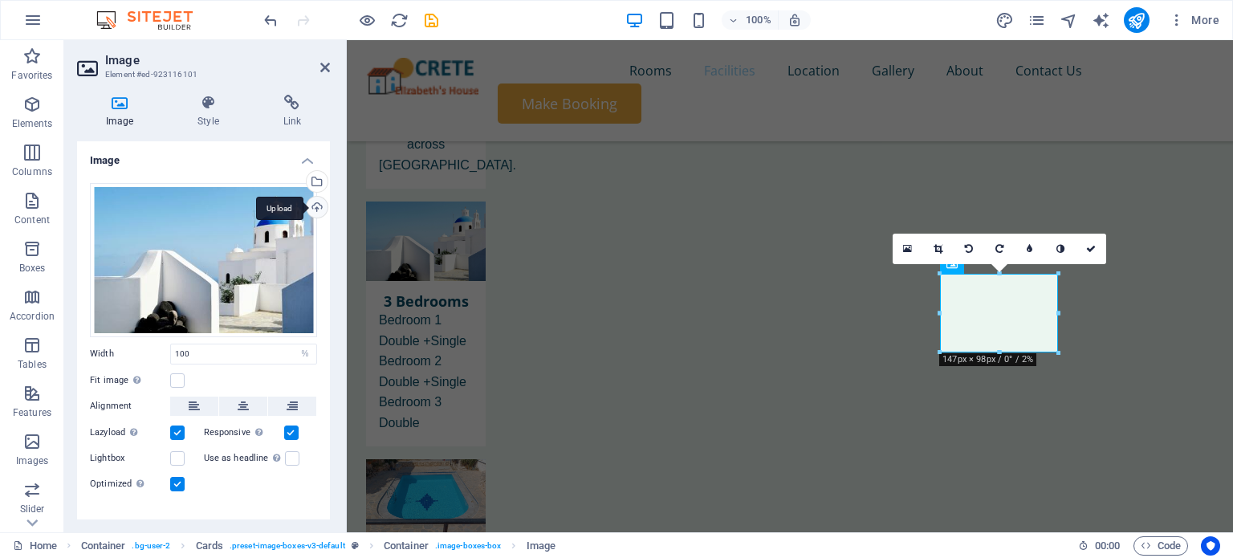
click at [311, 202] on div "Upload" at bounding box center [315, 209] width 24 height 24
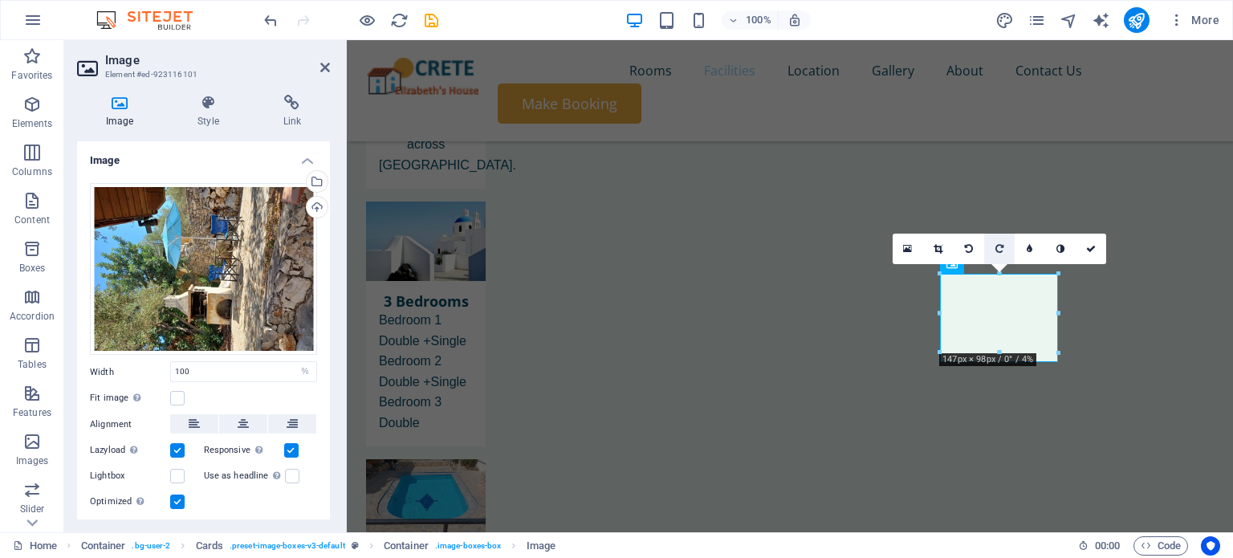
click at [998, 248] on icon at bounding box center [999, 249] width 8 height 10
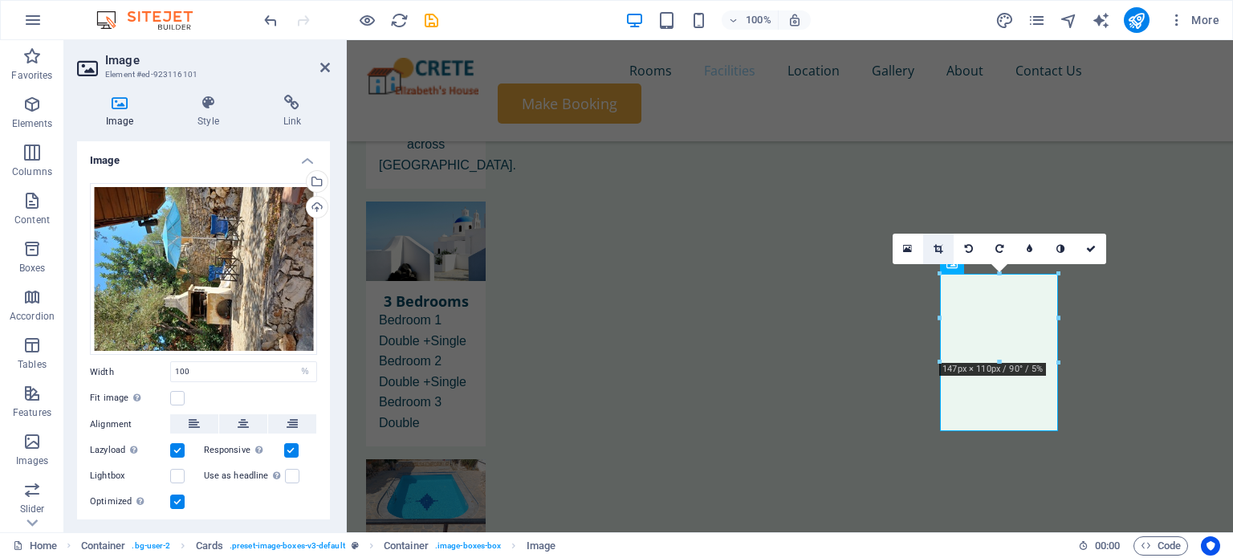
click at [938, 244] on icon at bounding box center [938, 249] width 9 height 10
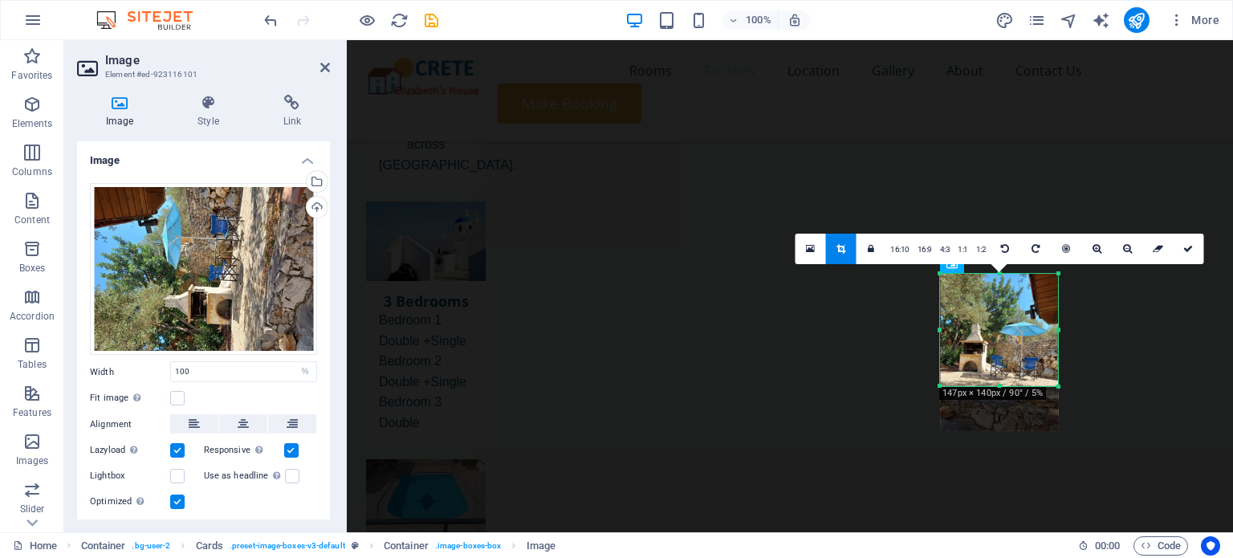
drag, startPoint x: 1001, startPoint y: 430, endPoint x: 1000, endPoint y: 385, distance: 45.0
click at [1000, 385] on div at bounding box center [999, 387] width 118 height 6
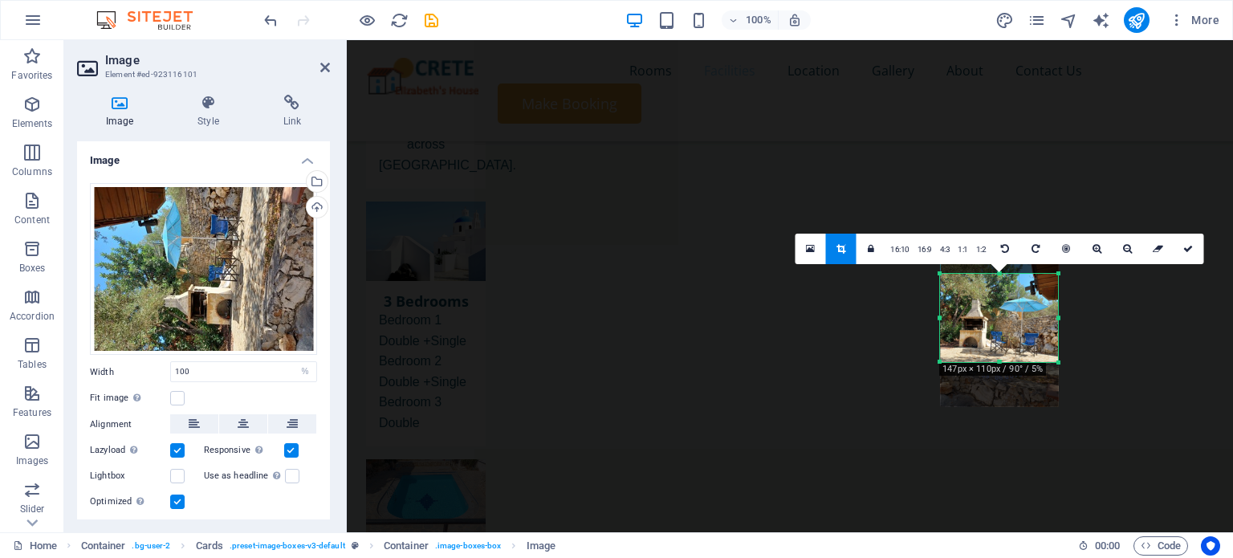
drag, startPoint x: 998, startPoint y: 272, endPoint x: 1005, endPoint y: 296, distance: 25.1
click at [1005, 296] on div "180 170 160 150 140 130 120 110 100 90 80 70 60 50 40 30 20 10 0 -10 -20 -30 -4…" at bounding box center [999, 318] width 118 height 88
click at [1192, 243] on link at bounding box center [1188, 249] width 31 height 31
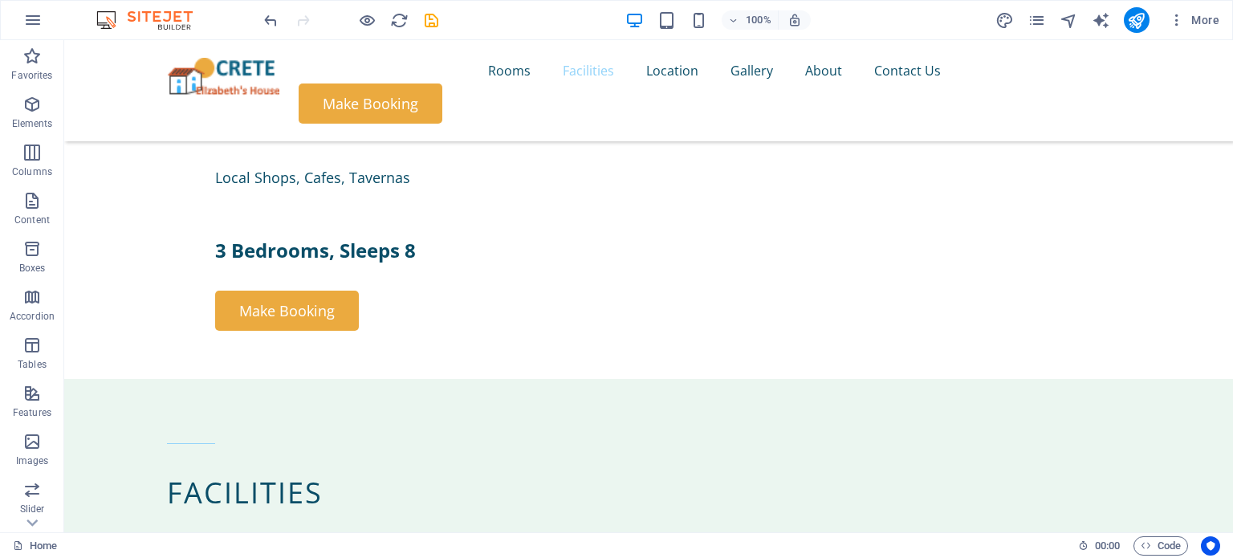
scroll to position [901, 0]
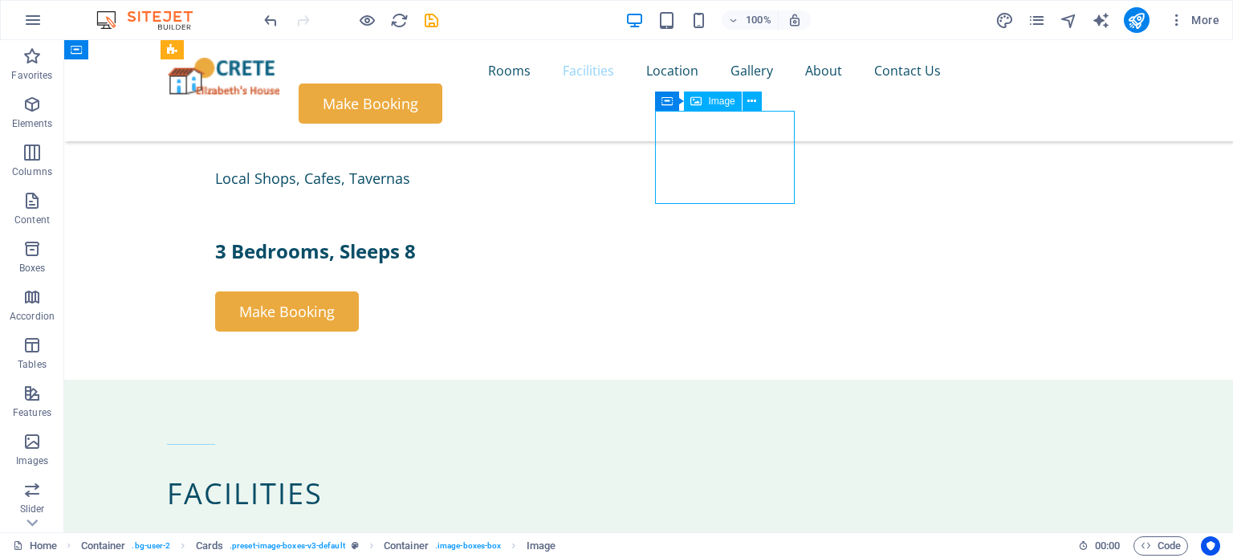
select select "%"
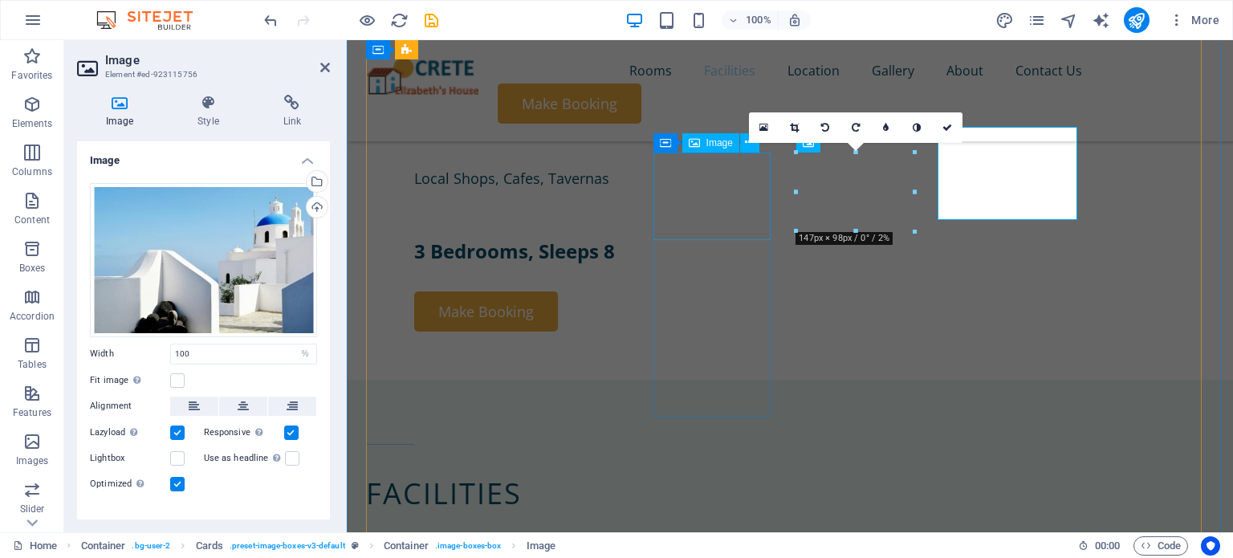
scroll to position [885, 0]
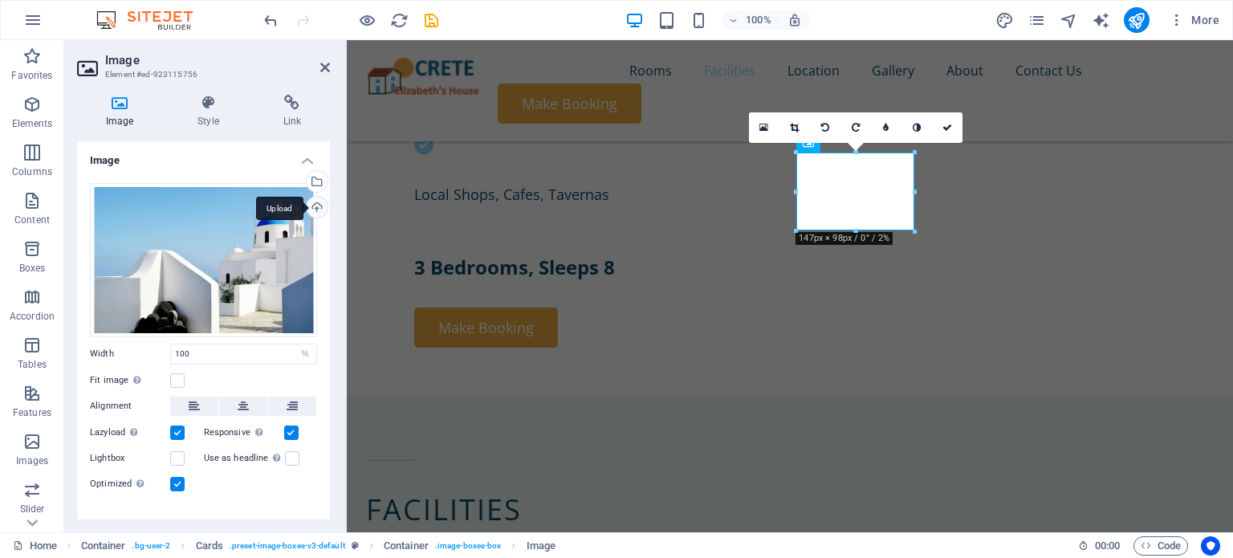
click at [313, 205] on div "Upload" at bounding box center [315, 209] width 24 height 24
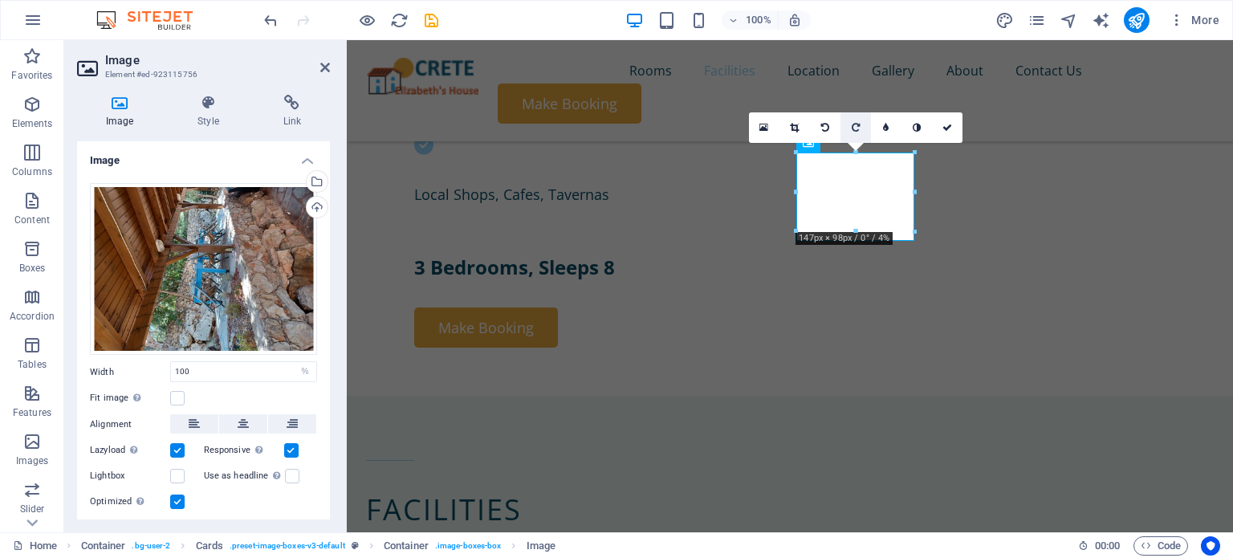
click at [856, 123] on icon at bounding box center [856, 128] width 8 height 10
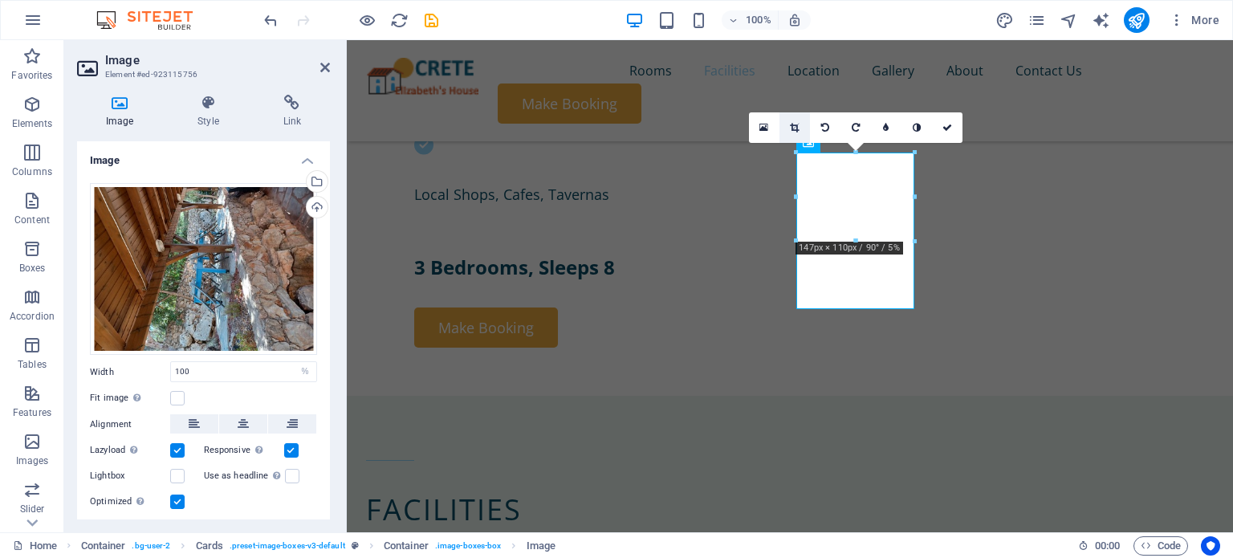
click at [791, 125] on icon at bounding box center [794, 128] width 9 height 10
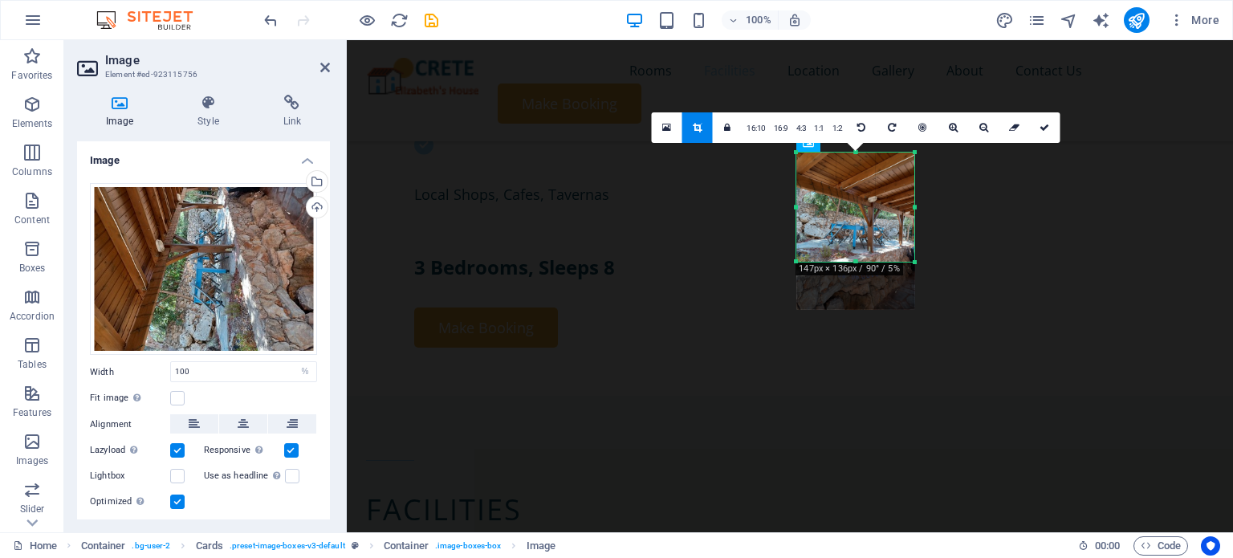
drag, startPoint x: 858, startPoint y: 309, endPoint x: 862, endPoint y: 261, distance: 48.3
click at [862, 261] on div at bounding box center [855, 262] width 118 height 6
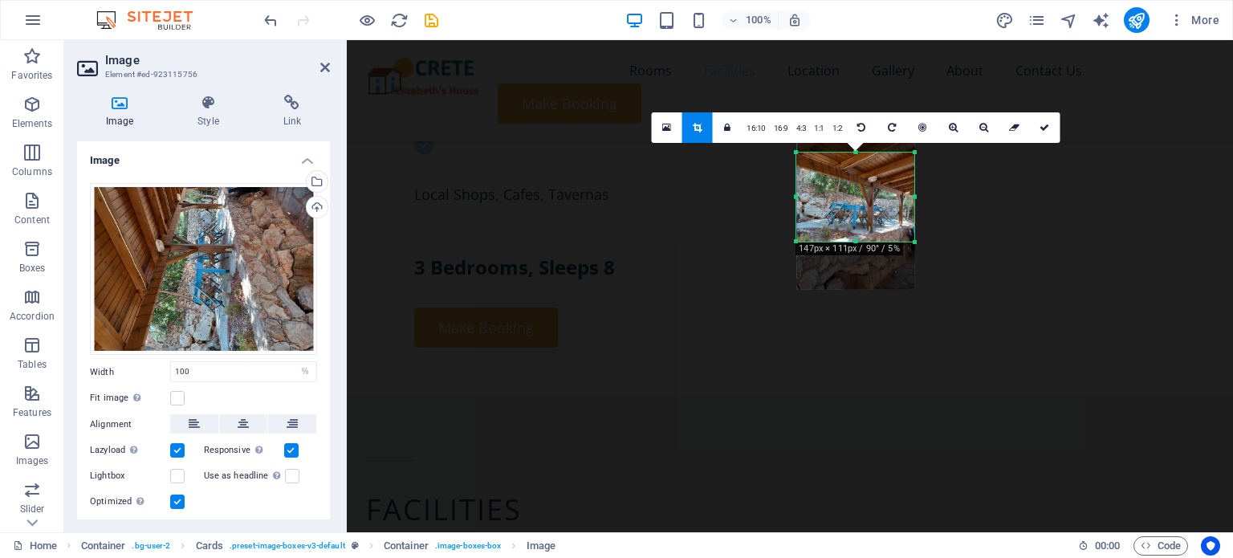
drag, startPoint x: 861, startPoint y: 151, endPoint x: 870, endPoint y: 171, distance: 21.9
click at [870, 171] on div "180 170 160 150 140 130 120 110 100 90 80 70 60 50 40 30 20 10 0 -10 -20 -30 -4…" at bounding box center [855, 197] width 118 height 89
click at [870, 171] on div at bounding box center [855, 210] width 118 height 157
drag, startPoint x: 860, startPoint y: 151, endPoint x: 873, endPoint y: 152, distance: 12.9
click at [873, 152] on div at bounding box center [855, 152] width 118 height 6
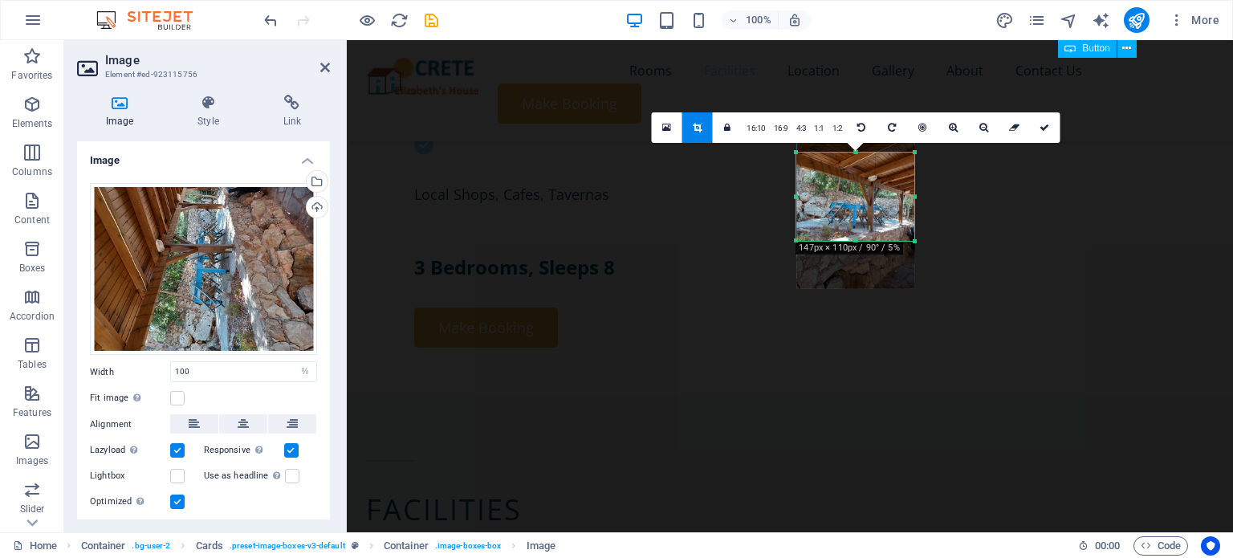
click at [1075, 83] on div "Make Booking" at bounding box center [790, 103] width 848 height 40
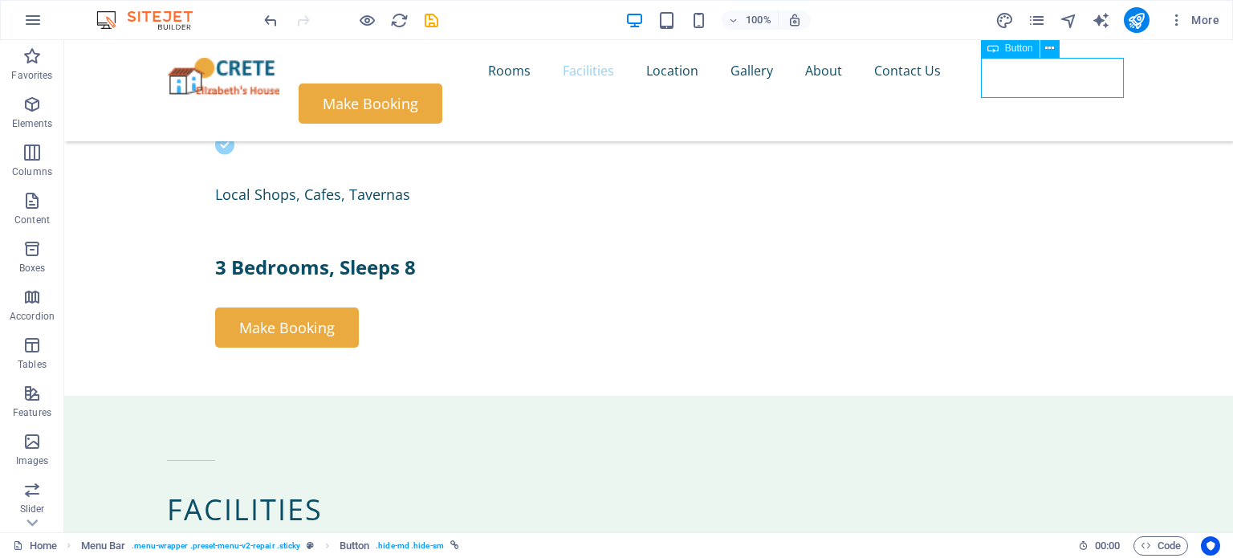
scroll to position [901, 0]
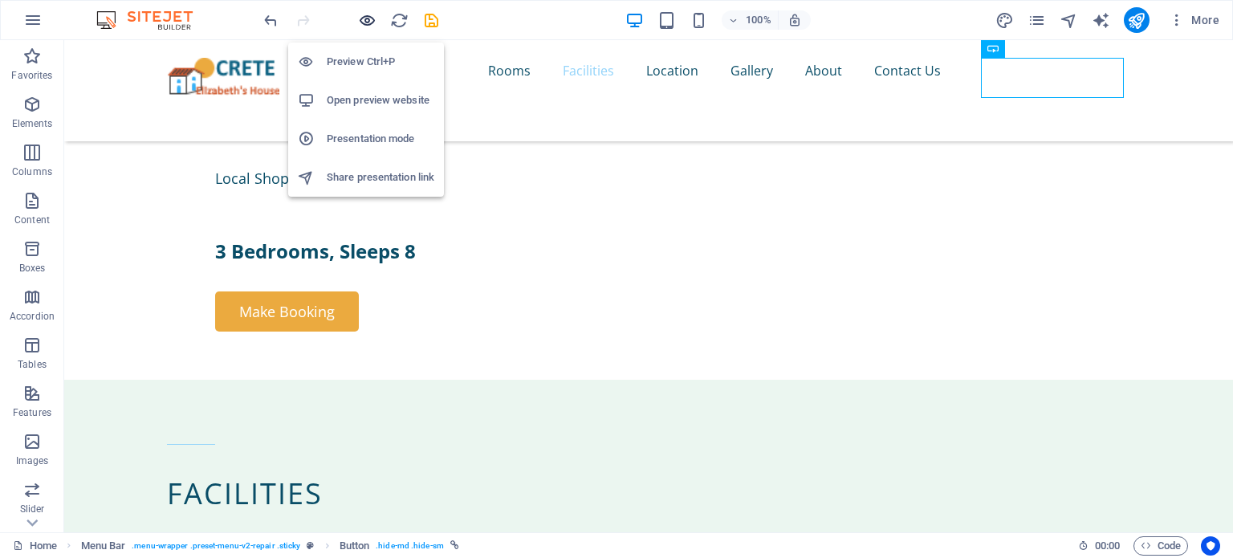
click at [372, 18] on icon "button" at bounding box center [367, 20] width 18 height 18
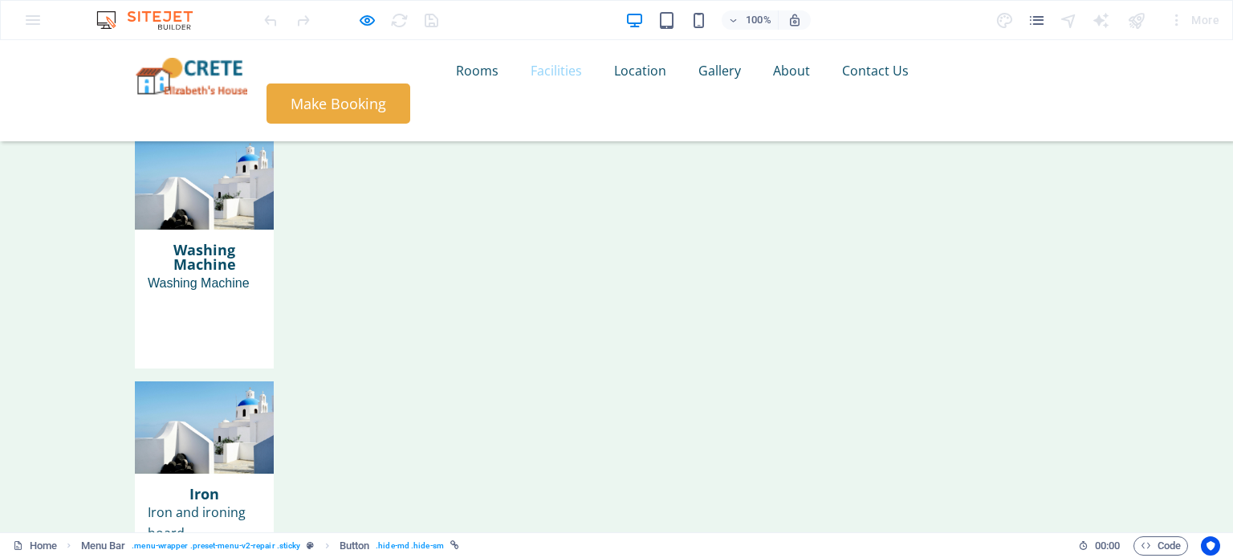
scroll to position [5612, 0]
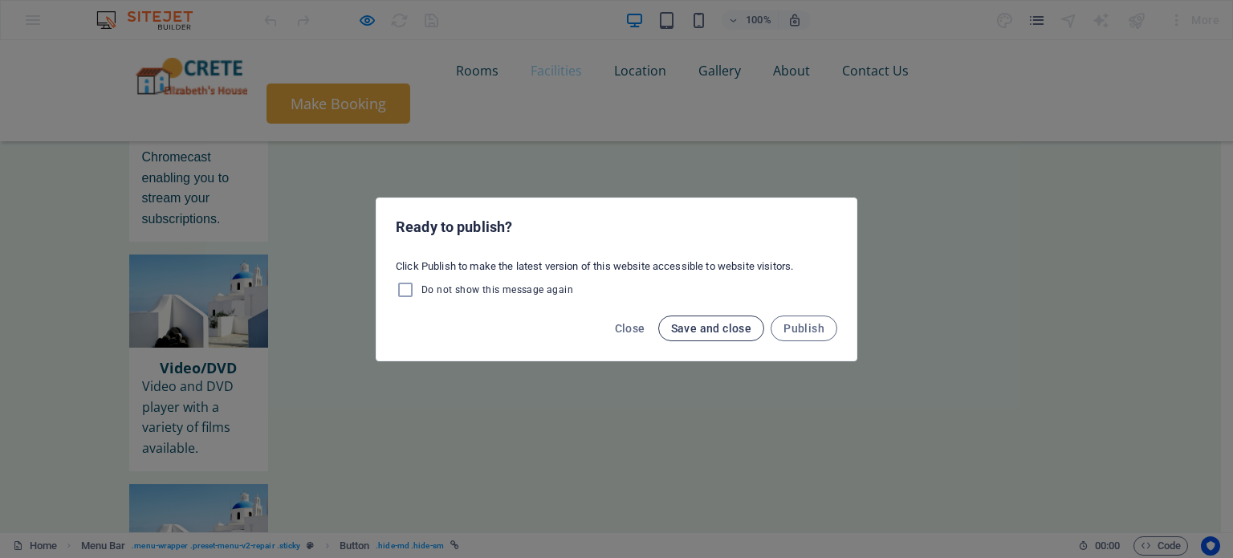
click at [726, 322] on span "Save and close" at bounding box center [711, 328] width 81 height 13
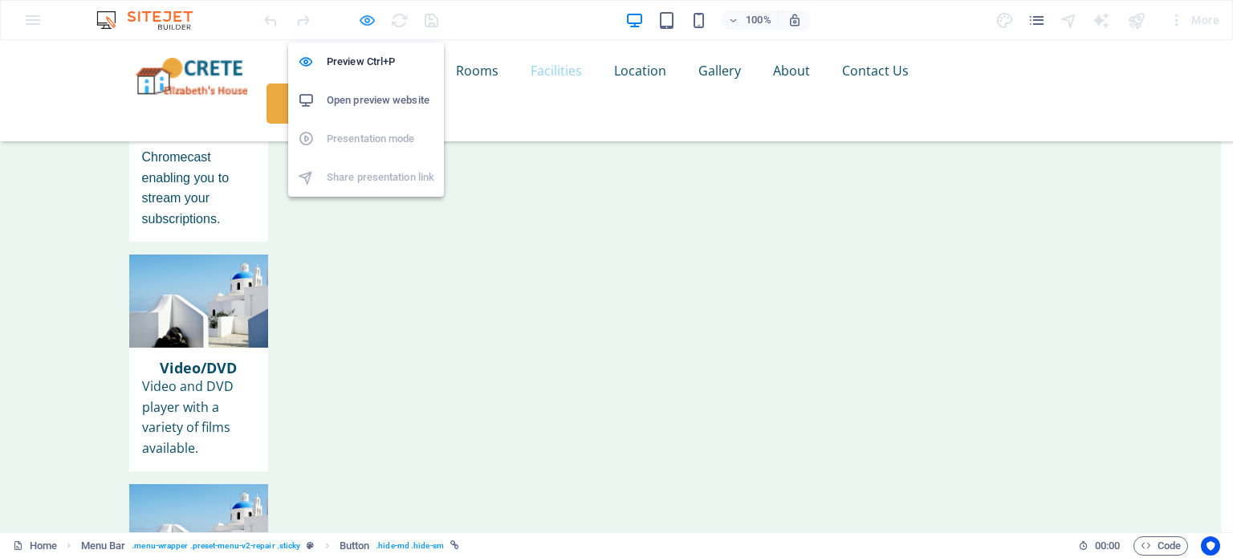
click at [365, 22] on icon "button" at bounding box center [367, 20] width 18 height 18
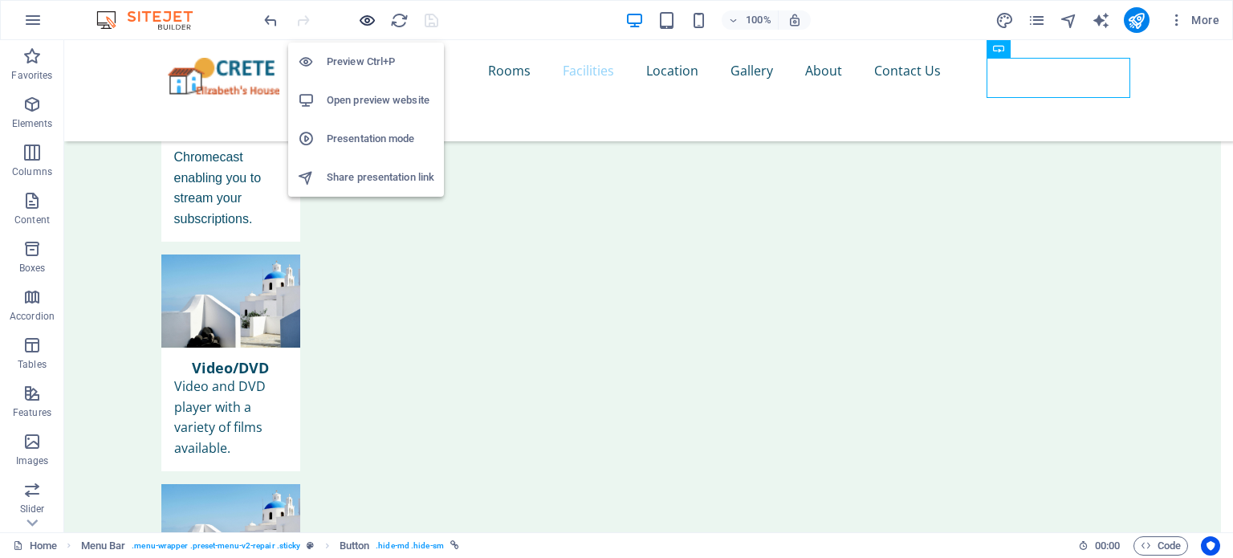
scroll to position [5844, 0]
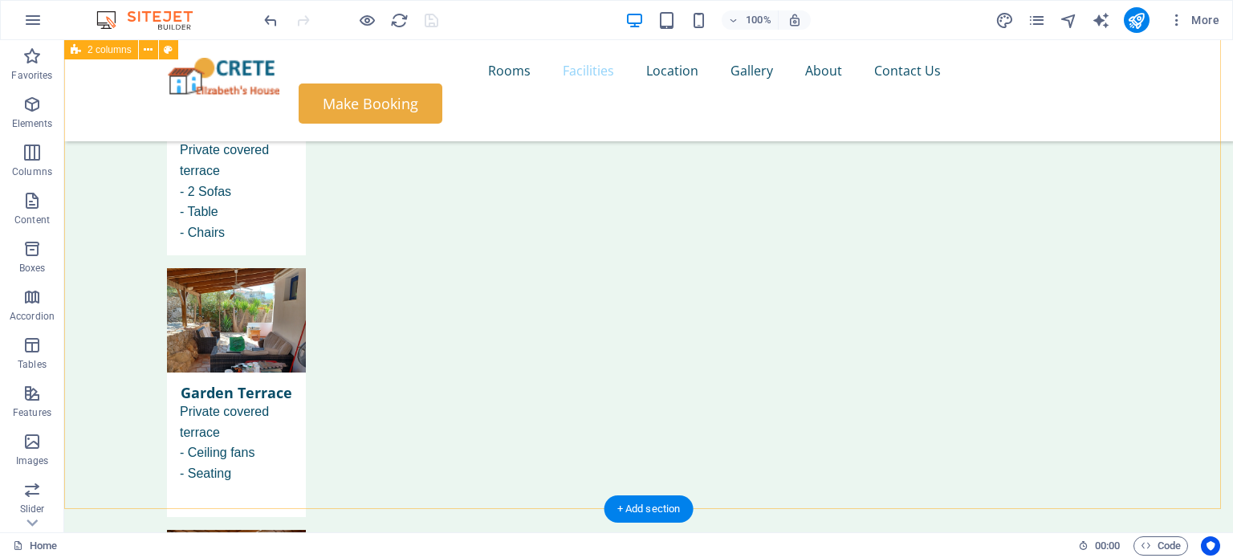
scroll to position [3169, 0]
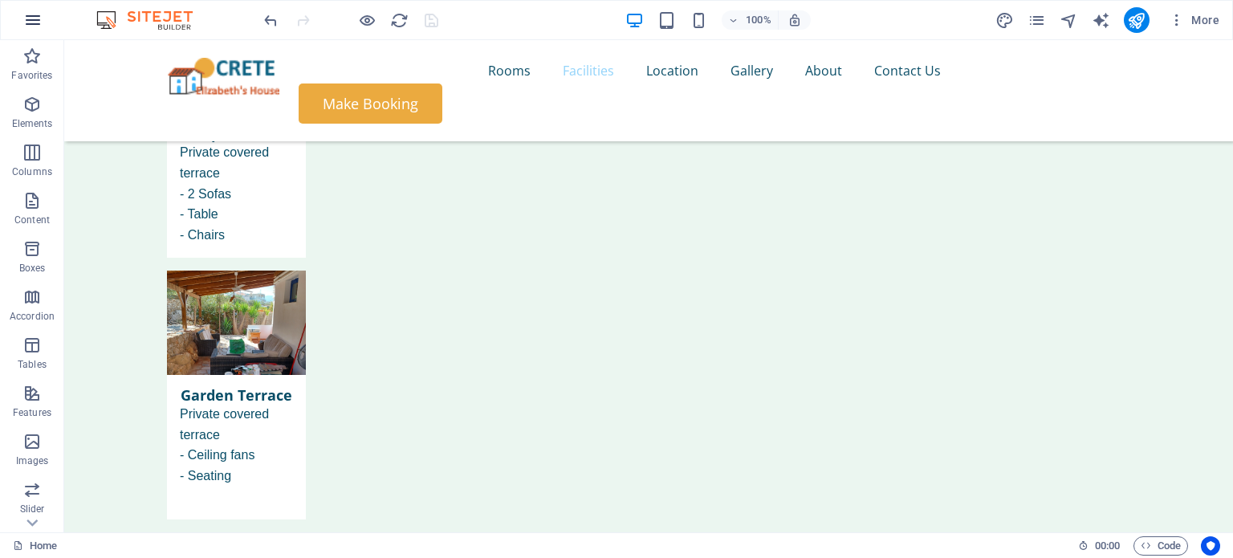
click at [35, 21] on icon "button" at bounding box center [32, 19] width 19 height 19
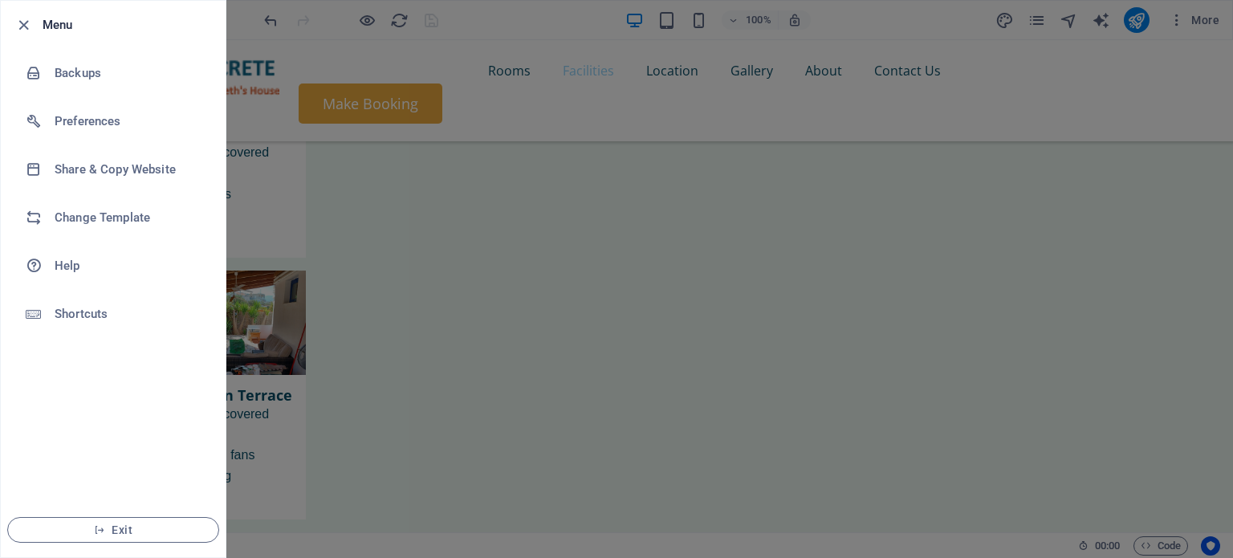
click at [314, 414] on div at bounding box center [616, 279] width 1233 height 558
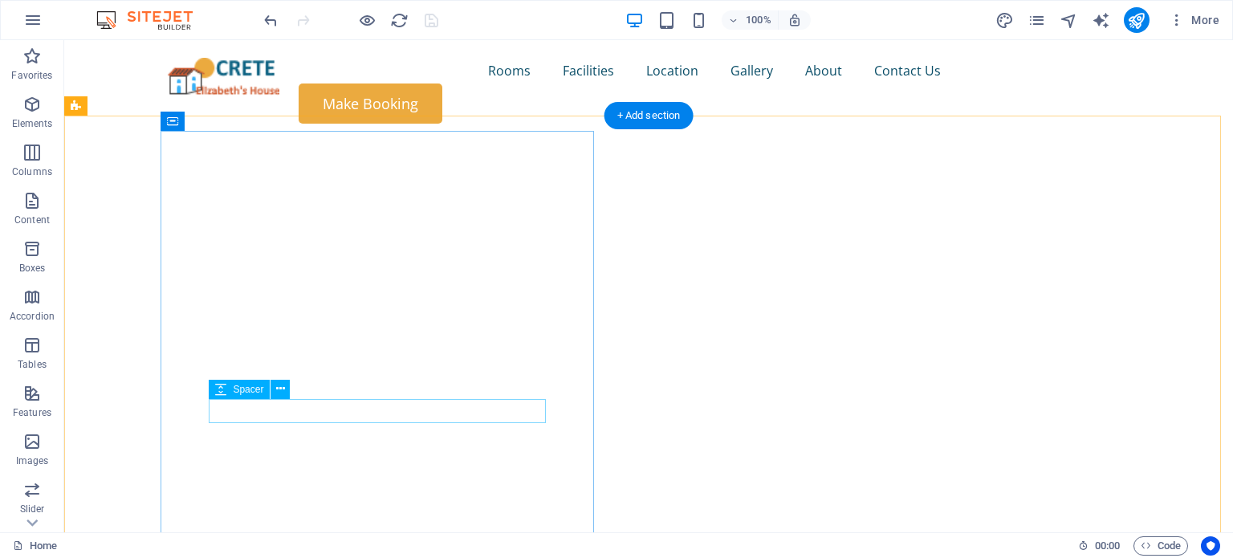
scroll to position [82, 0]
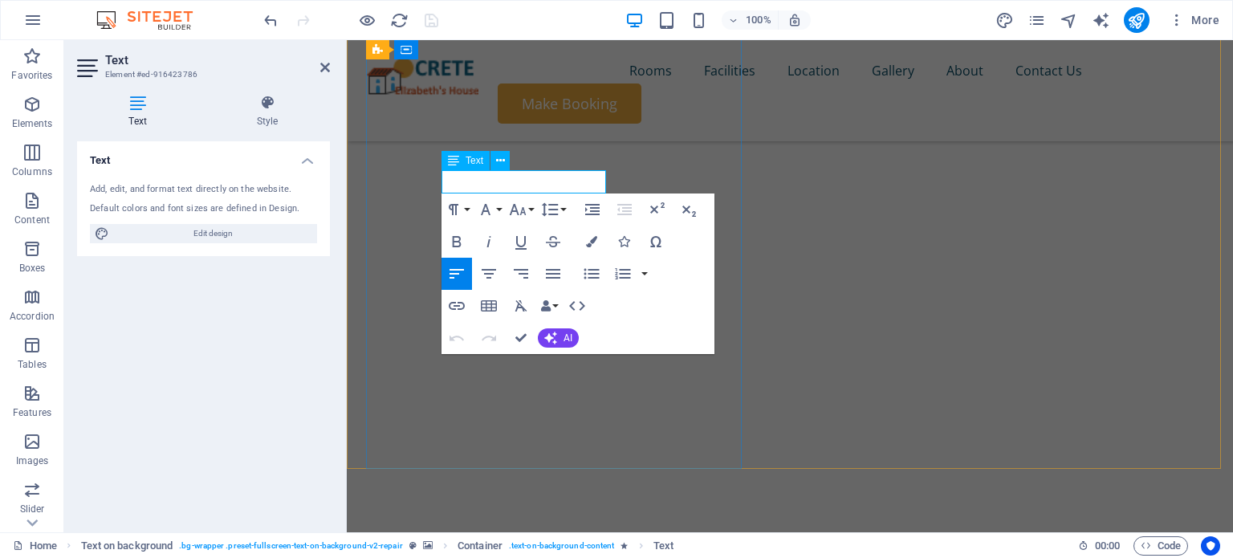
click at [205, 452] on div "Text Add, edit, and format text directly on the website. Default colors and fon…" at bounding box center [203, 330] width 253 height 378
click at [323, 67] on icon at bounding box center [325, 67] width 10 height 13
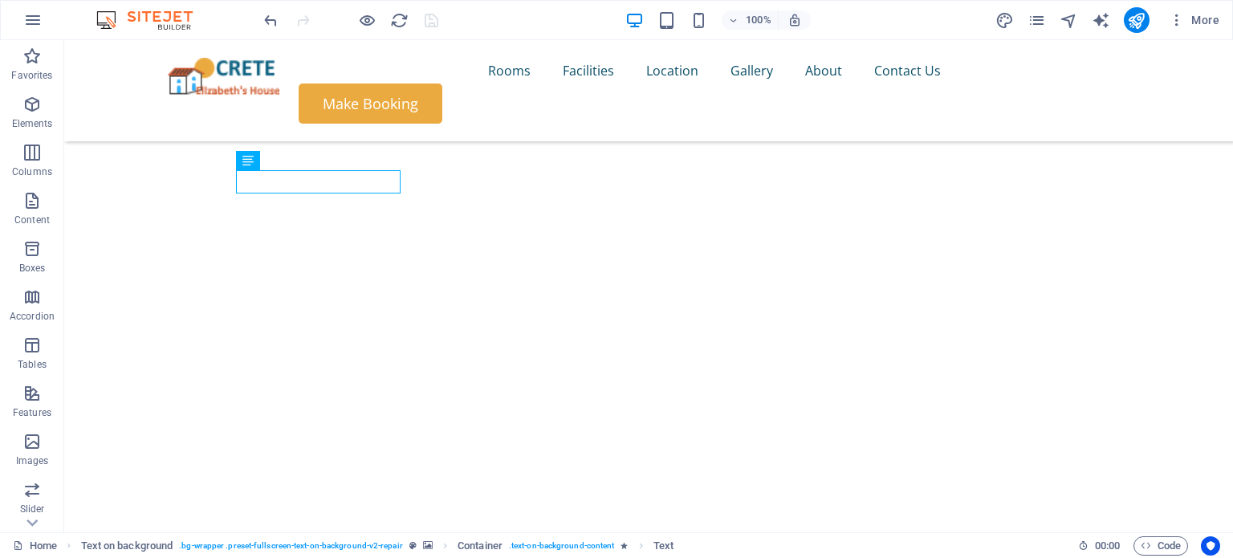
click at [436, 22] on div at bounding box center [351, 20] width 180 height 26
click at [401, 18] on icon "reload" at bounding box center [399, 20] width 18 height 18
click at [431, 25] on div at bounding box center [351, 20] width 180 height 26
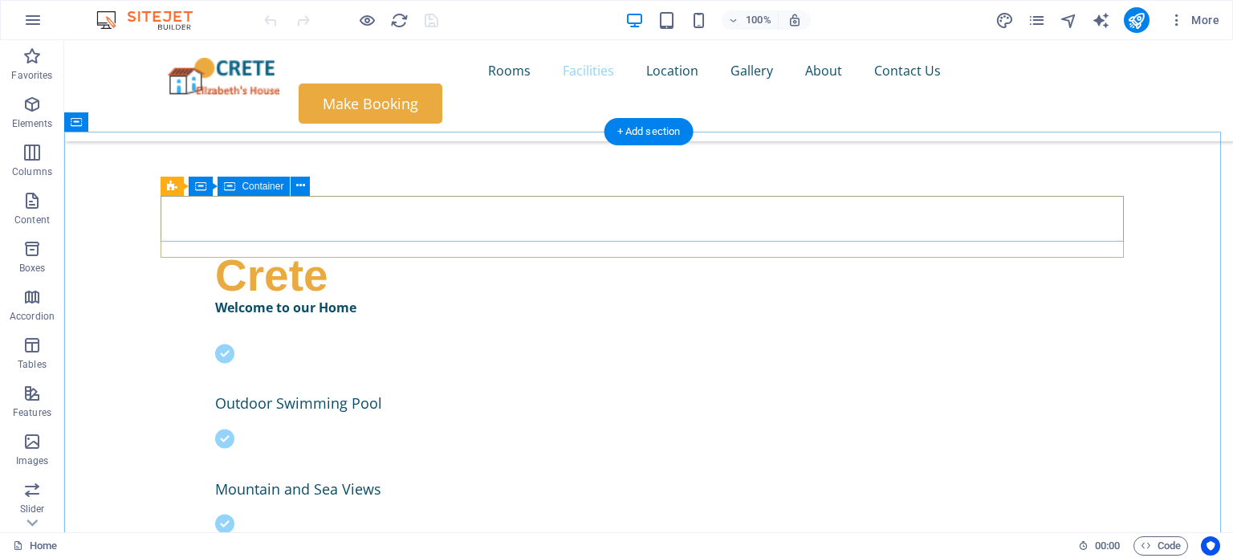
scroll to position [417, 0]
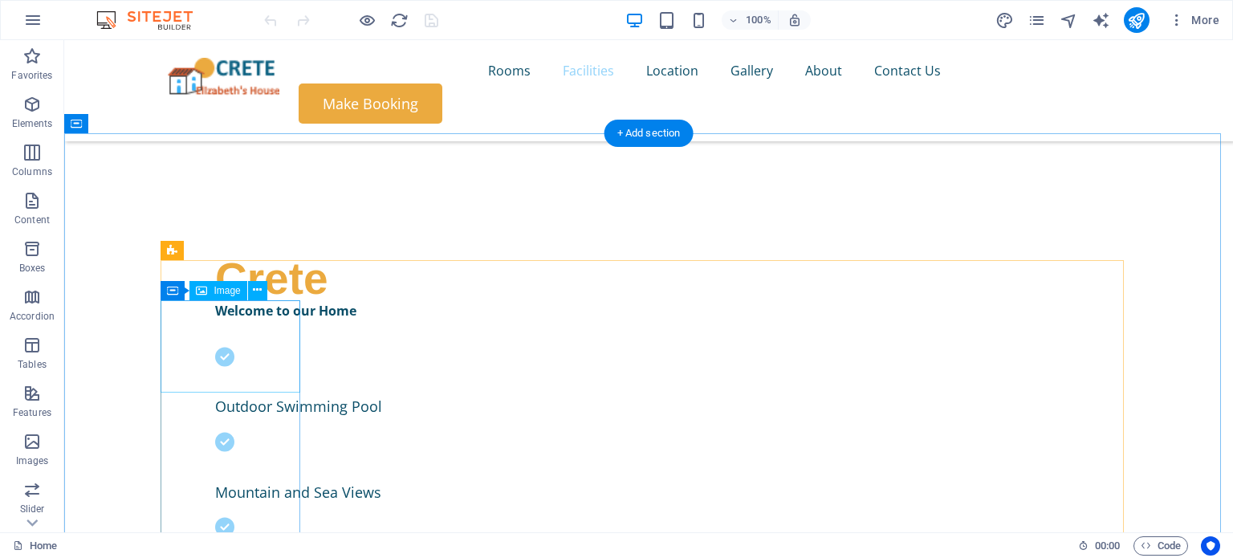
select select "%"
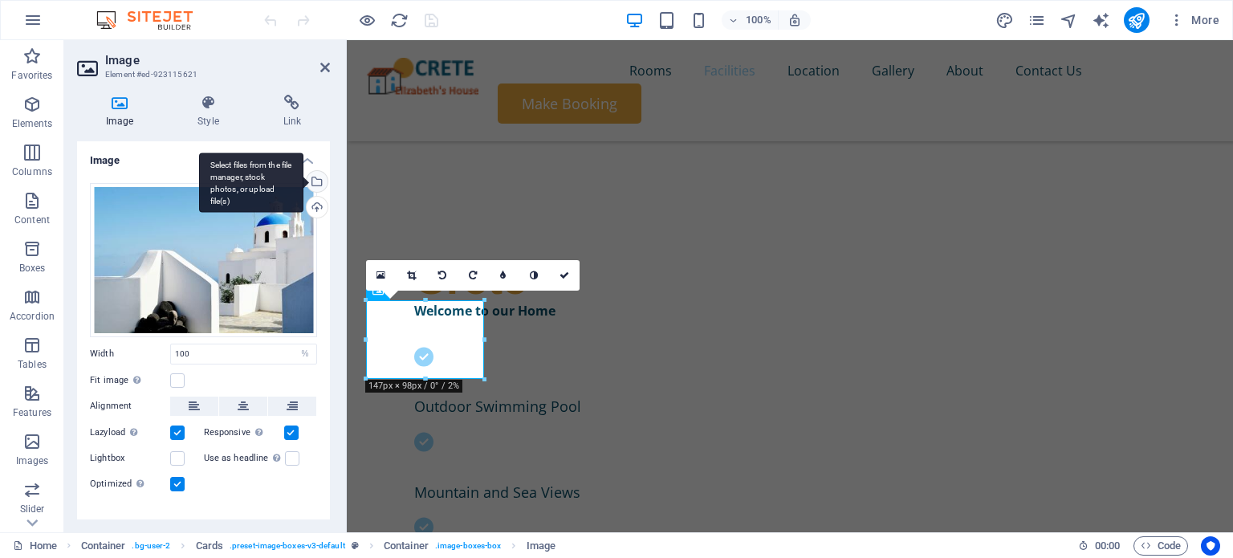
click at [315, 176] on div "Select files from the file manager, stock photos, or upload file(s)" at bounding box center [315, 183] width 24 height 24
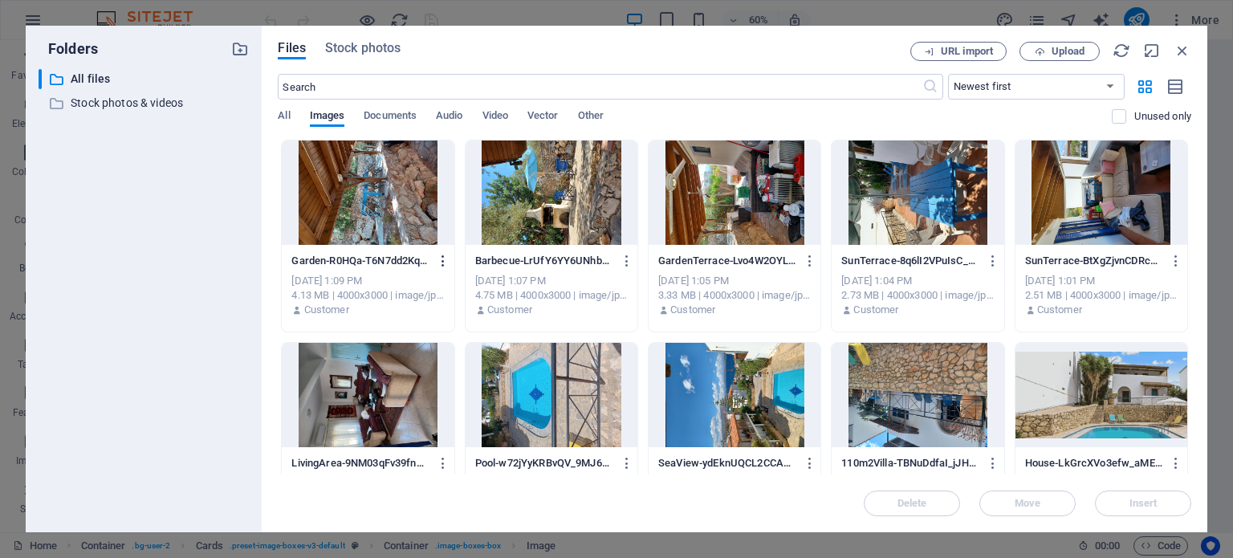
click at [441, 259] on icon "button" at bounding box center [443, 261] width 15 height 14
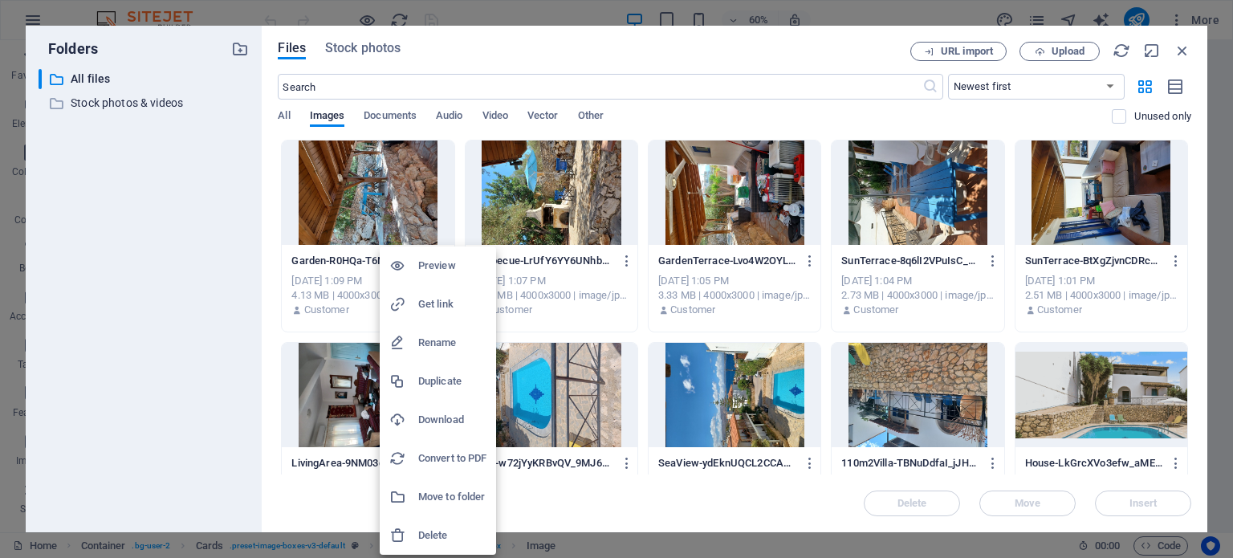
click at [222, 307] on div at bounding box center [616, 279] width 1233 height 558
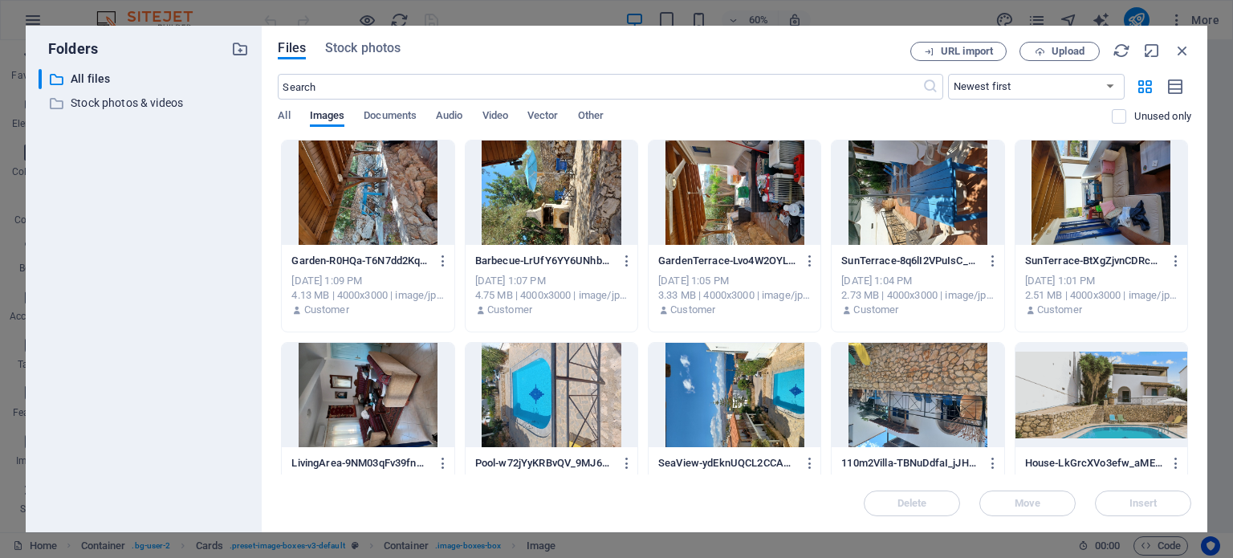
click at [895, 386] on div at bounding box center [918, 395] width 172 height 104
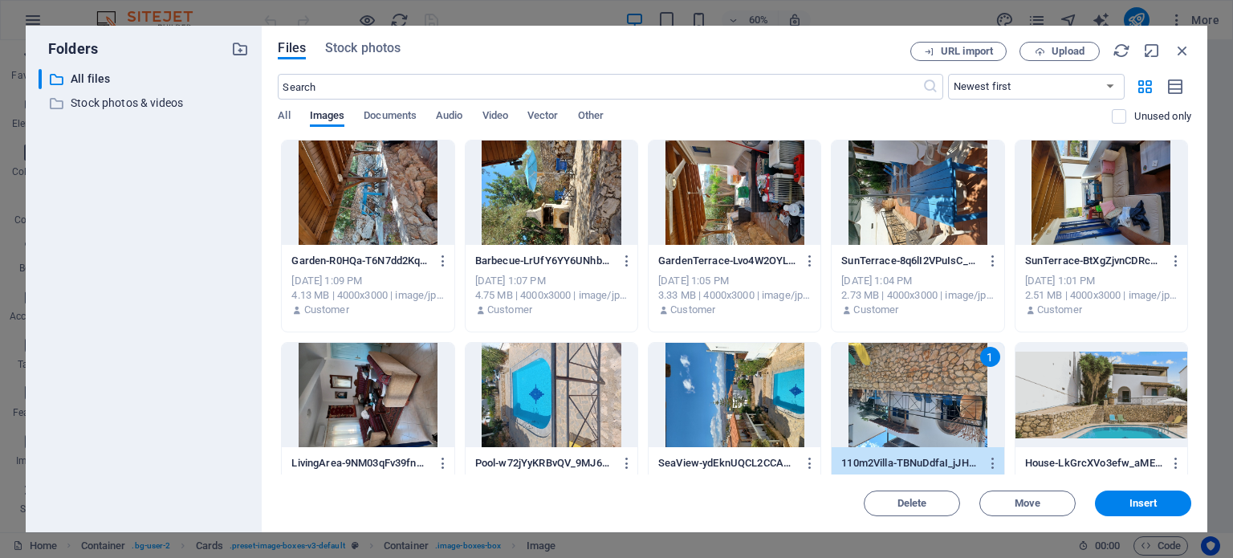
click at [895, 386] on div "1" at bounding box center [918, 395] width 172 height 104
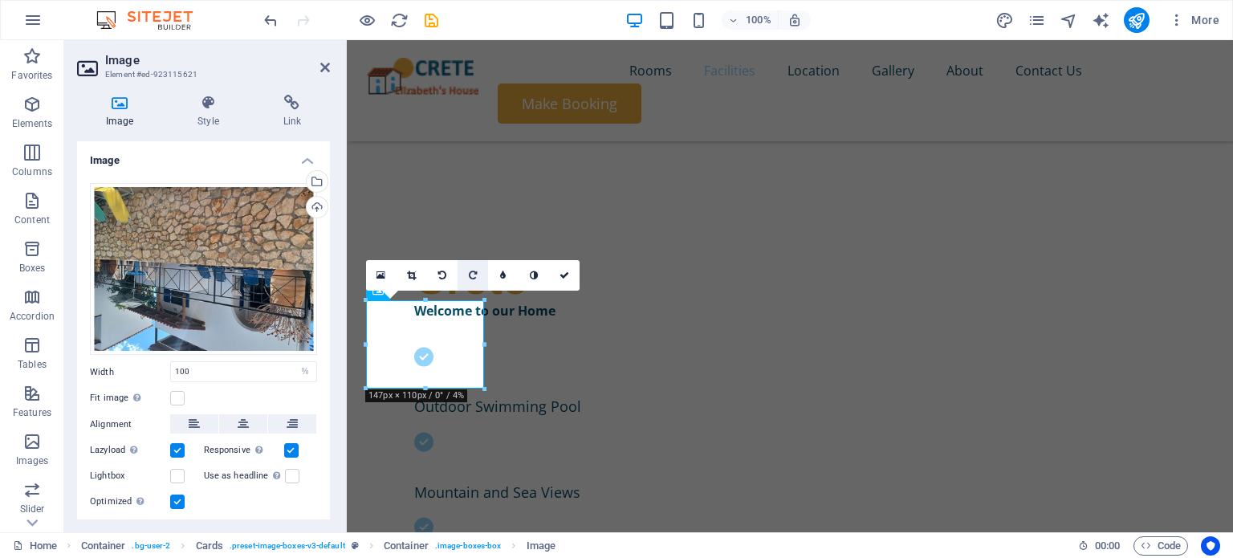
click at [474, 267] on link at bounding box center [473, 275] width 31 height 31
click at [565, 276] on icon at bounding box center [564, 276] width 10 height 10
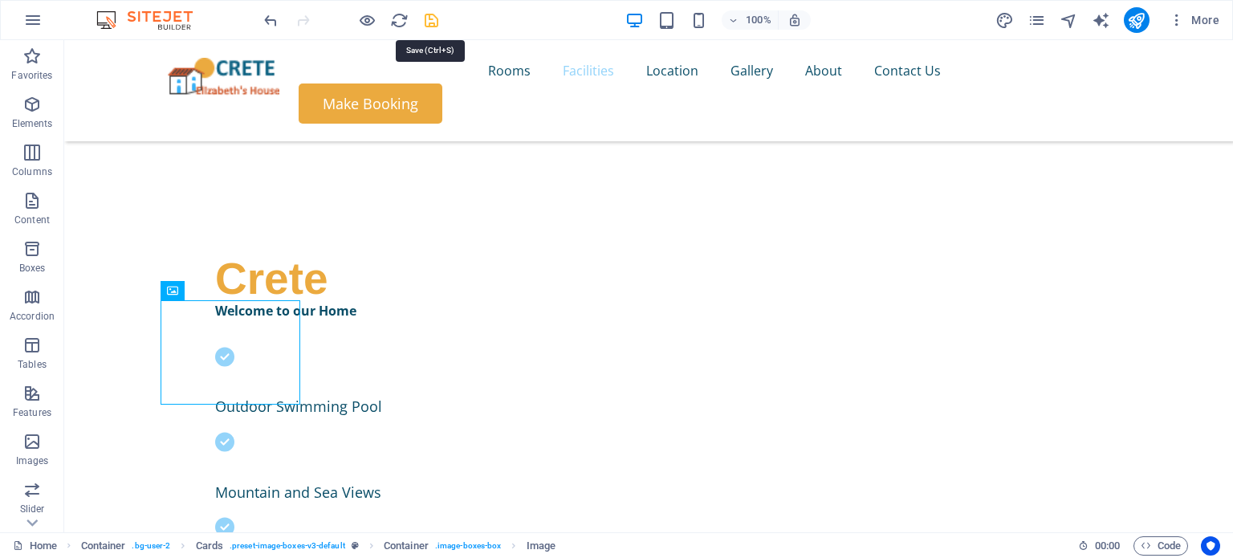
click at [433, 16] on icon "save" at bounding box center [431, 20] width 18 height 18
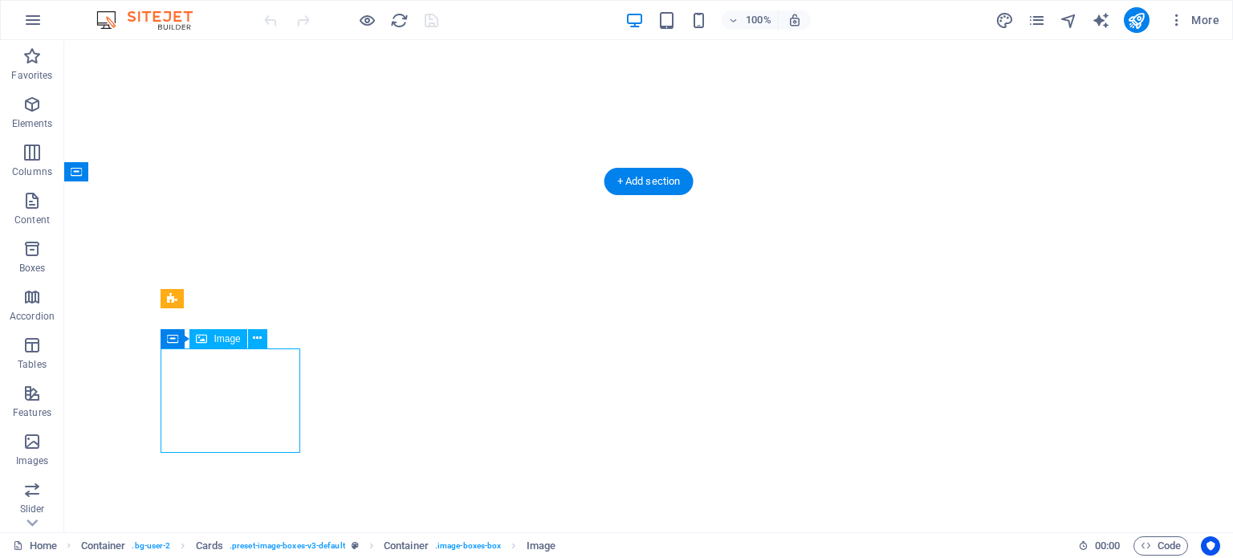
select select "%"
